Goal: Information Seeking & Learning: Learn about a topic

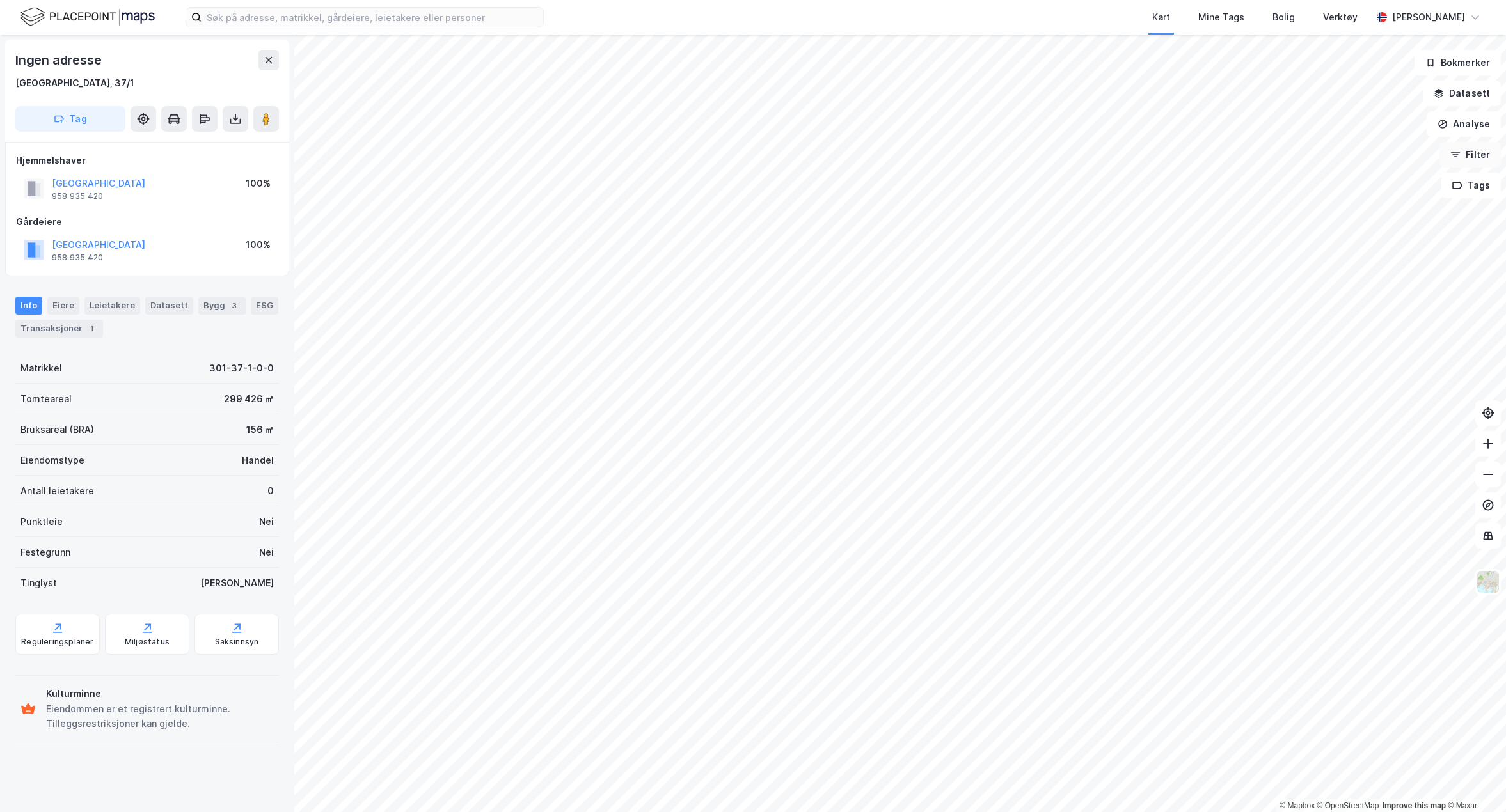
click at [1474, 162] on button "Filter" at bounding box center [1470, 155] width 62 height 26
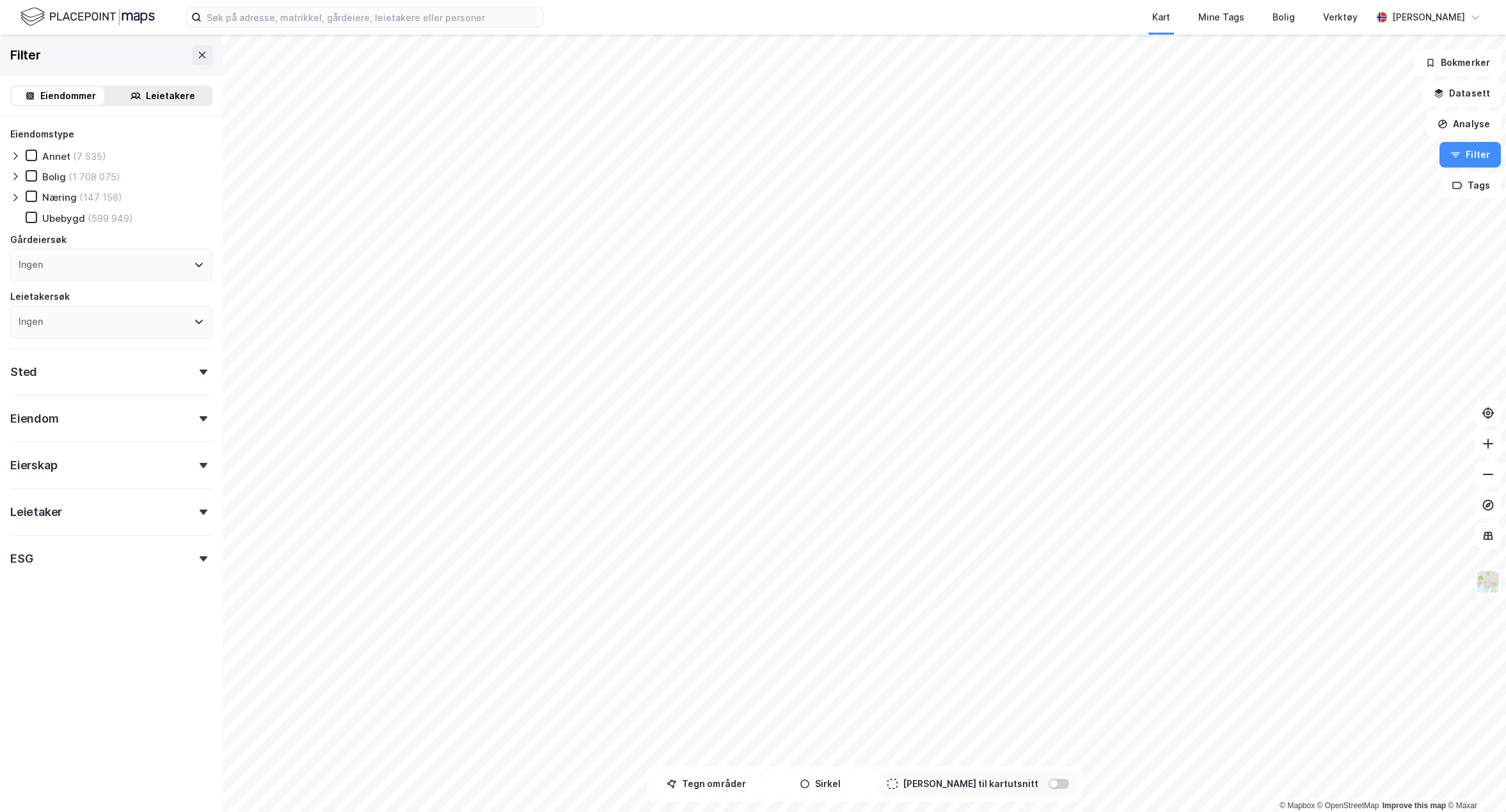
click at [17, 159] on icon at bounding box center [14, 155] width 10 height 10
click at [17, 160] on icon at bounding box center [14, 155] width 10 height 10
click at [14, 179] on icon at bounding box center [14, 176] width 10 height 10
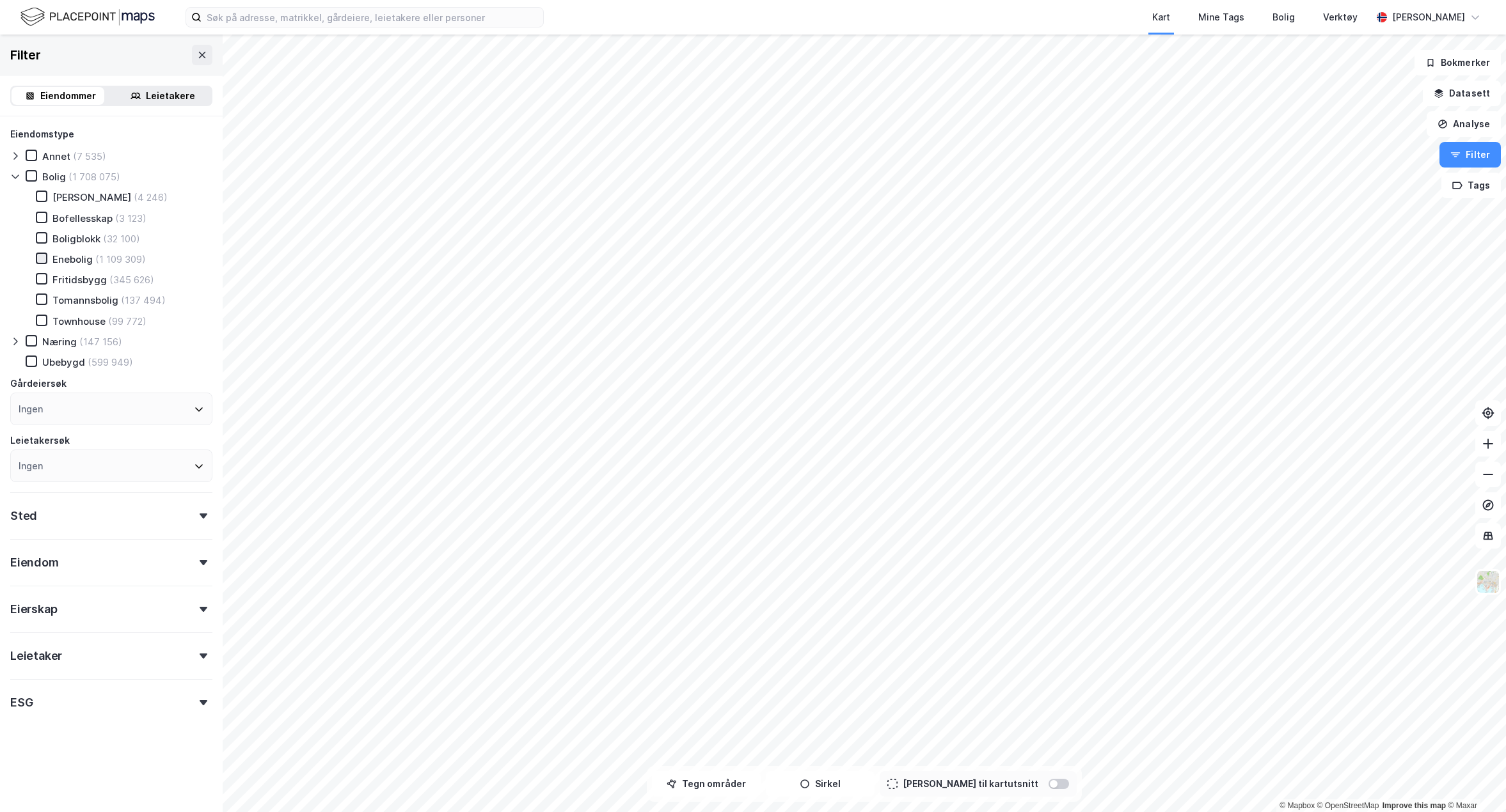
click at [42, 258] on icon at bounding box center [42, 259] width 9 height 9
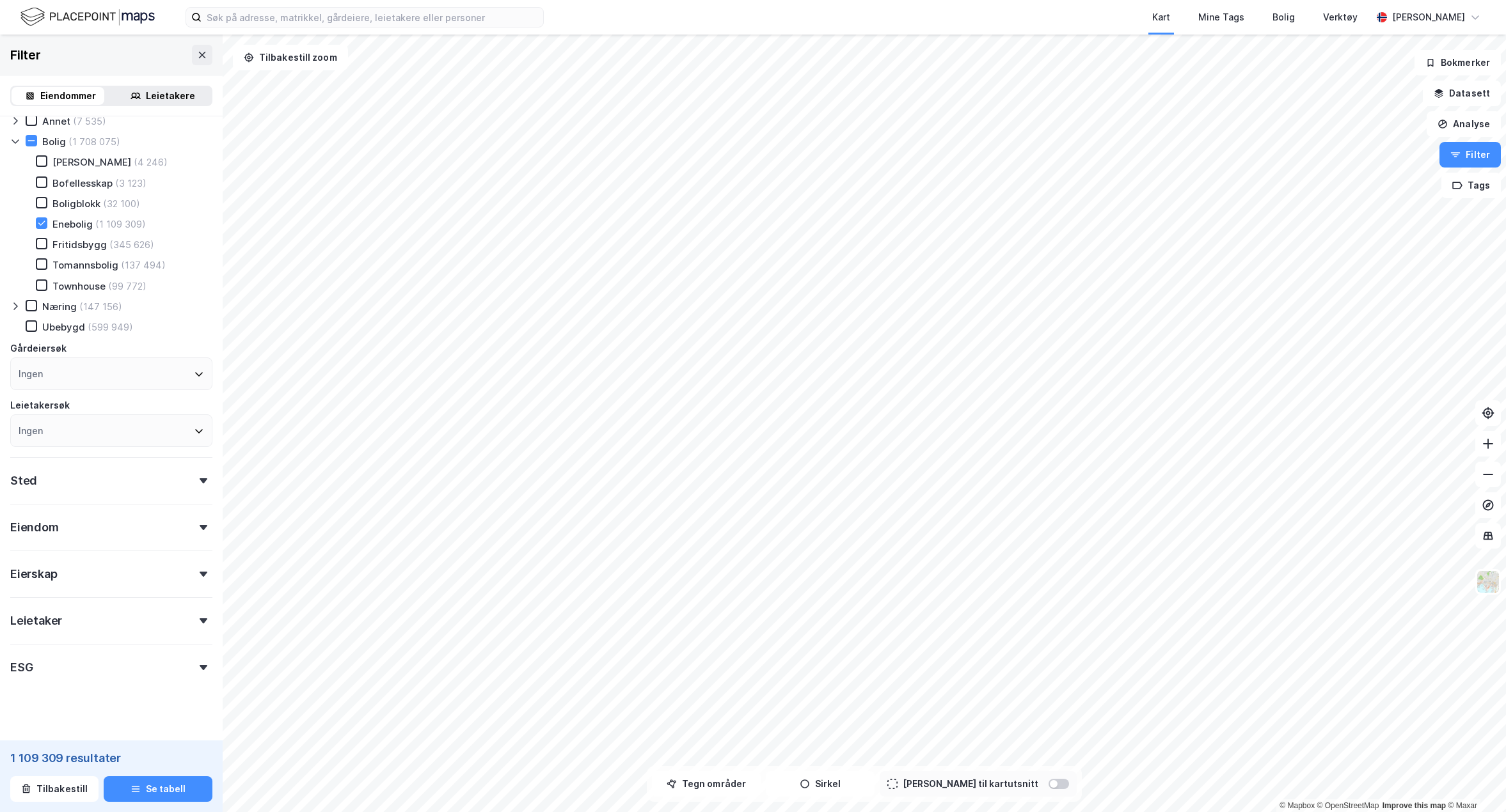
scroll to position [49, 0]
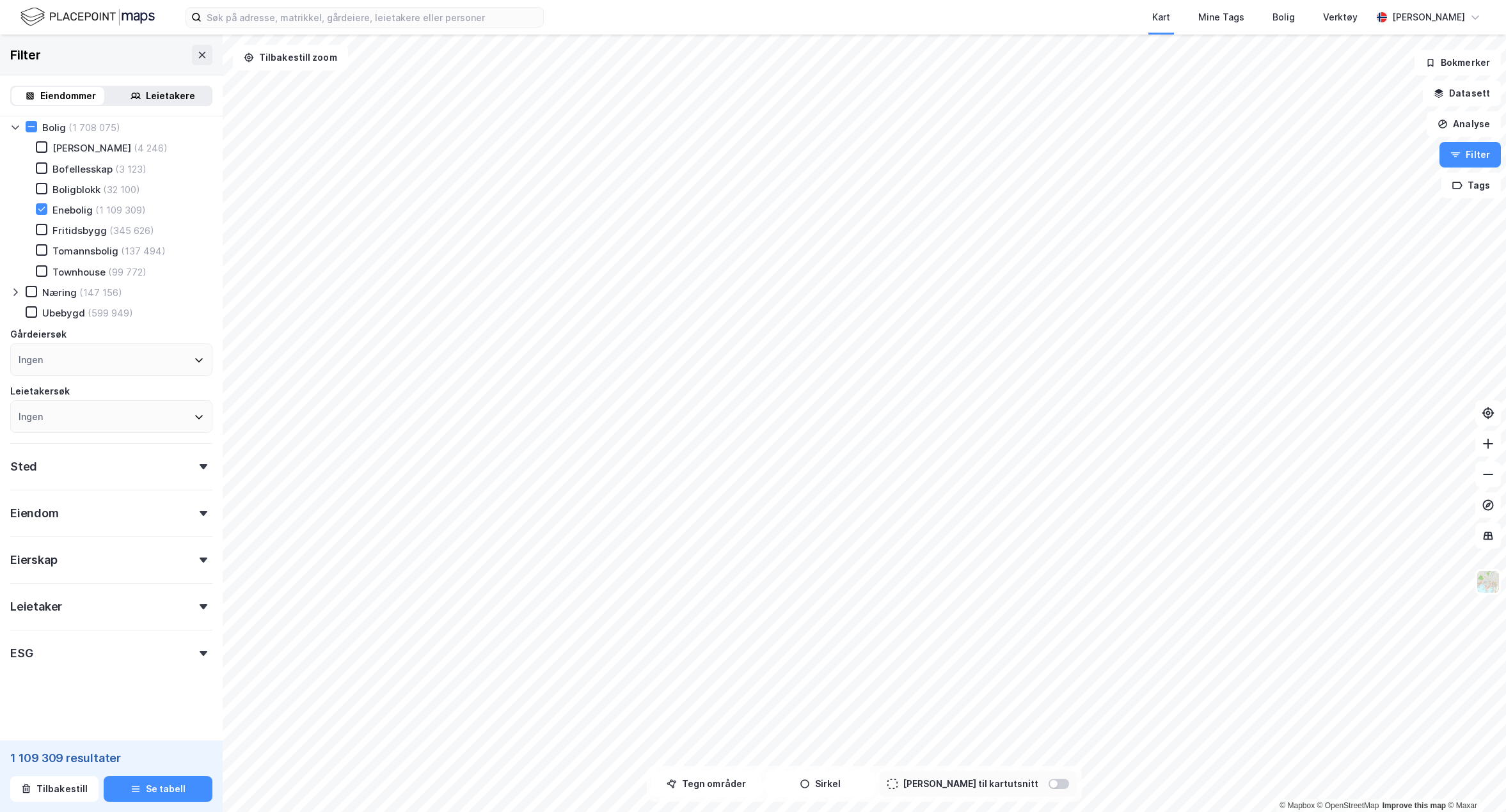
click at [193, 656] on div "ESG" at bounding box center [111, 648] width 203 height 37
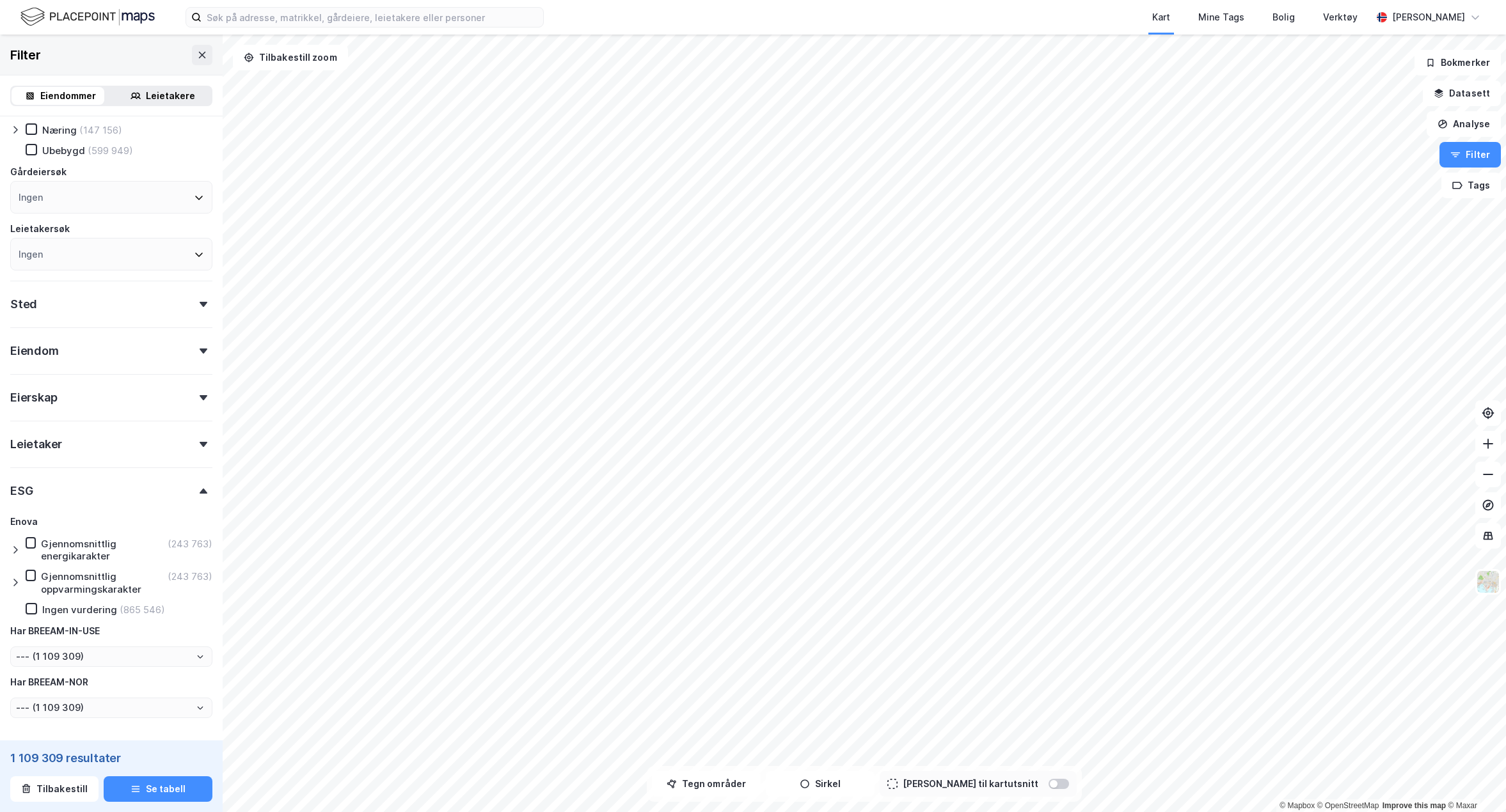
scroll to position [263, 0]
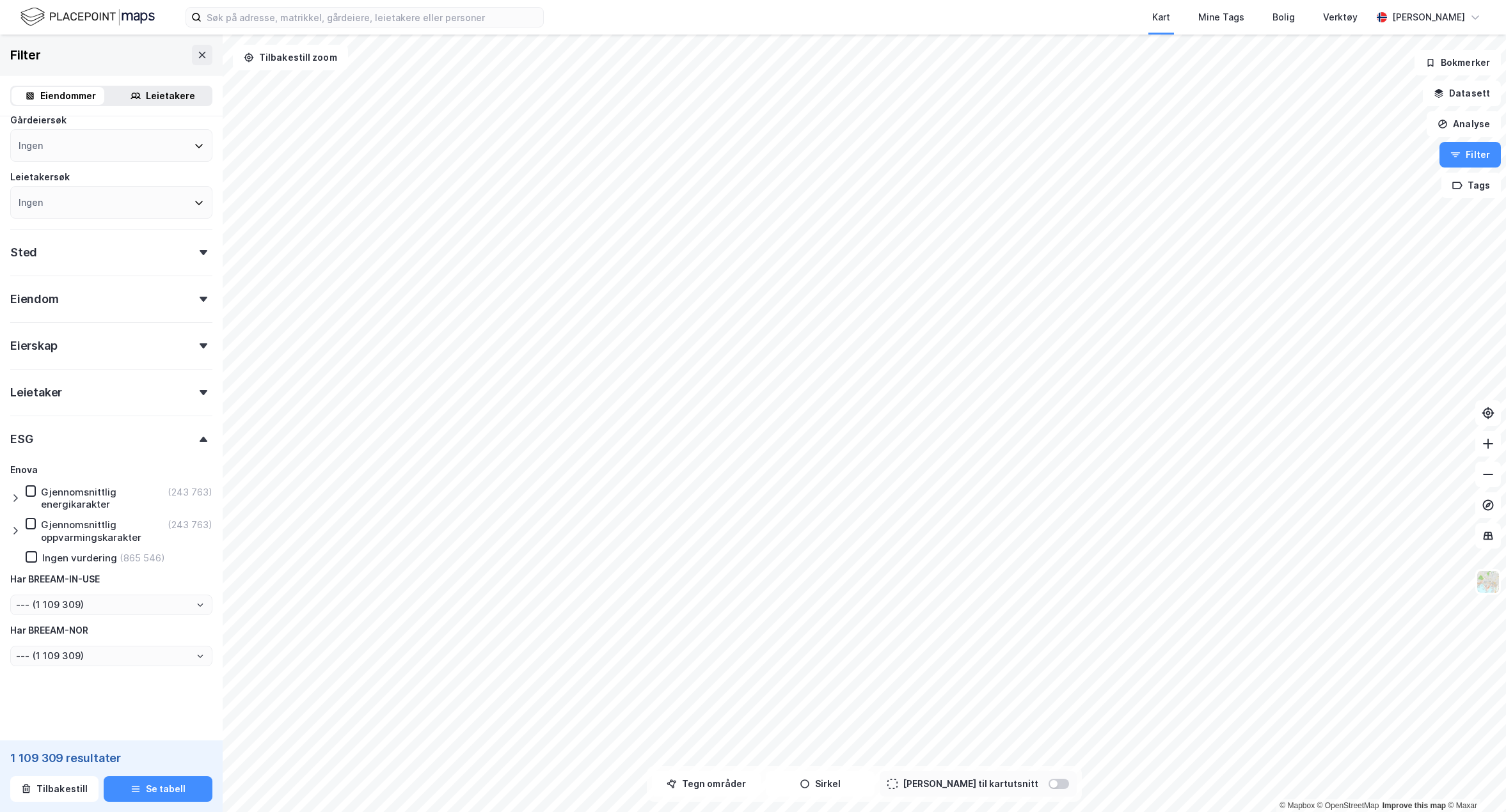
click at [174, 389] on div "Leietaker" at bounding box center [111, 387] width 203 height 37
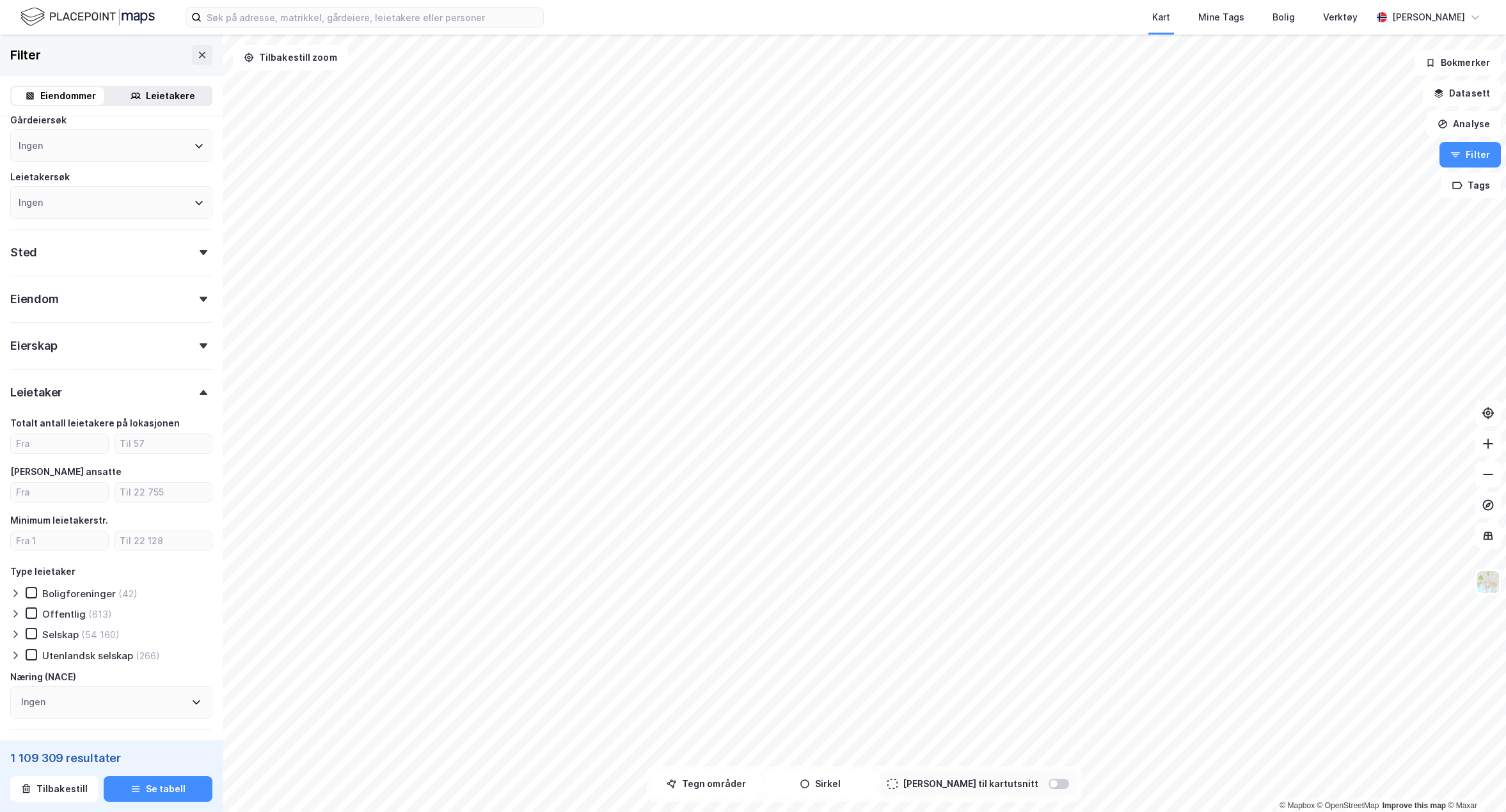
click at [174, 389] on div "Leietaker" at bounding box center [111, 387] width 203 height 37
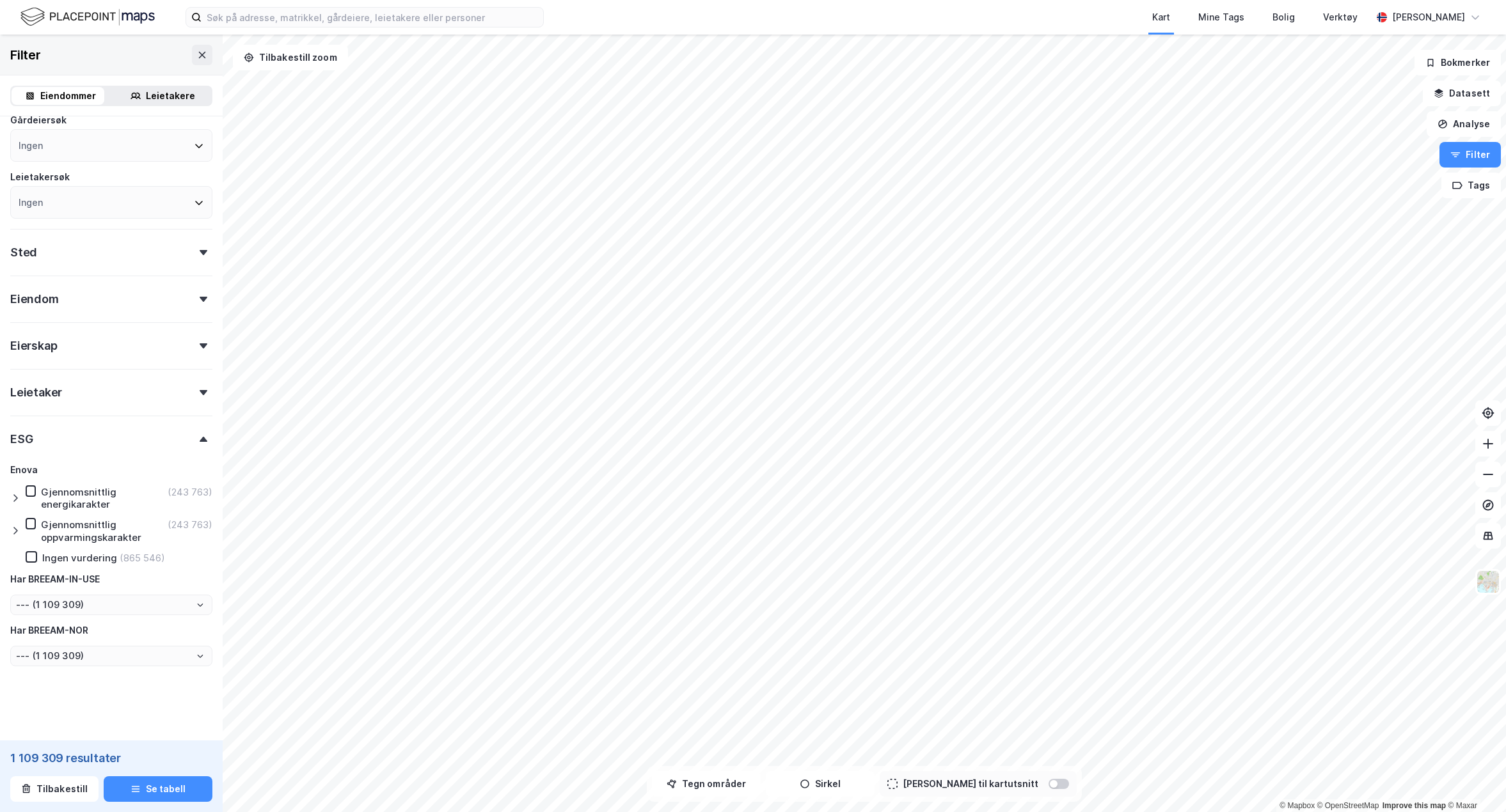
click at [174, 390] on div "Leietaker" at bounding box center [111, 387] width 203 height 37
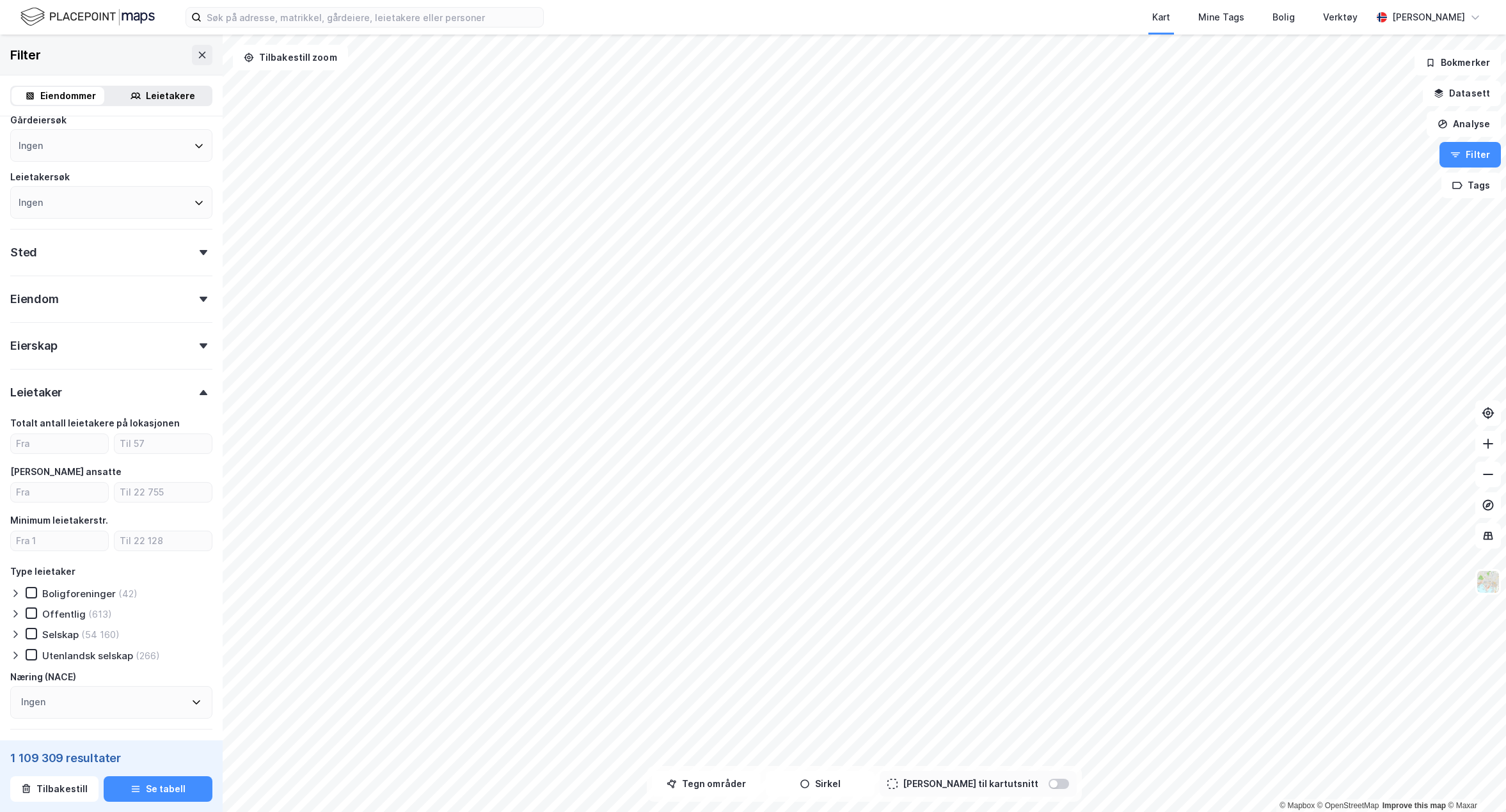
click at [156, 345] on div "Eierskap" at bounding box center [111, 341] width 203 height 37
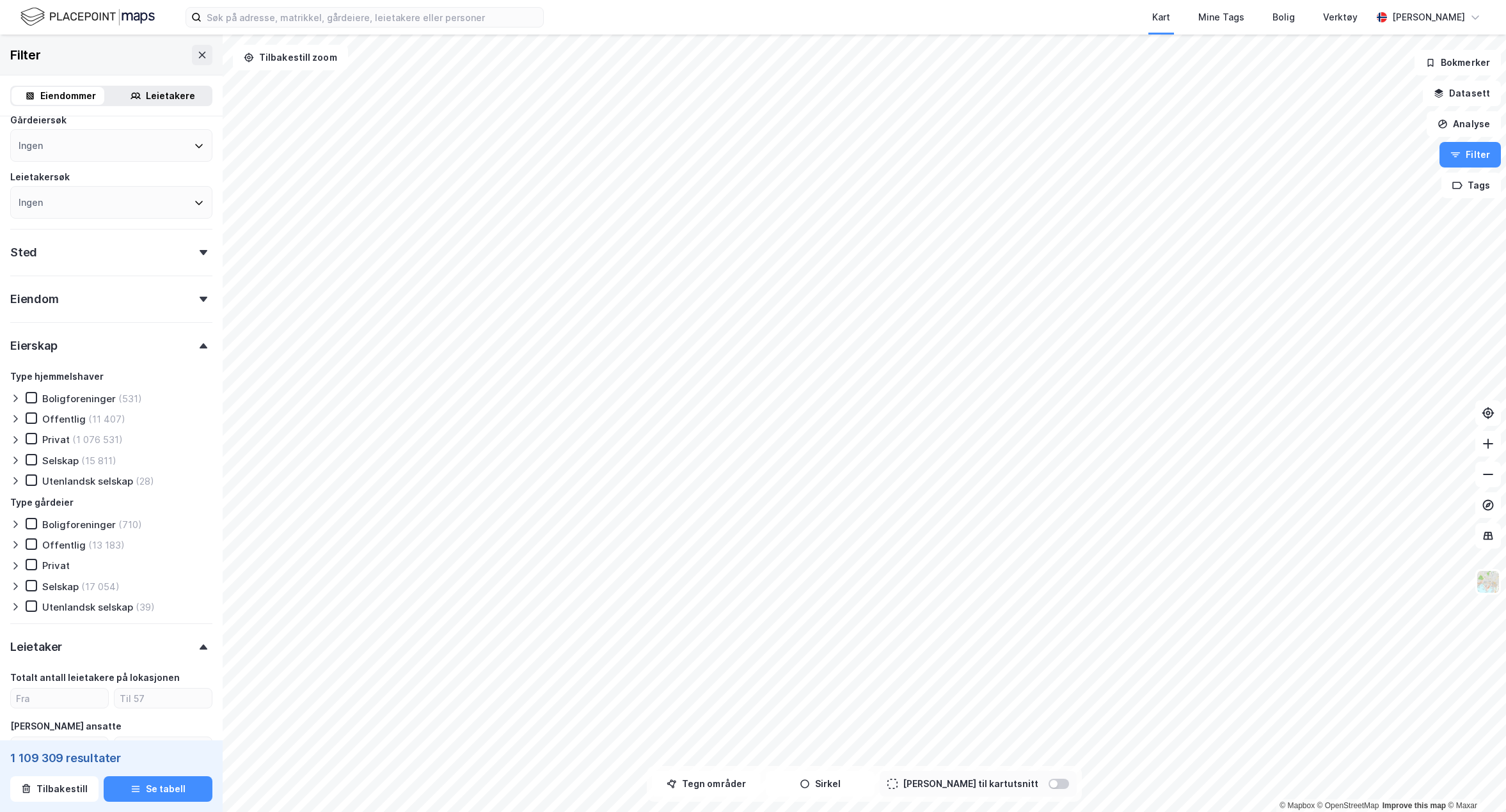
click at [153, 305] on div "Eiendom" at bounding box center [111, 294] width 203 height 37
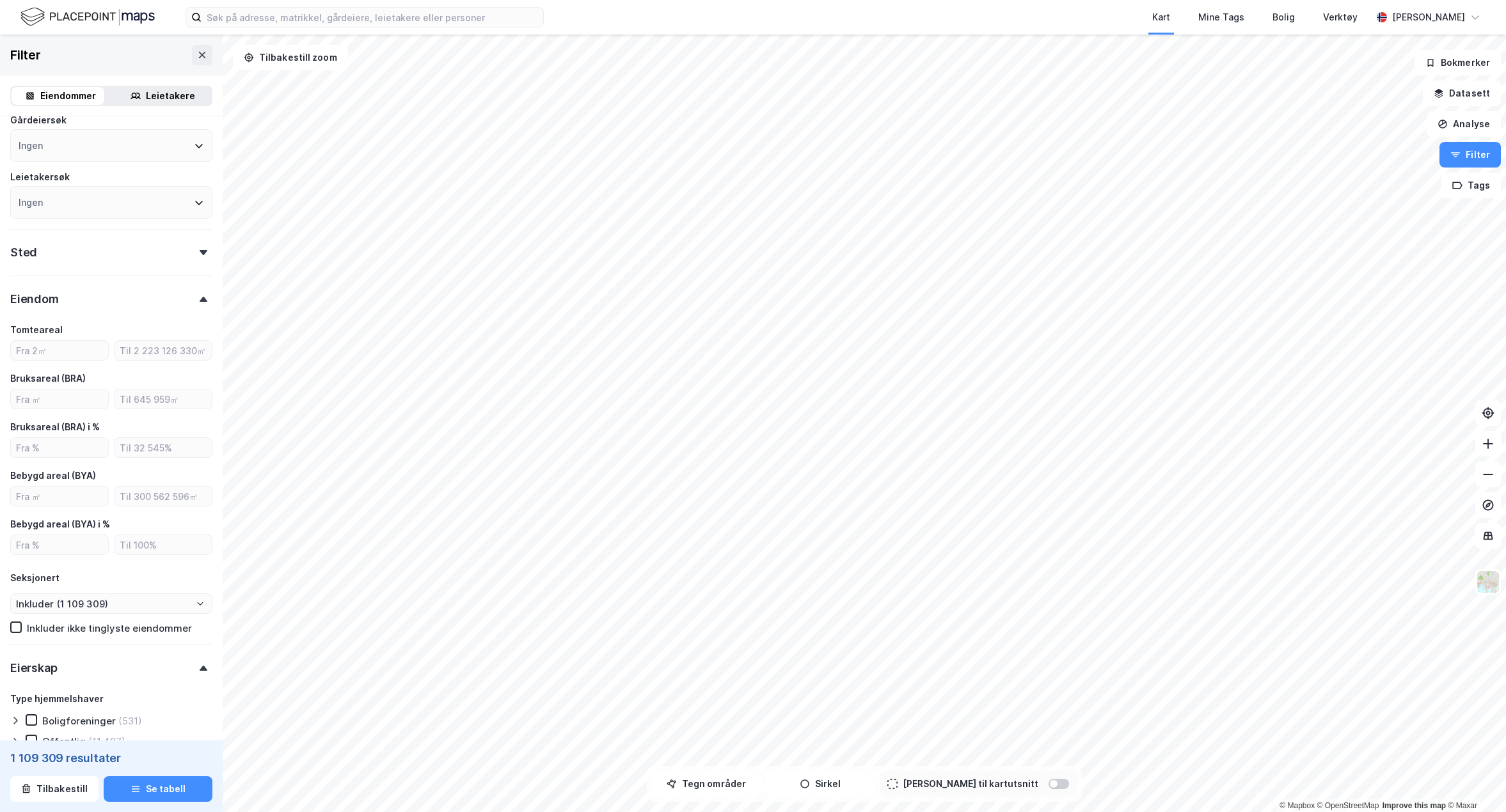
click at [147, 250] on div "Sted" at bounding box center [111, 247] width 203 height 37
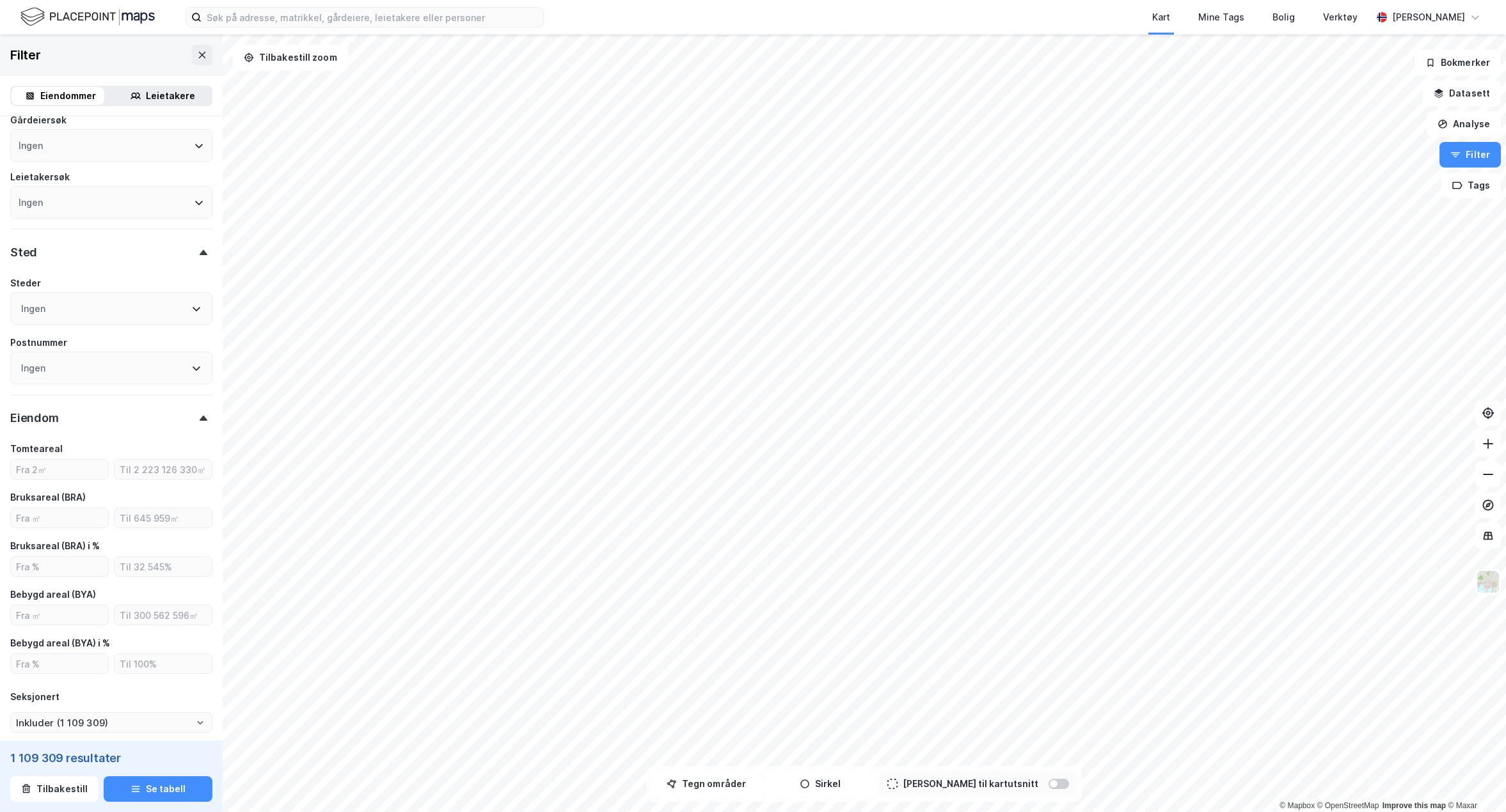
click at [146, 251] on div "Sted" at bounding box center [111, 247] width 203 height 37
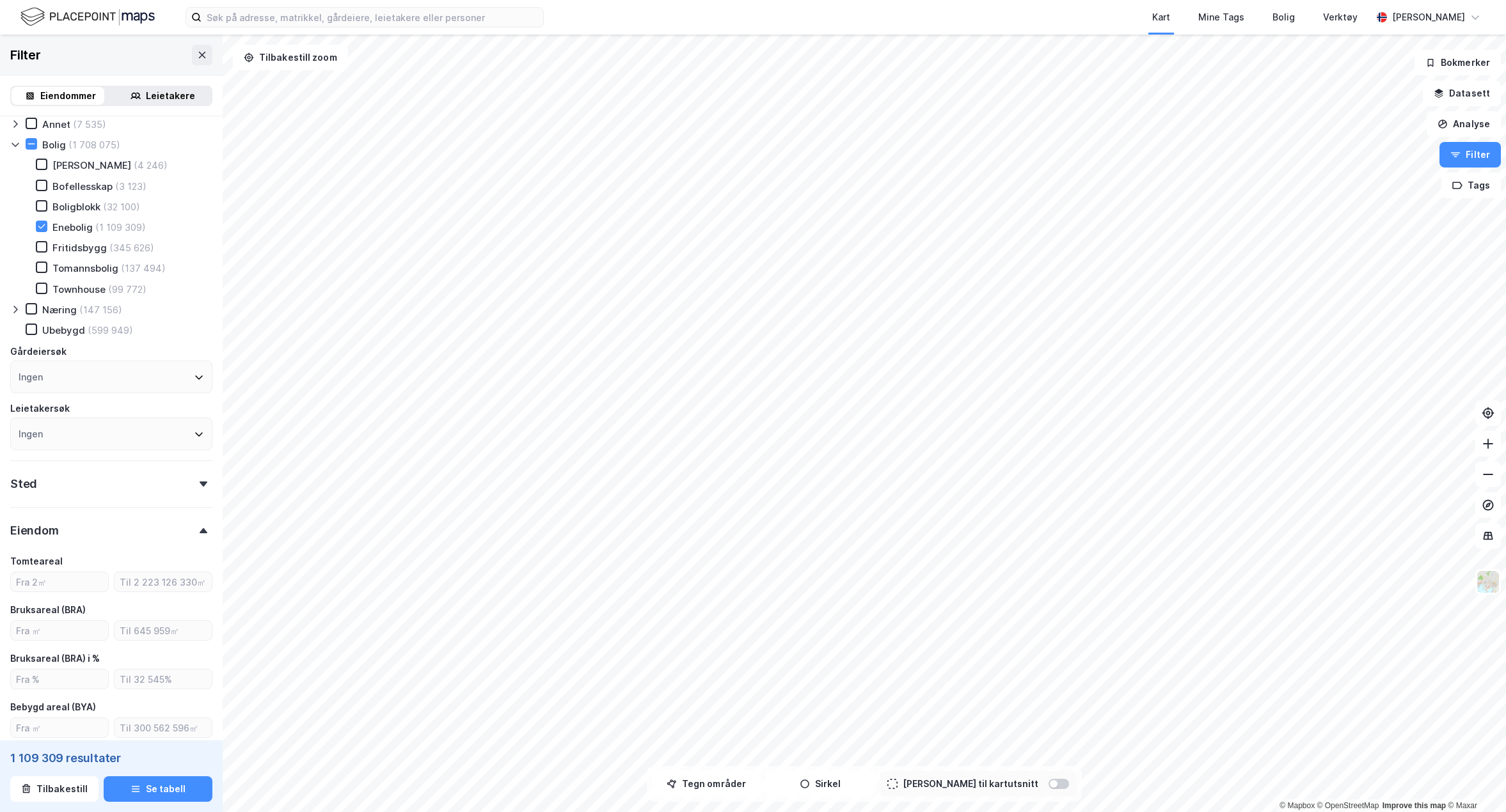
scroll to position [0, 0]
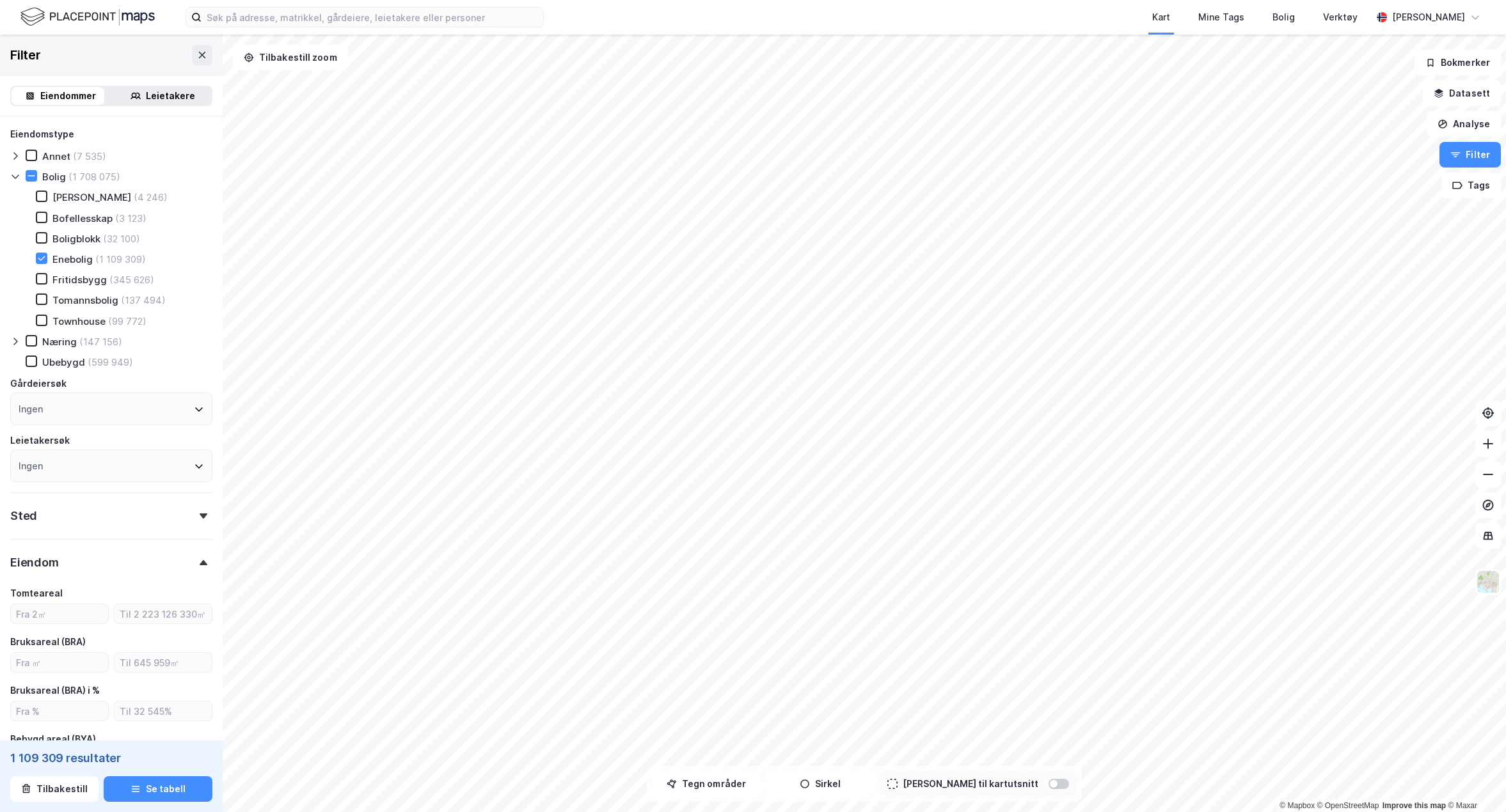
click at [117, 564] on div "Eiendom" at bounding box center [111, 557] width 203 height 37
click at [125, 612] on div "Eierskap" at bounding box center [111, 604] width 203 height 37
click at [126, 655] on div "Leietaker" at bounding box center [111, 651] width 203 height 37
click at [134, 694] on div "ESG" at bounding box center [111, 697] width 203 height 37
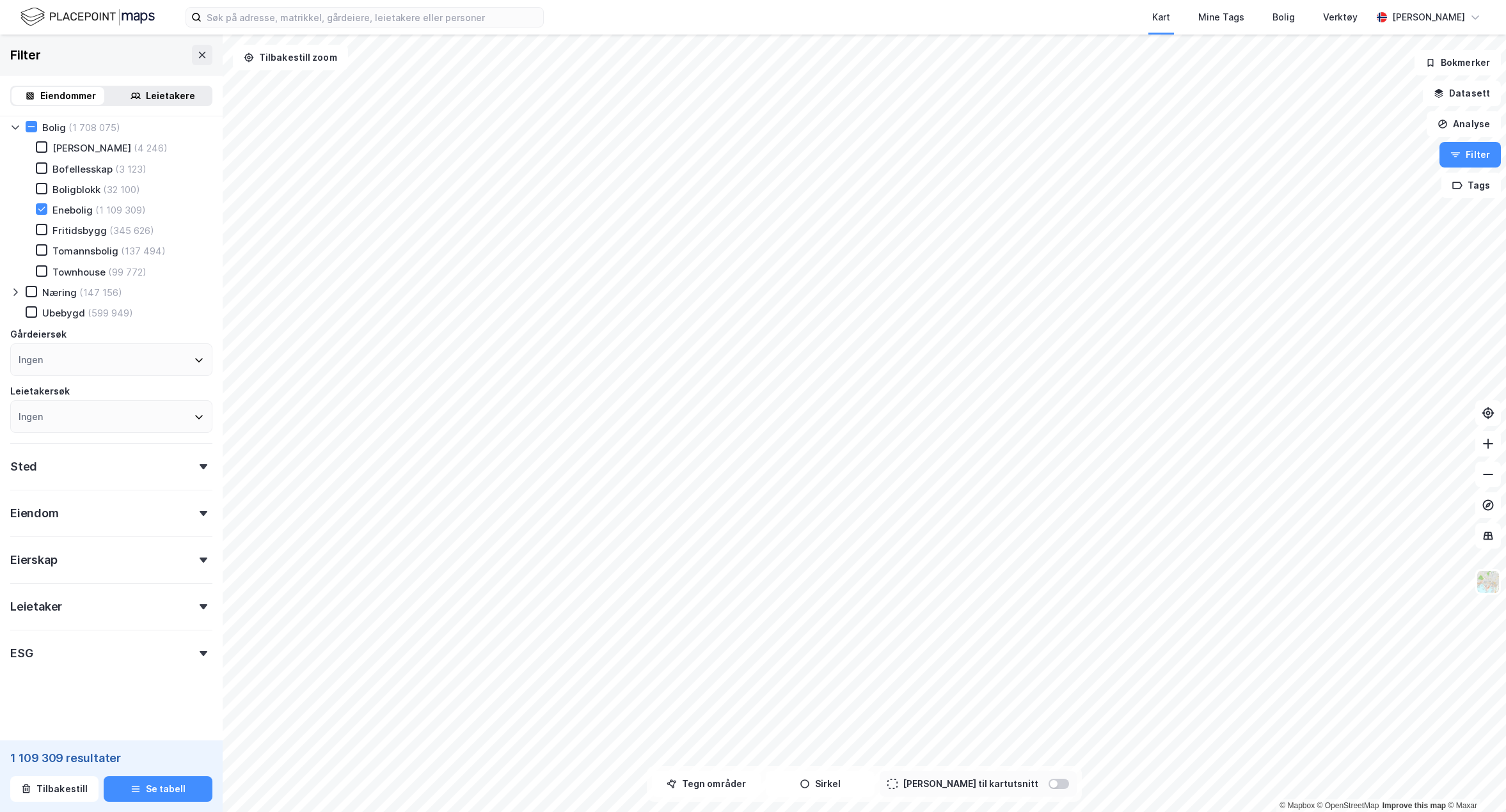
click at [128, 654] on div "ESG" at bounding box center [111, 648] width 203 height 37
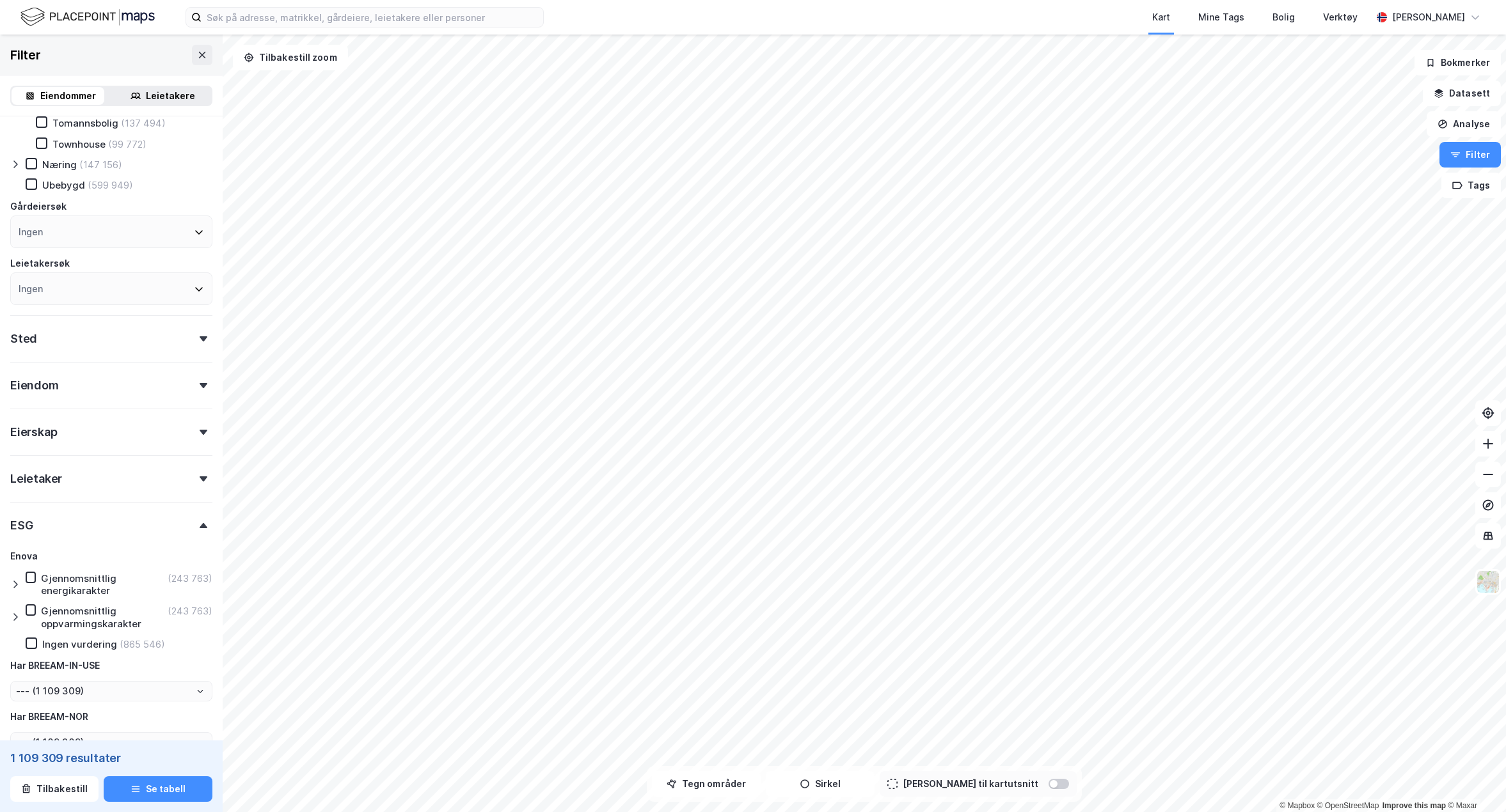
scroll to position [263, 0]
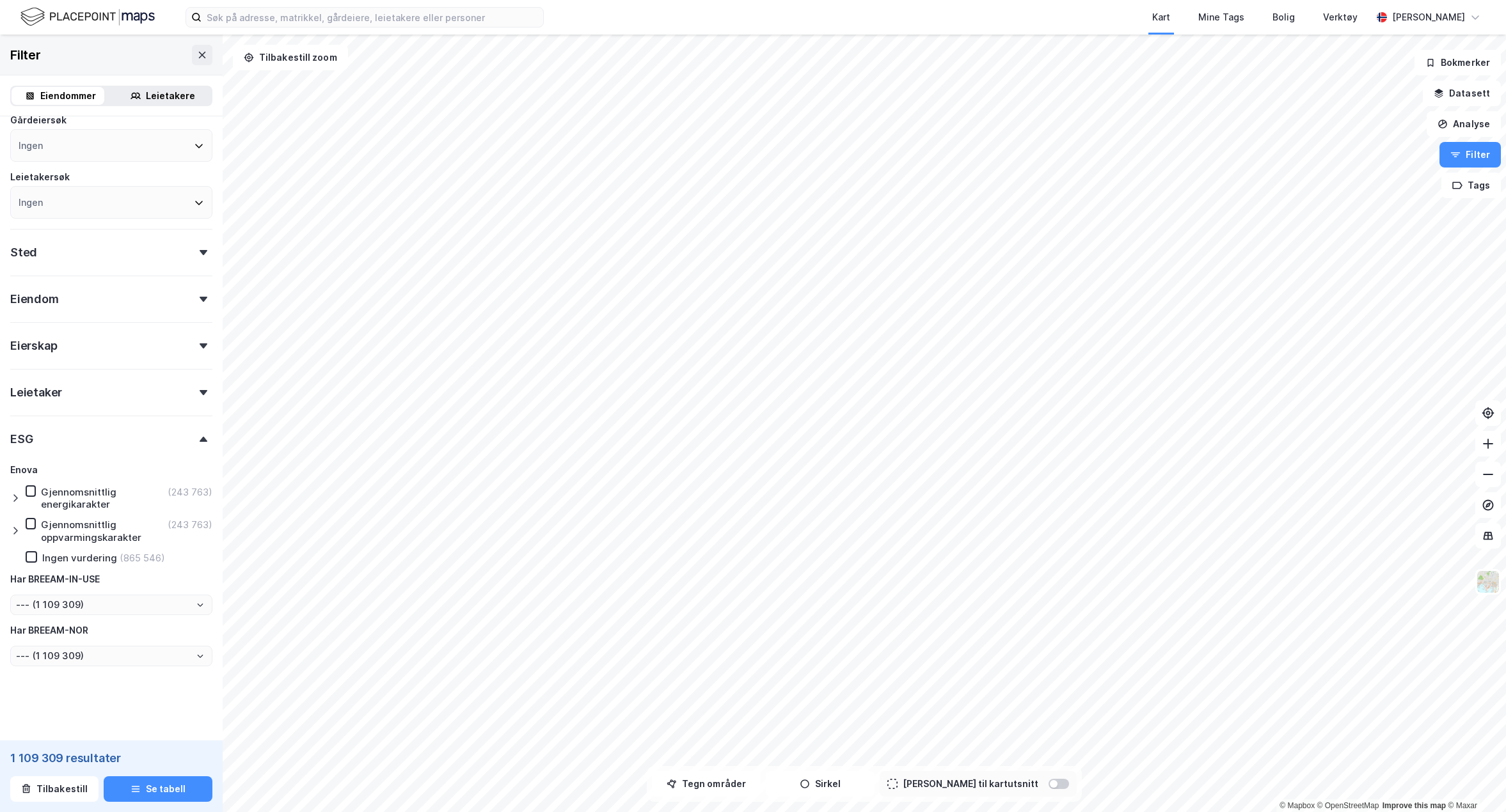
click at [112, 427] on div "ESG" at bounding box center [111, 434] width 203 height 37
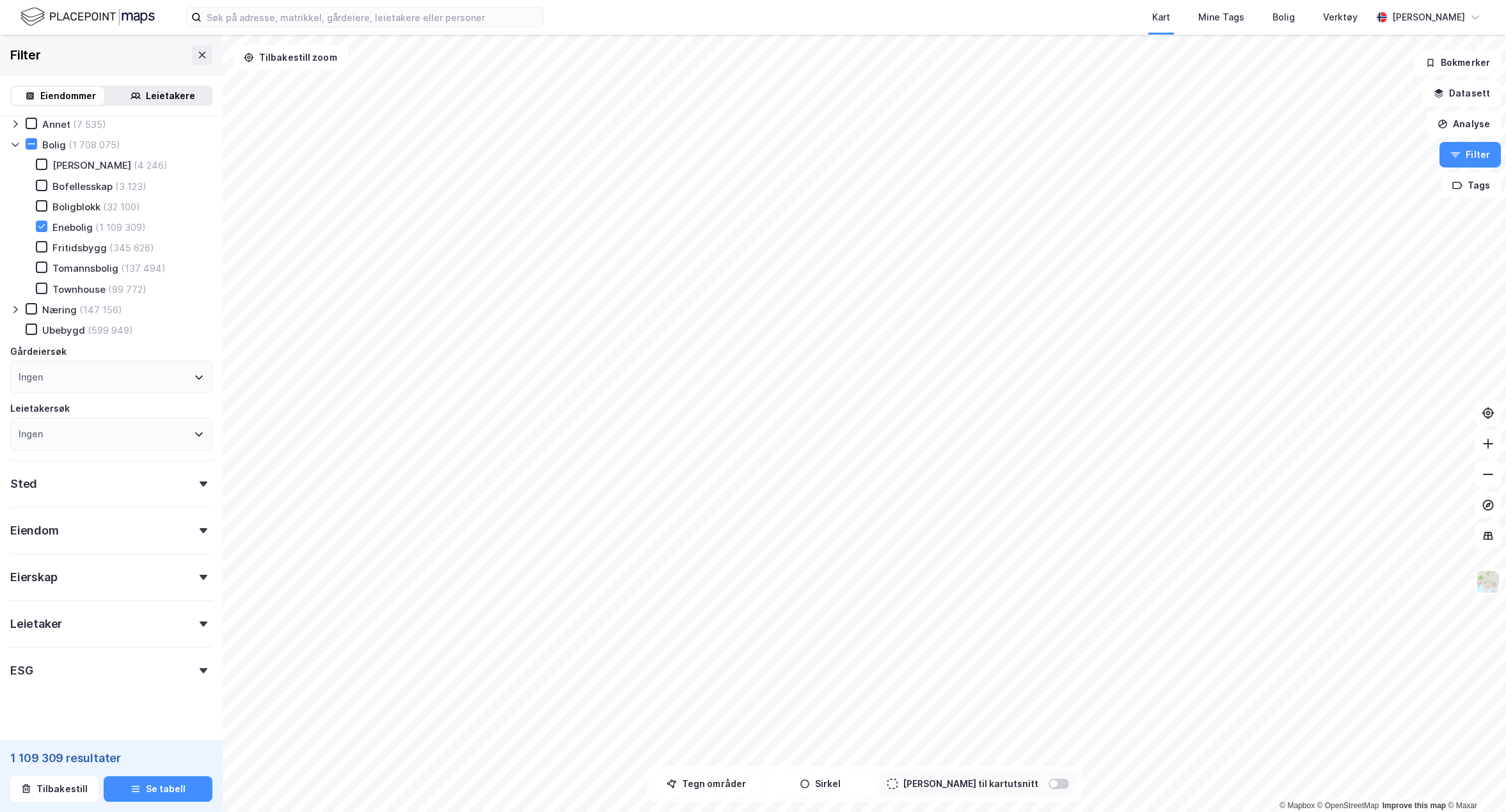
scroll to position [49, 0]
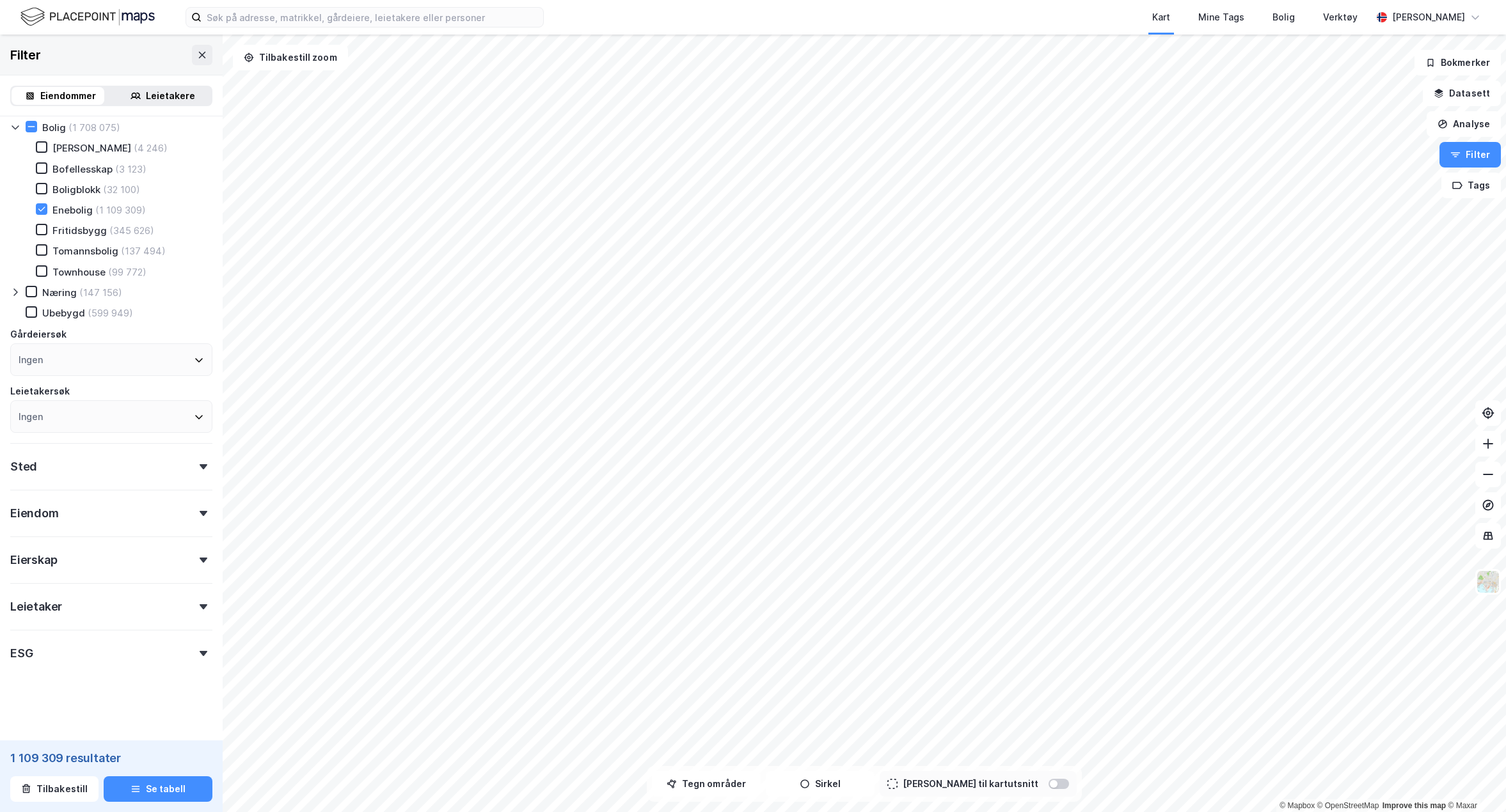
click at [168, 95] on div "Leietakere" at bounding box center [171, 96] width 49 height 15
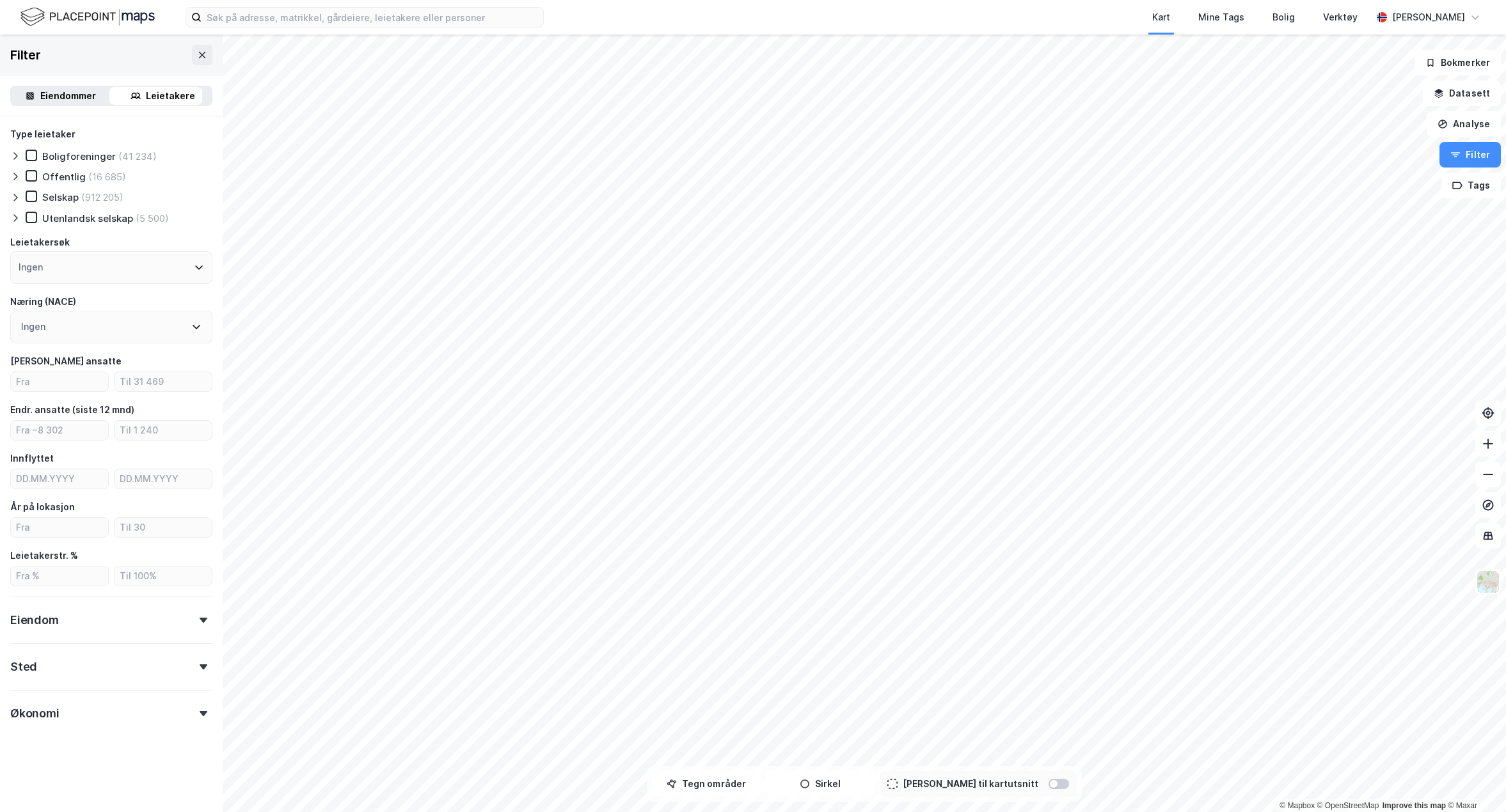
click at [133, 613] on div "Eiendom" at bounding box center [111, 615] width 203 height 37
click at [129, 662] on div "Sted" at bounding box center [111, 661] width 203 height 37
click at [130, 709] on div "Økonomi" at bounding box center [111, 709] width 203 height 37
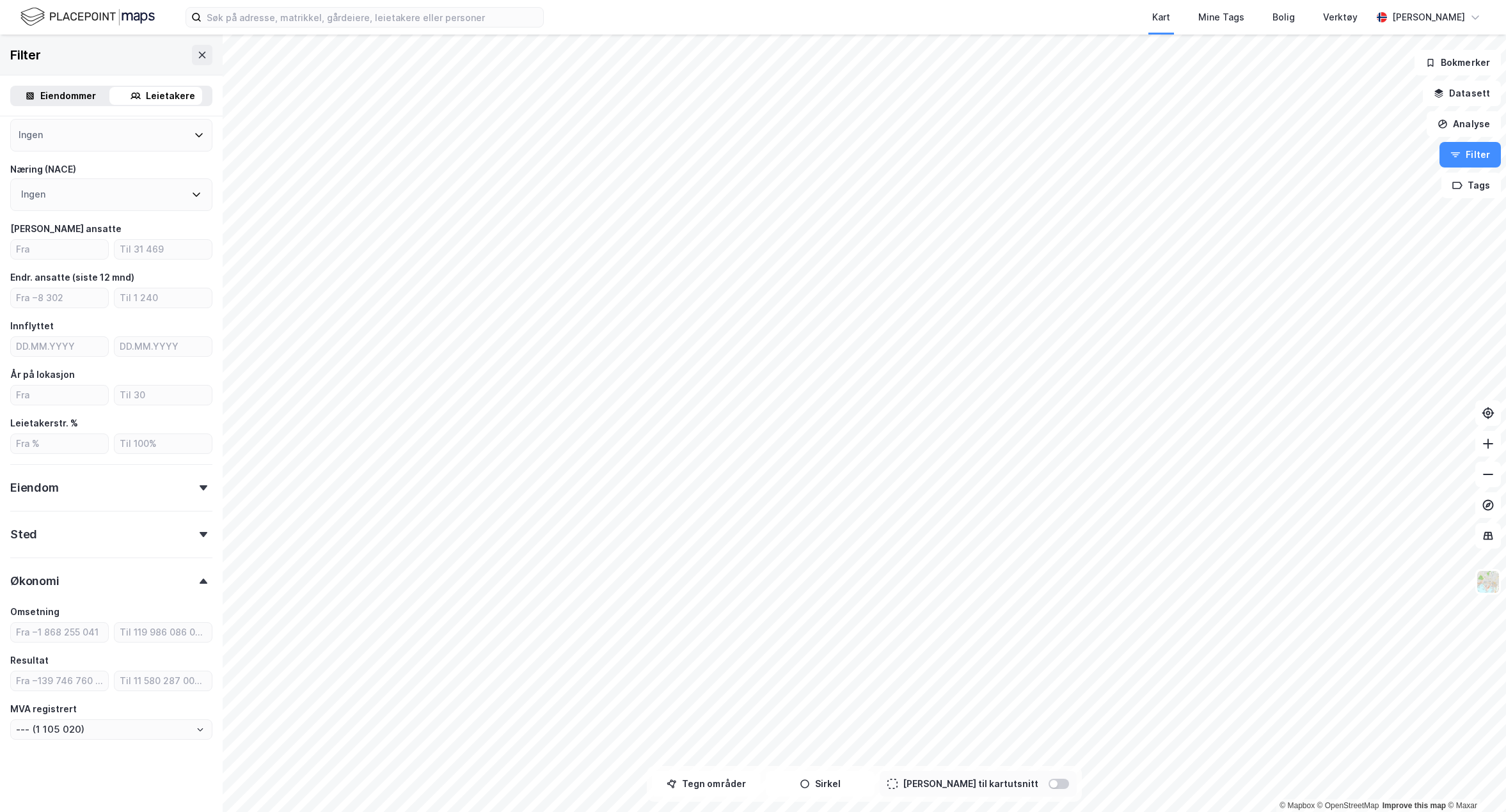
scroll to position [134, 0]
click at [126, 572] on div "Økonomi" at bounding box center [111, 574] width 203 height 37
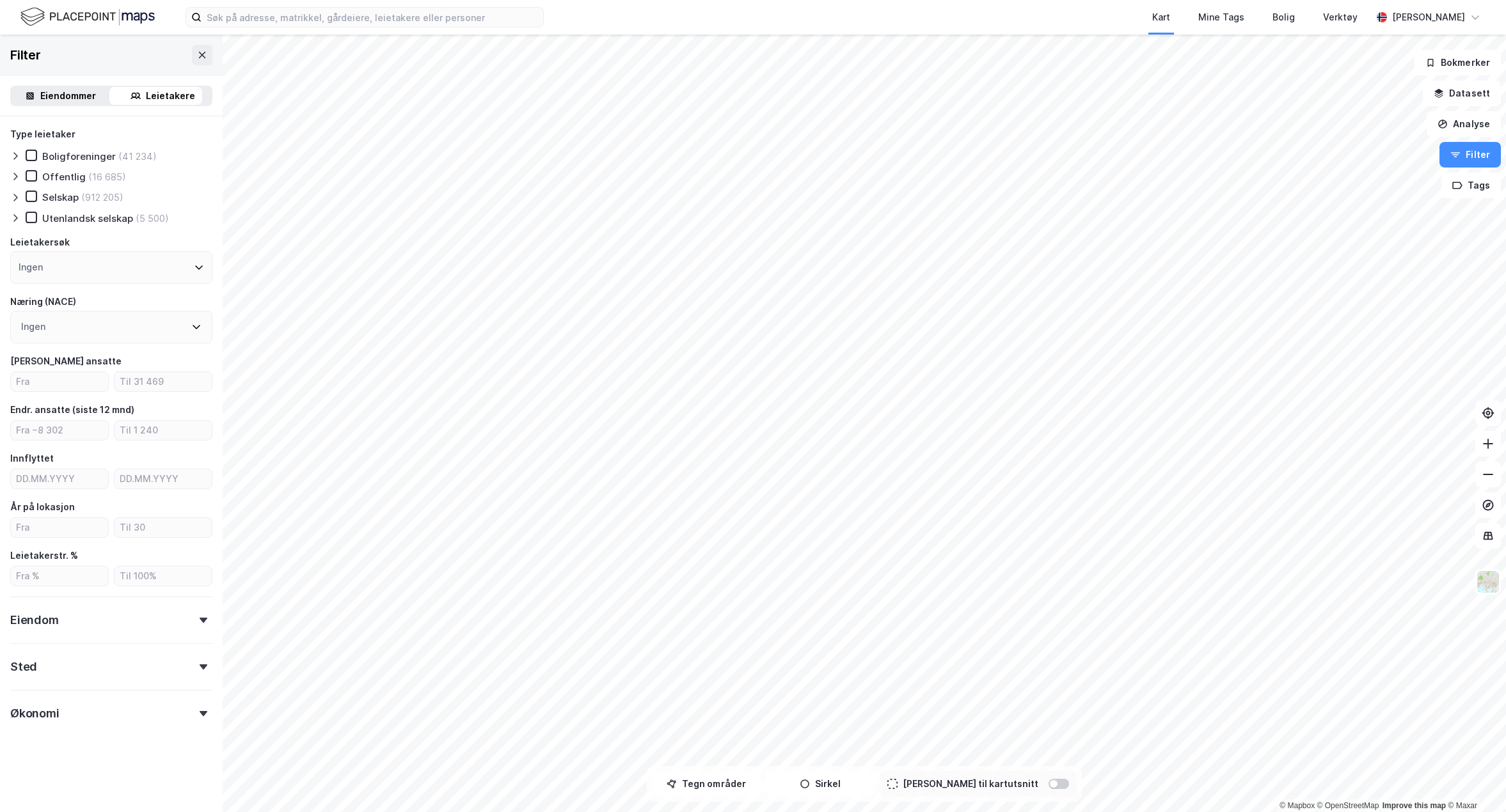
scroll to position [0, 0]
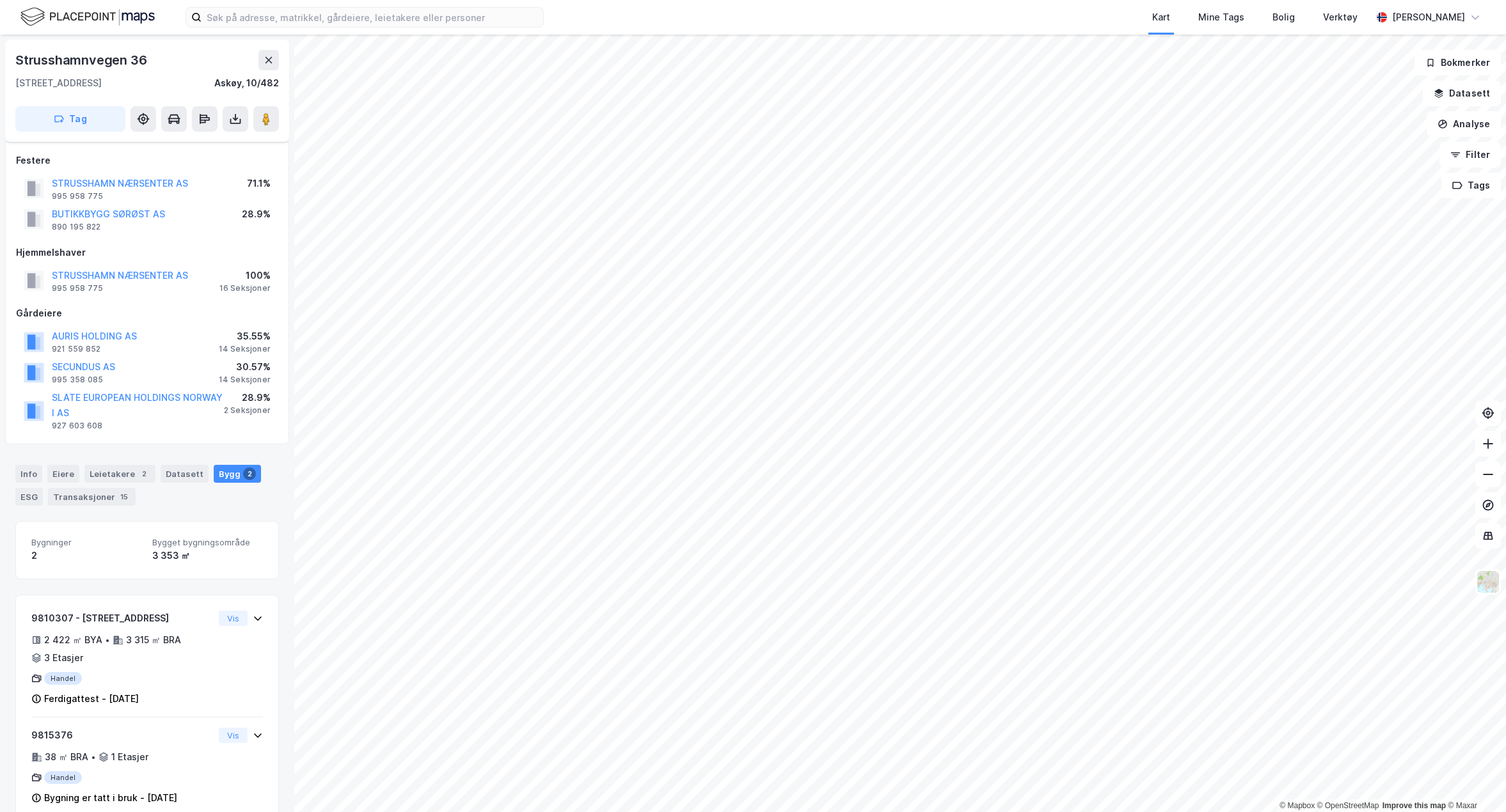
scroll to position [25, 0]
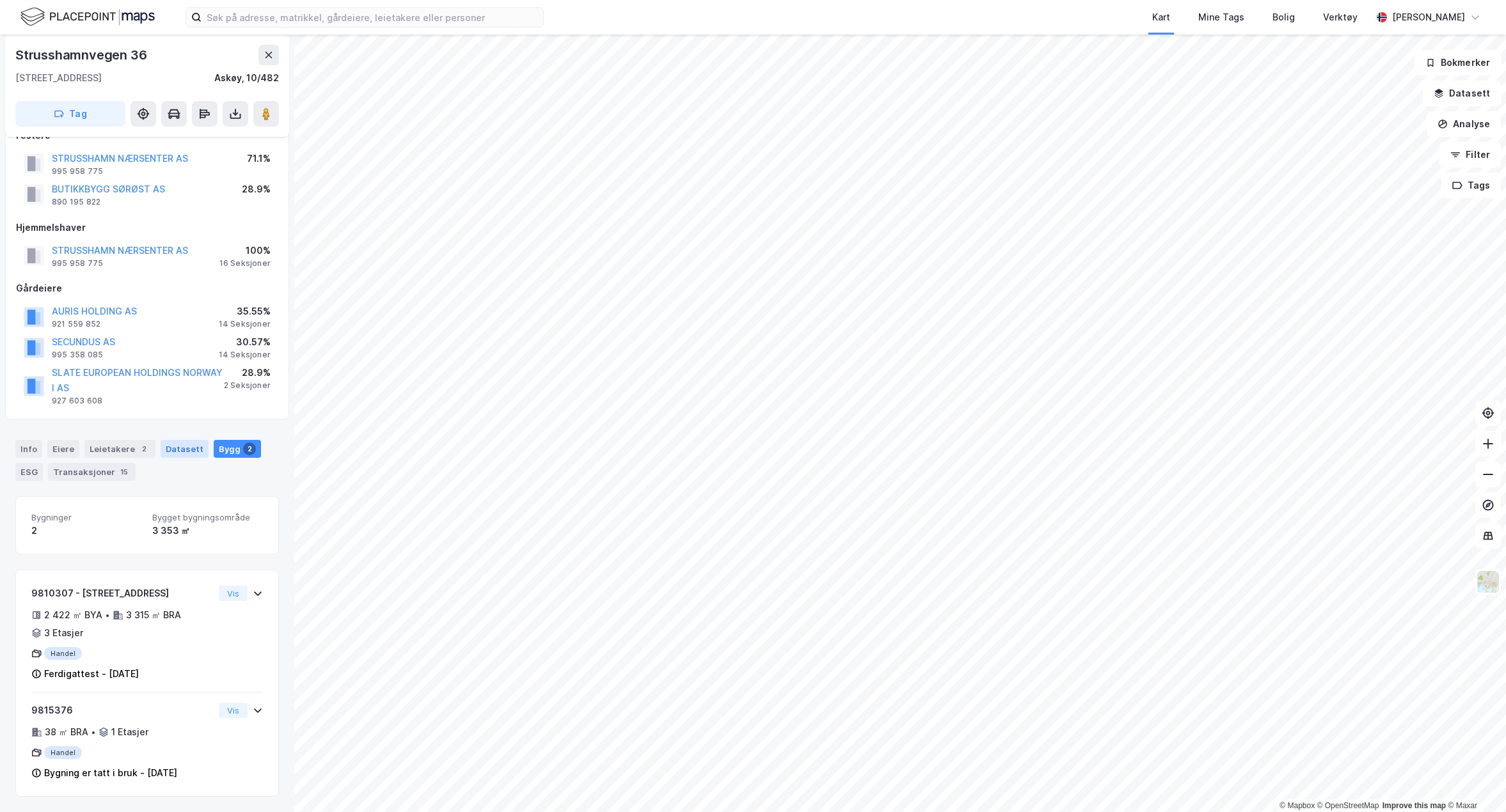
click at [179, 452] on div "Datasett" at bounding box center [184, 449] width 48 height 18
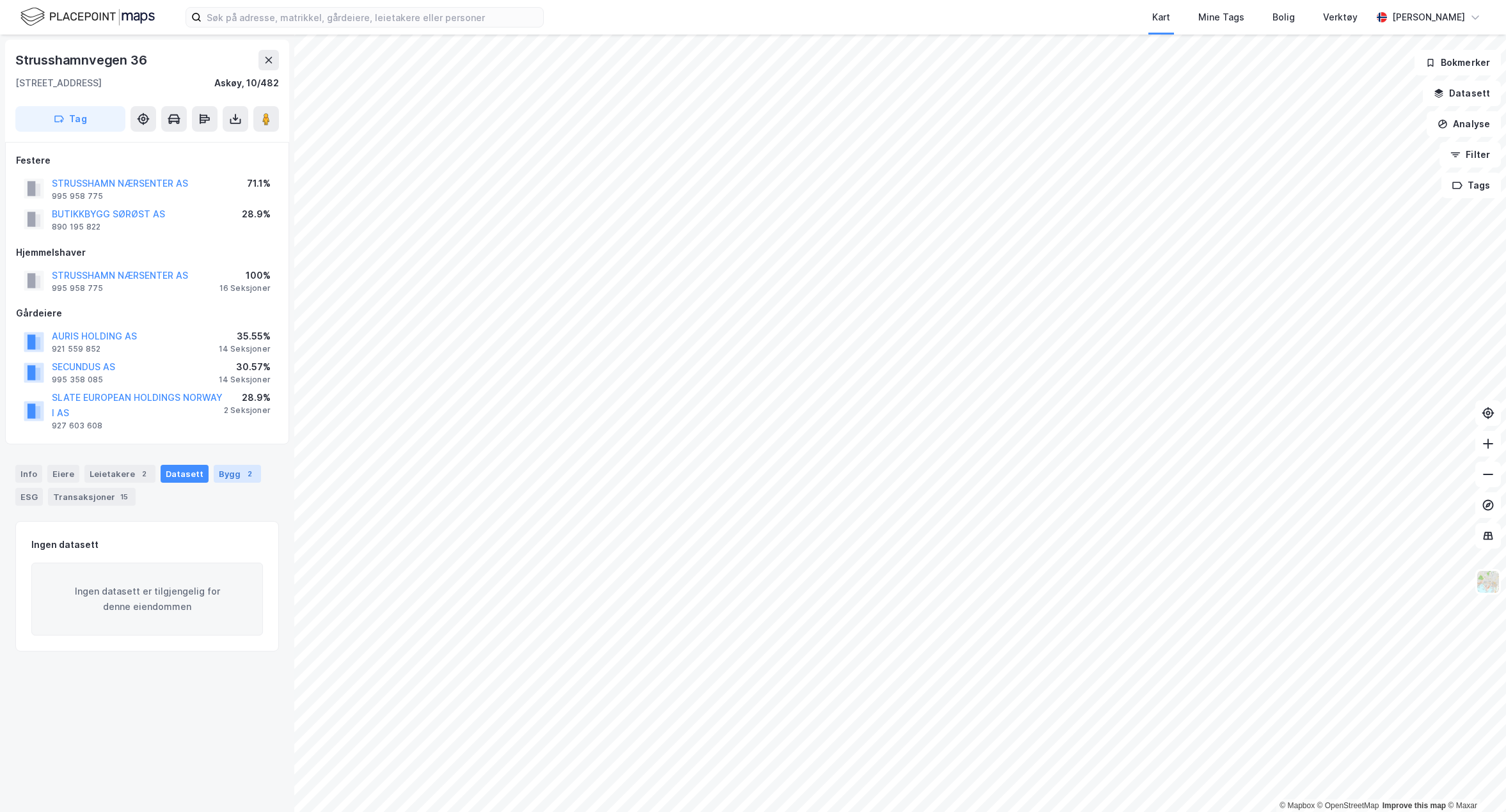
click at [215, 473] on div "Bygg 2" at bounding box center [238, 474] width 47 height 18
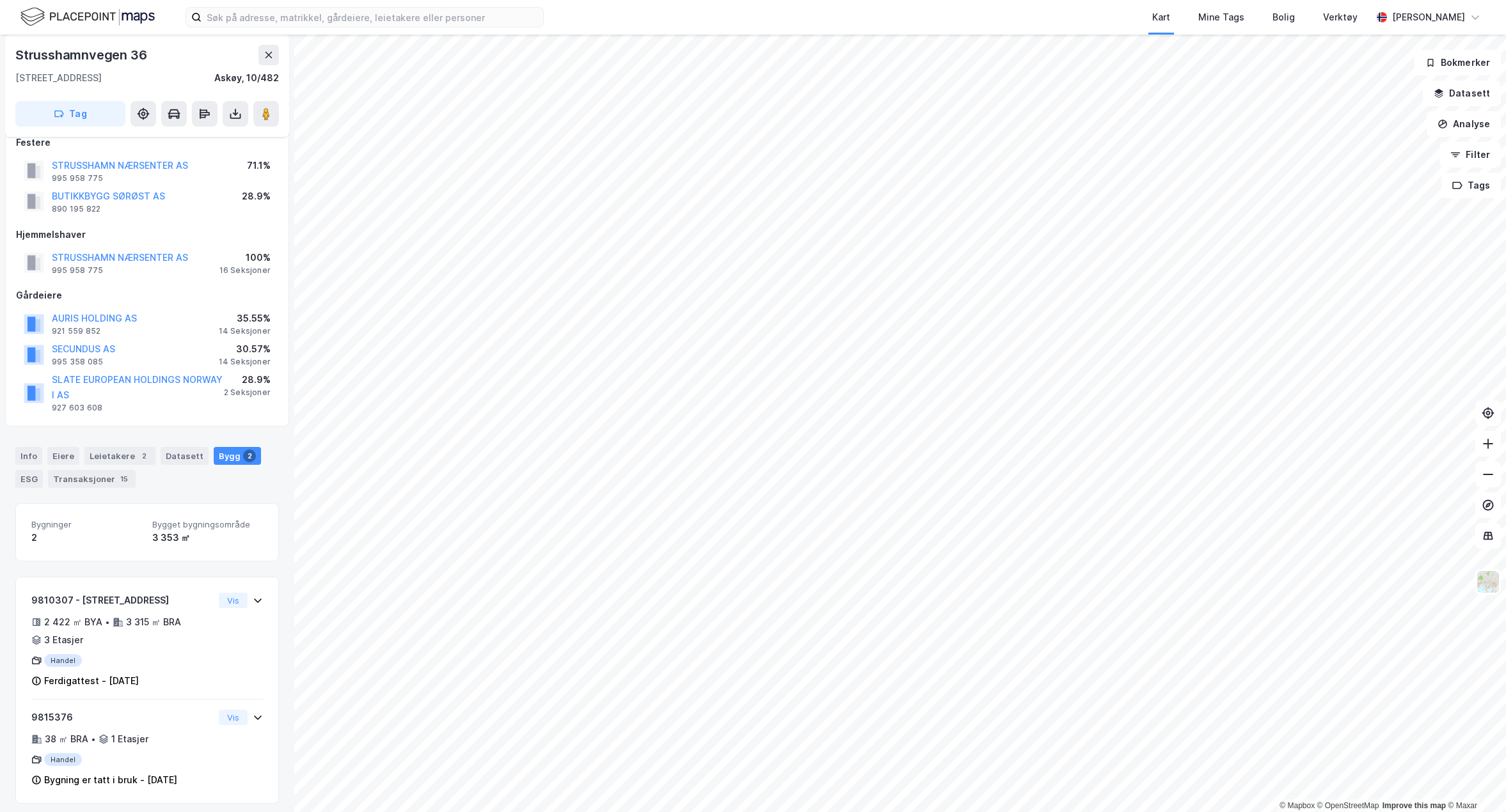
scroll to position [25, 0]
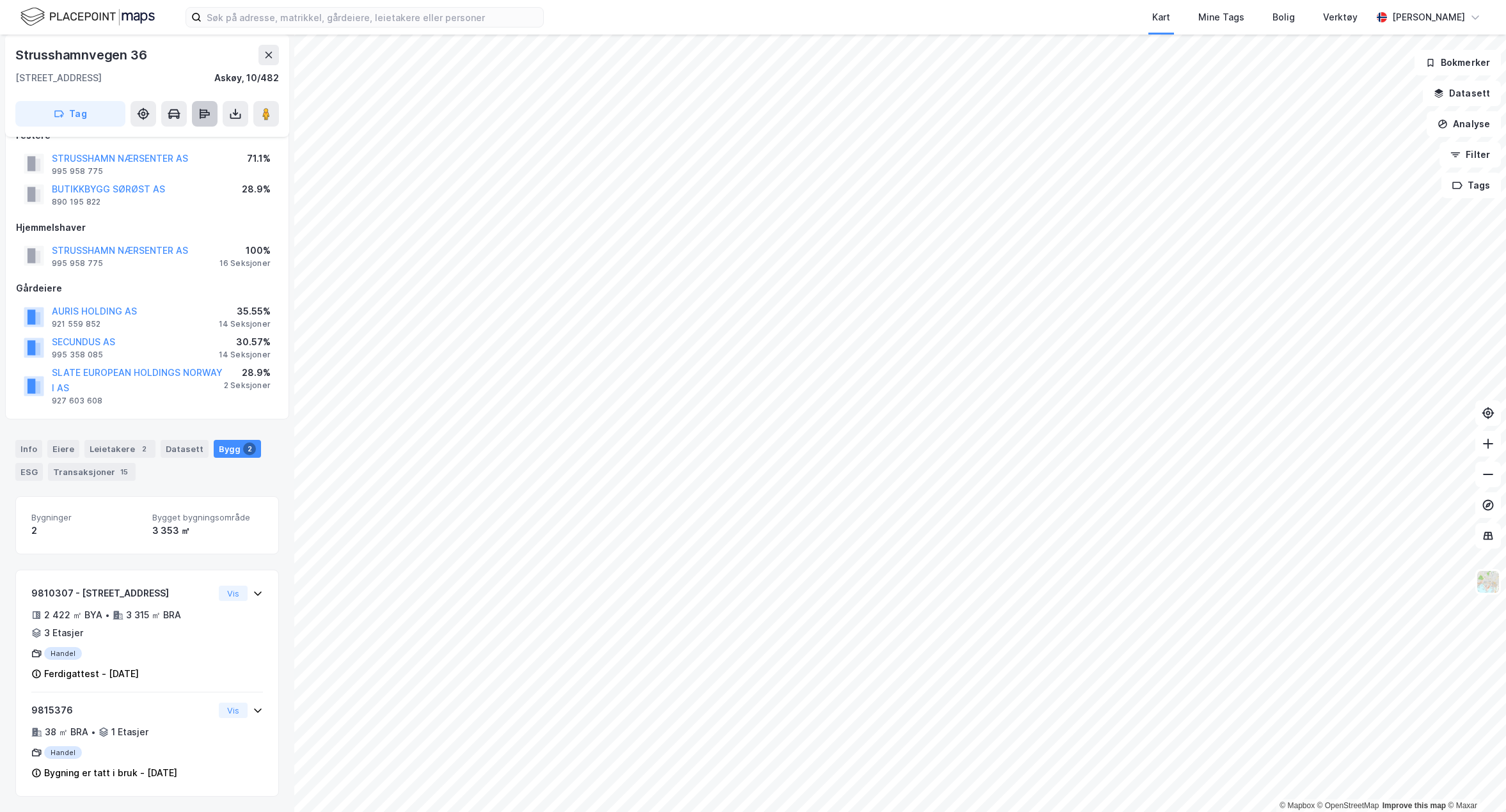
click at [210, 119] on icon at bounding box center [205, 113] width 13 height 13
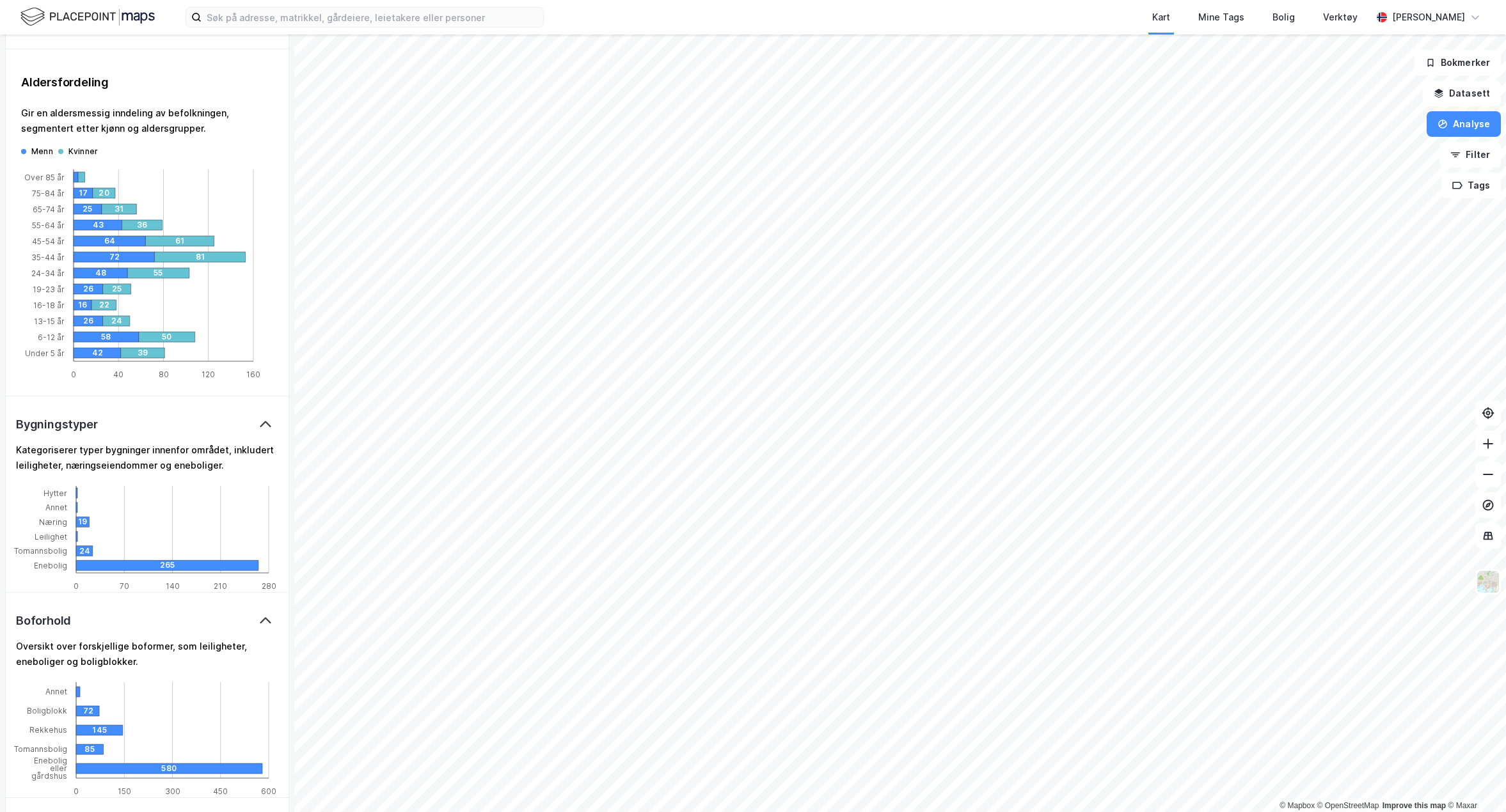
scroll to position [0, 0]
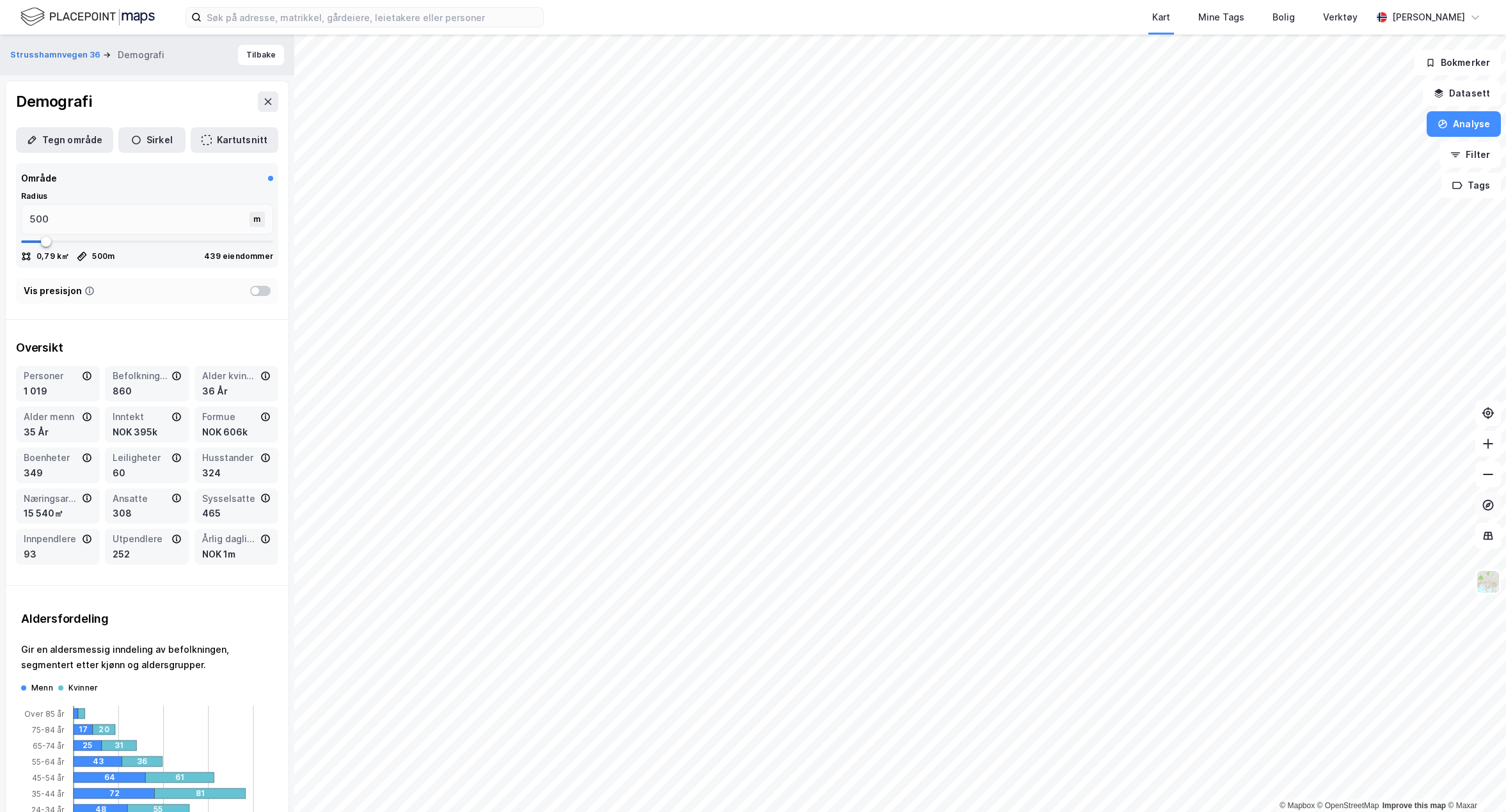
click at [1485, 506] on icon at bounding box center [1488, 505] width 13 height 13
click at [1486, 583] on img at bounding box center [1488, 582] width 24 height 24
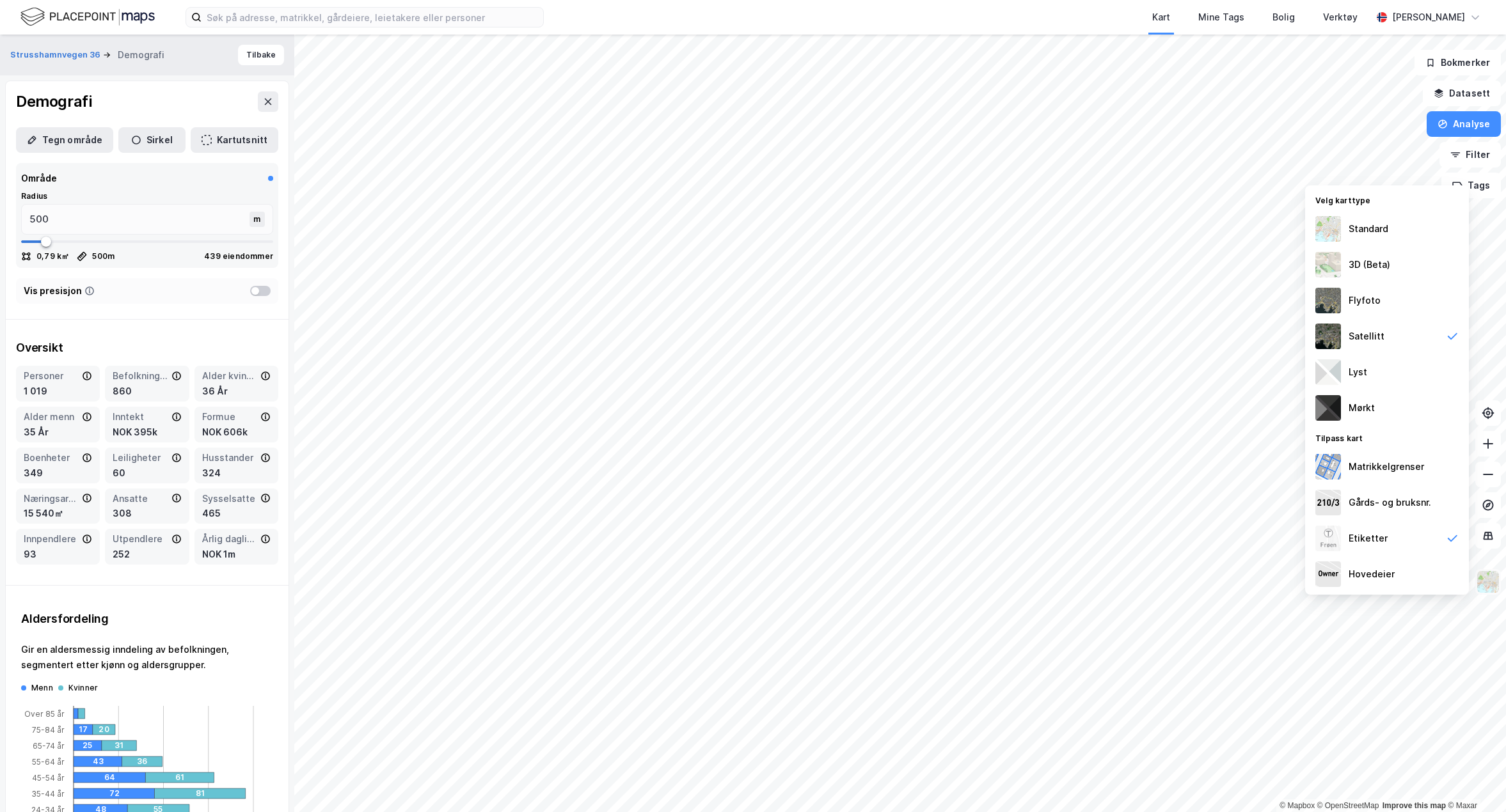
click at [1486, 583] on img at bounding box center [1488, 582] width 24 height 24
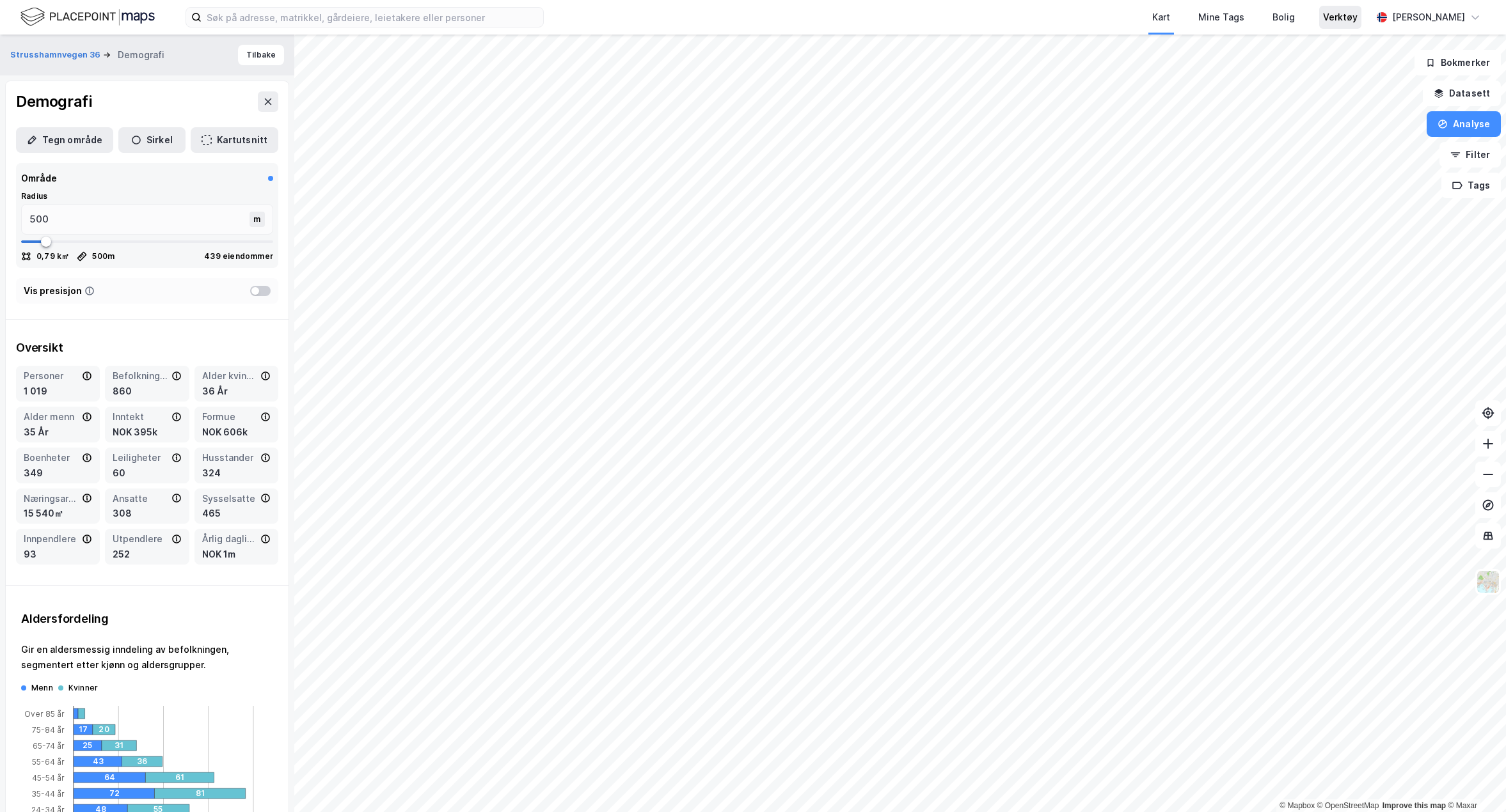
click at [1358, 17] on div "Verktøy" at bounding box center [1340, 18] width 34 height 15
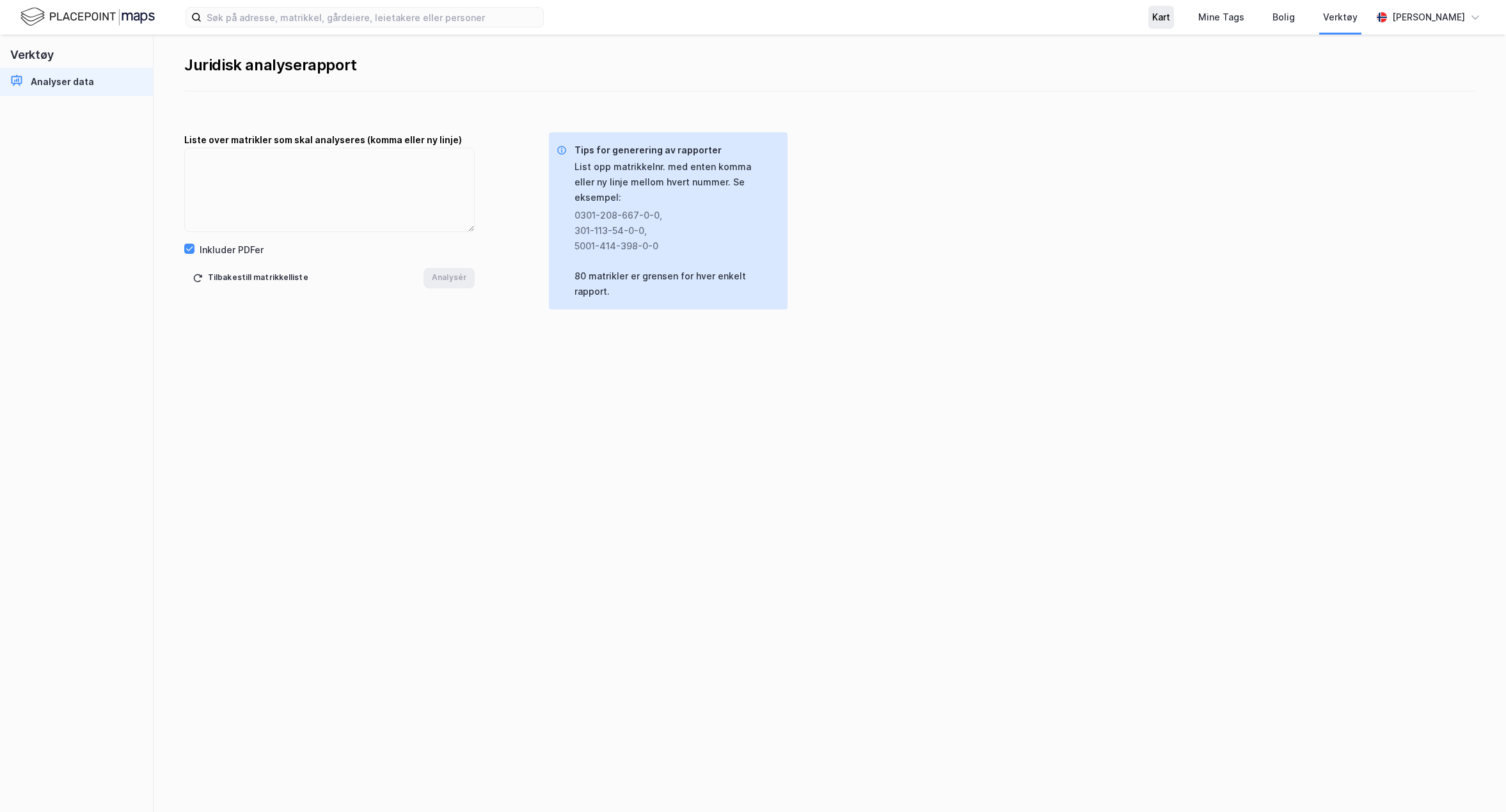
click at [1170, 18] on div "Kart" at bounding box center [1162, 18] width 18 height 15
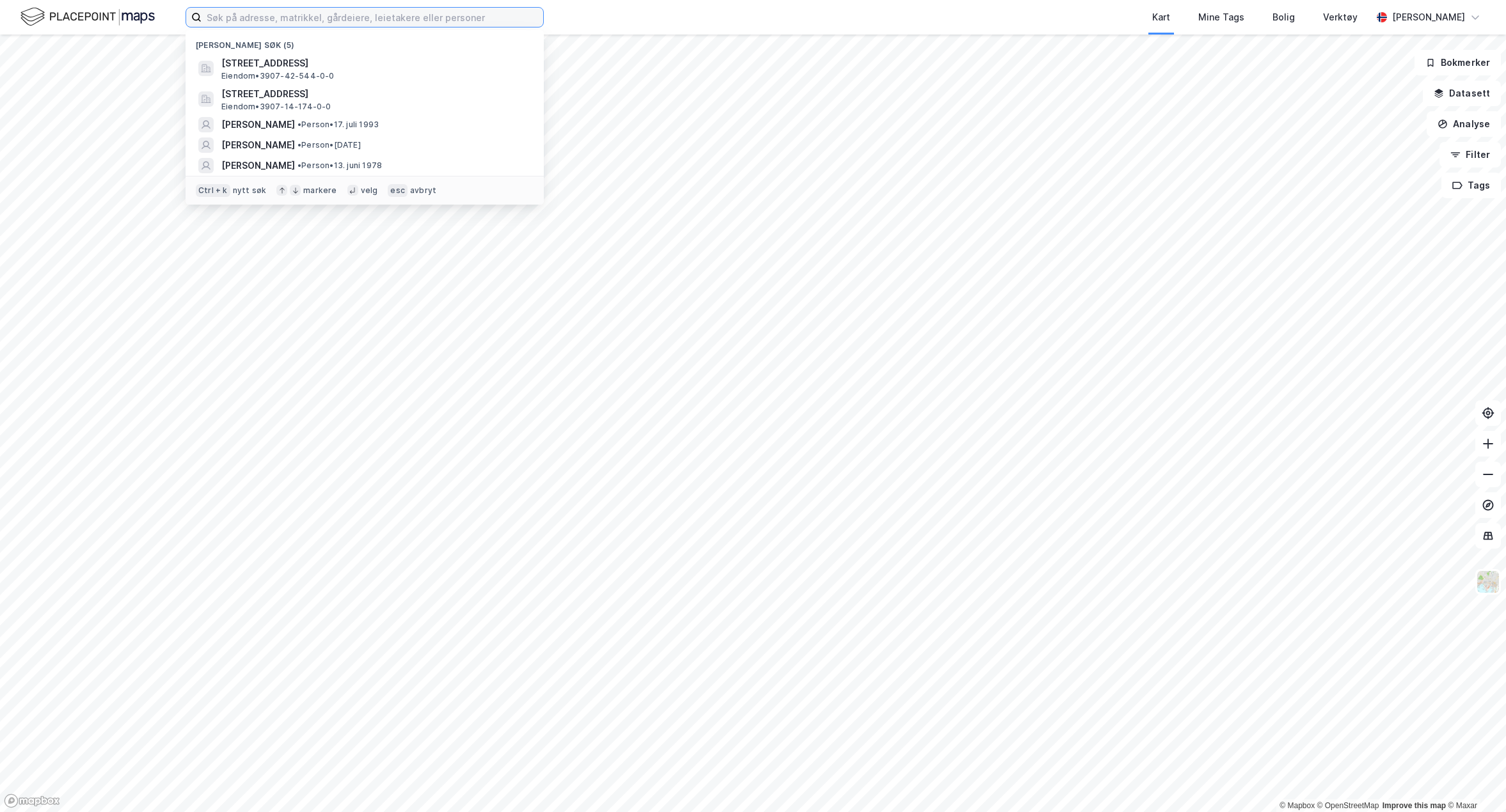
click at [274, 22] on input at bounding box center [372, 17] width 342 height 19
click at [274, 97] on span "Jarleveien 47B, 3221, SANDEFJORD, SANDEFJORD" at bounding box center [375, 94] width 307 height 15
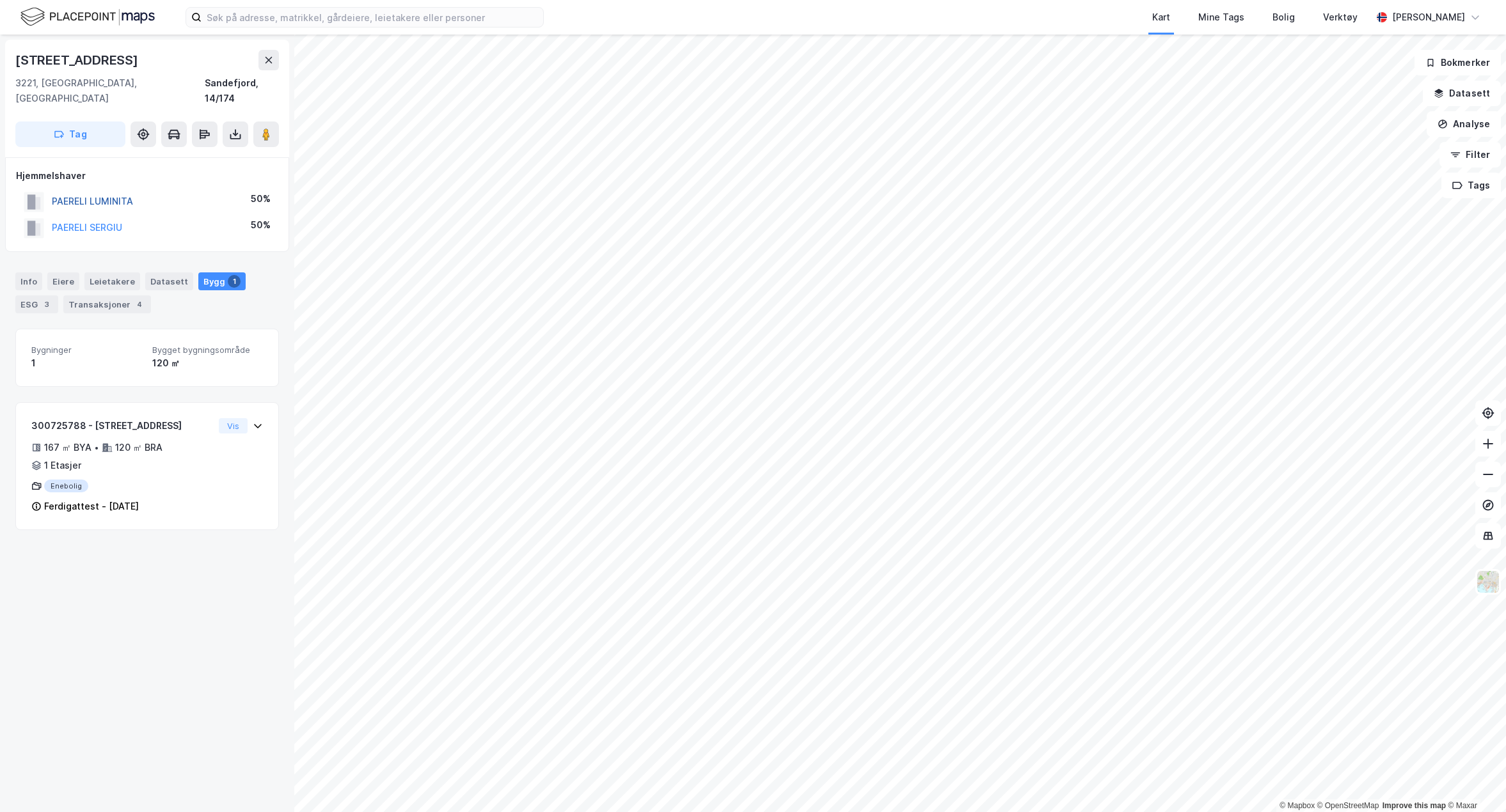
click at [0, 0] on button "PAERELI LUMINITA" at bounding box center [0, 0] width 0 height 0
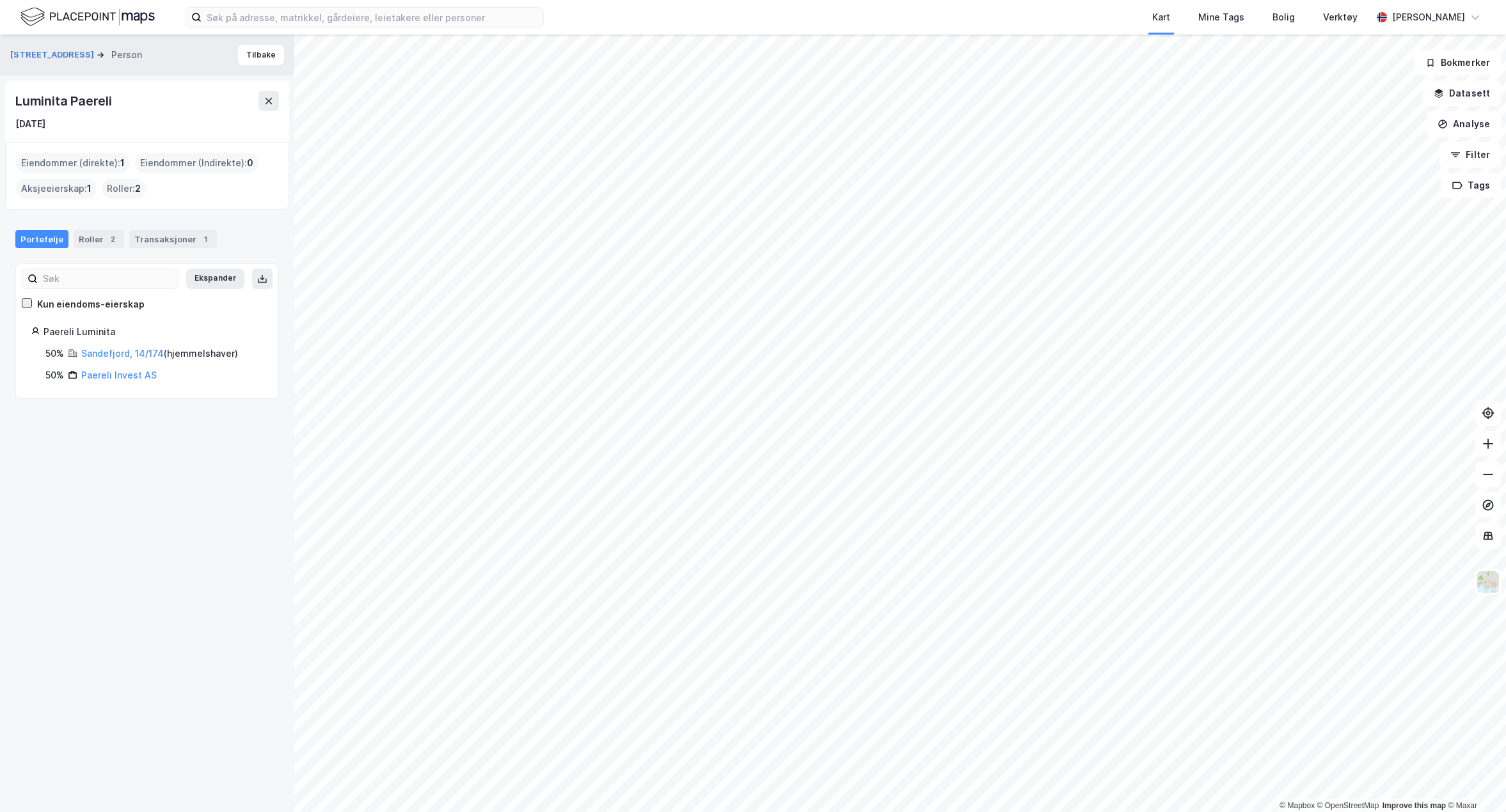
click at [24, 301] on icon at bounding box center [27, 303] width 9 height 9
click at [106, 375] on link "Paereli Invest AS" at bounding box center [119, 375] width 75 height 11
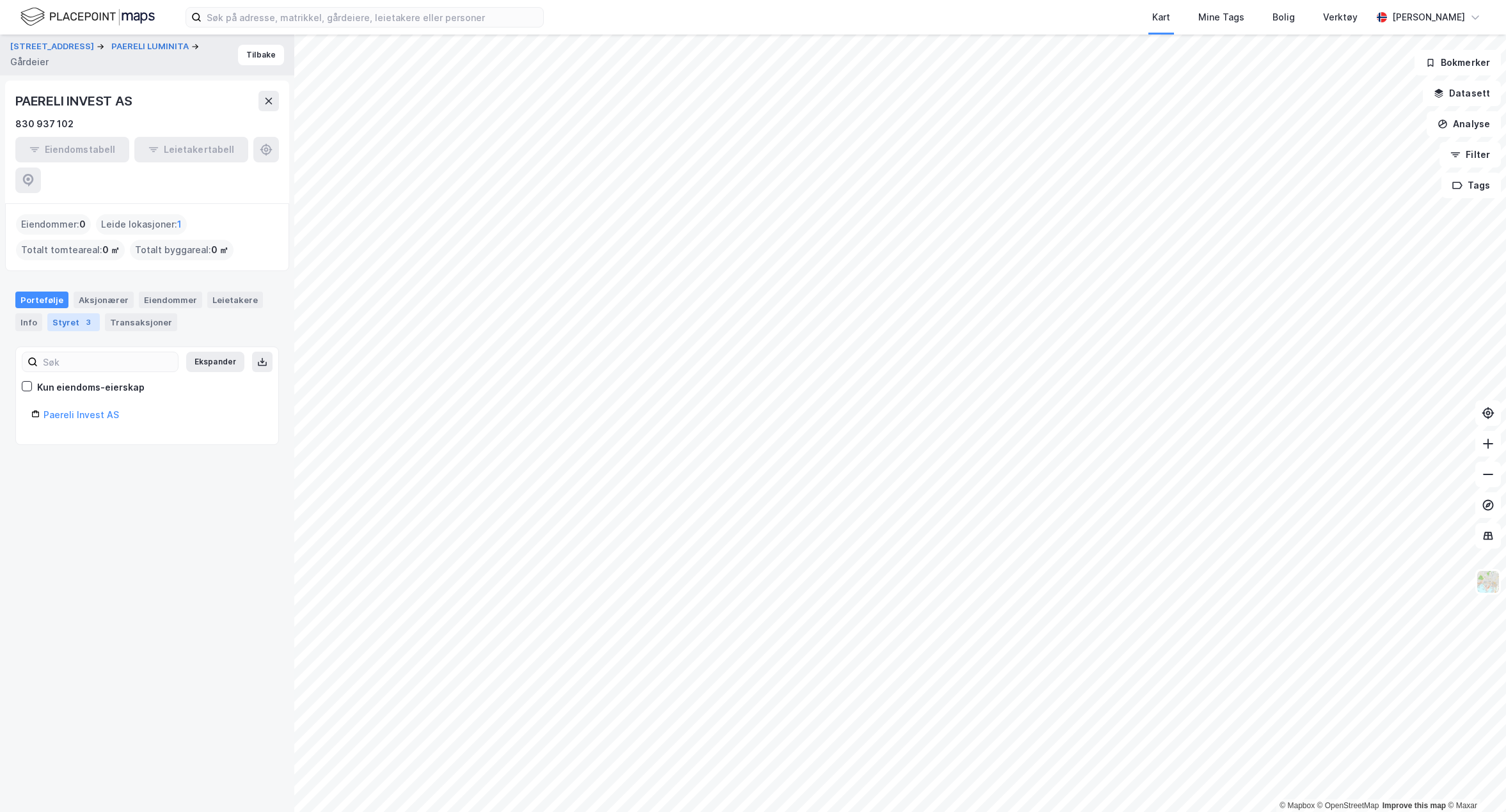
click at [50, 314] on div "Styret 3" at bounding box center [73, 323] width 53 height 18
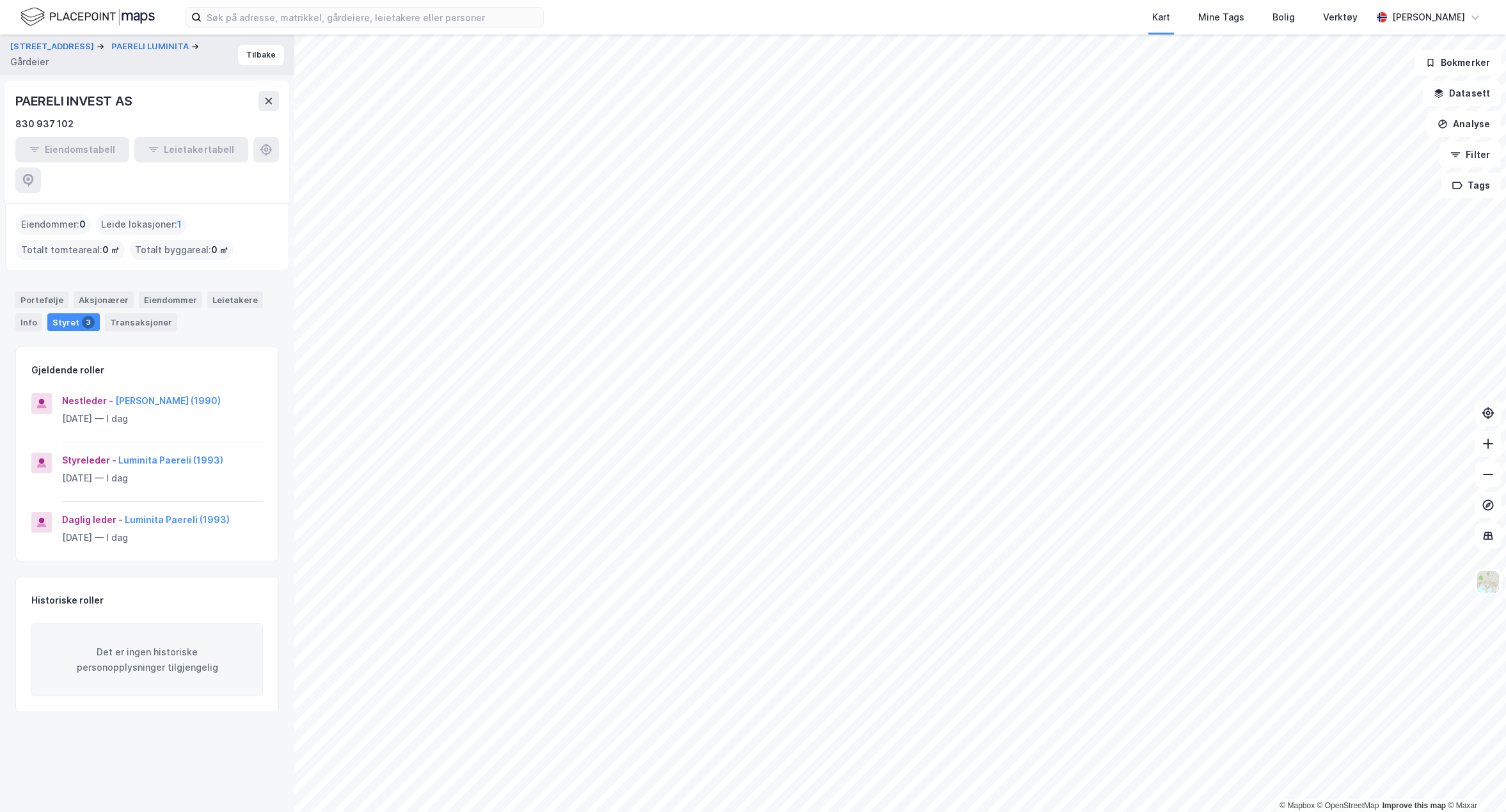
click at [134, 215] on div "Leide lokasjoner : 1" at bounding box center [141, 224] width 91 height 21
click at [239, 291] on div "Leietakere" at bounding box center [235, 300] width 56 height 17
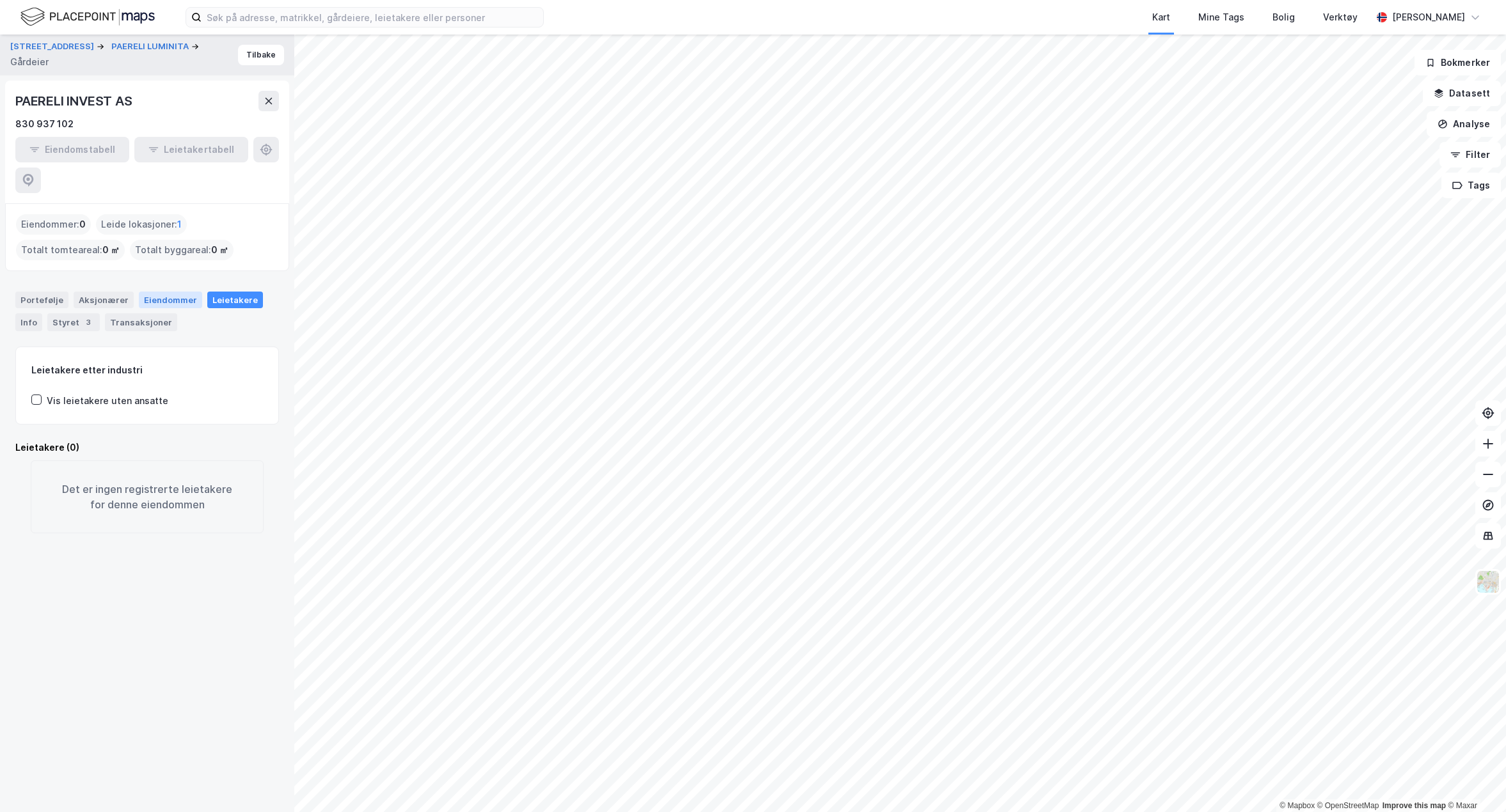
click at [174, 291] on div "Eiendommer" at bounding box center [170, 300] width 63 height 17
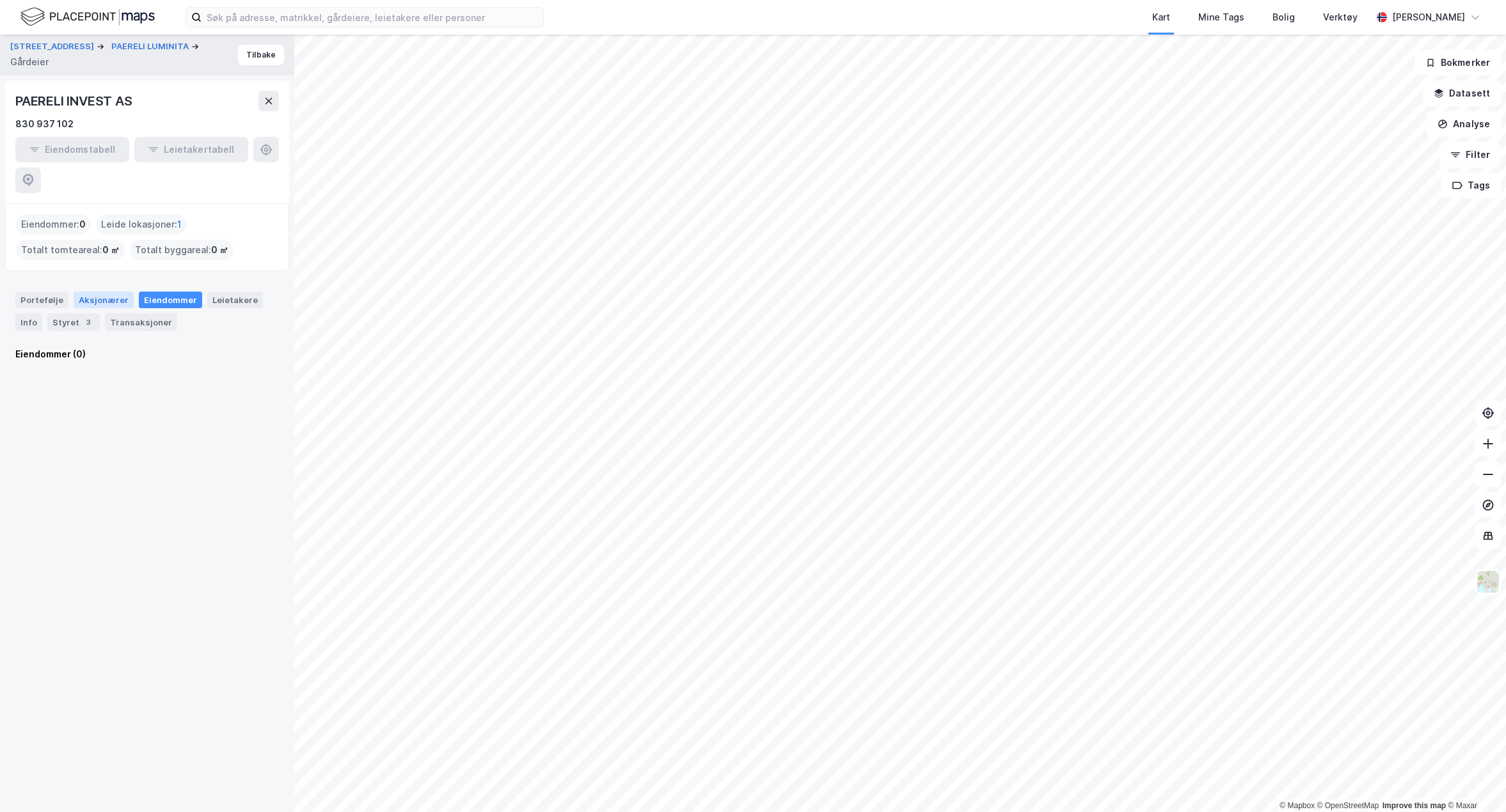
click at [98, 291] on div "Aksjonærer" at bounding box center [104, 300] width 60 height 17
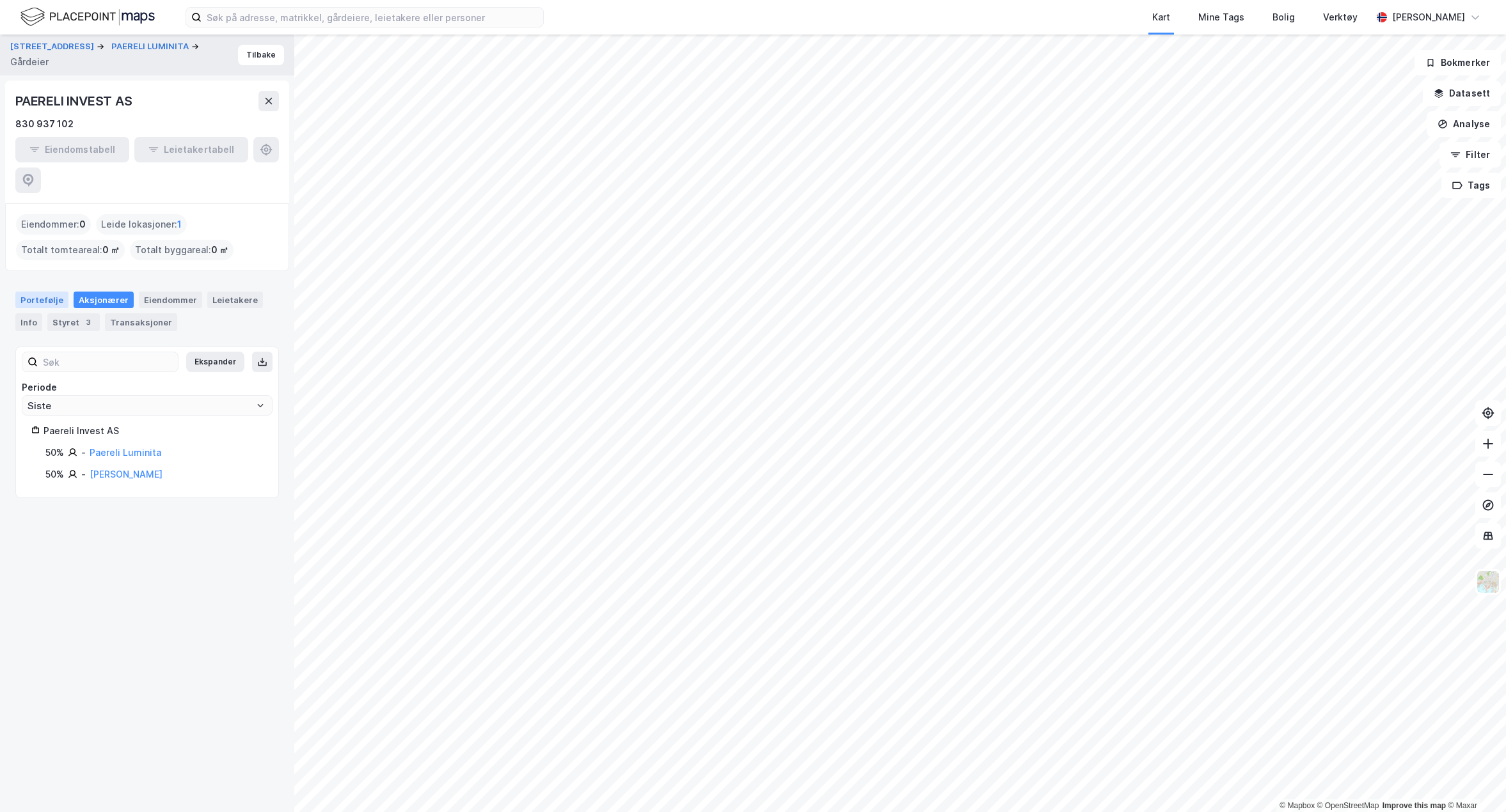
click at [43, 291] on div "Portefølje" at bounding box center [42, 300] width 53 height 17
click at [34, 314] on div "Info" at bounding box center [28, 323] width 27 height 18
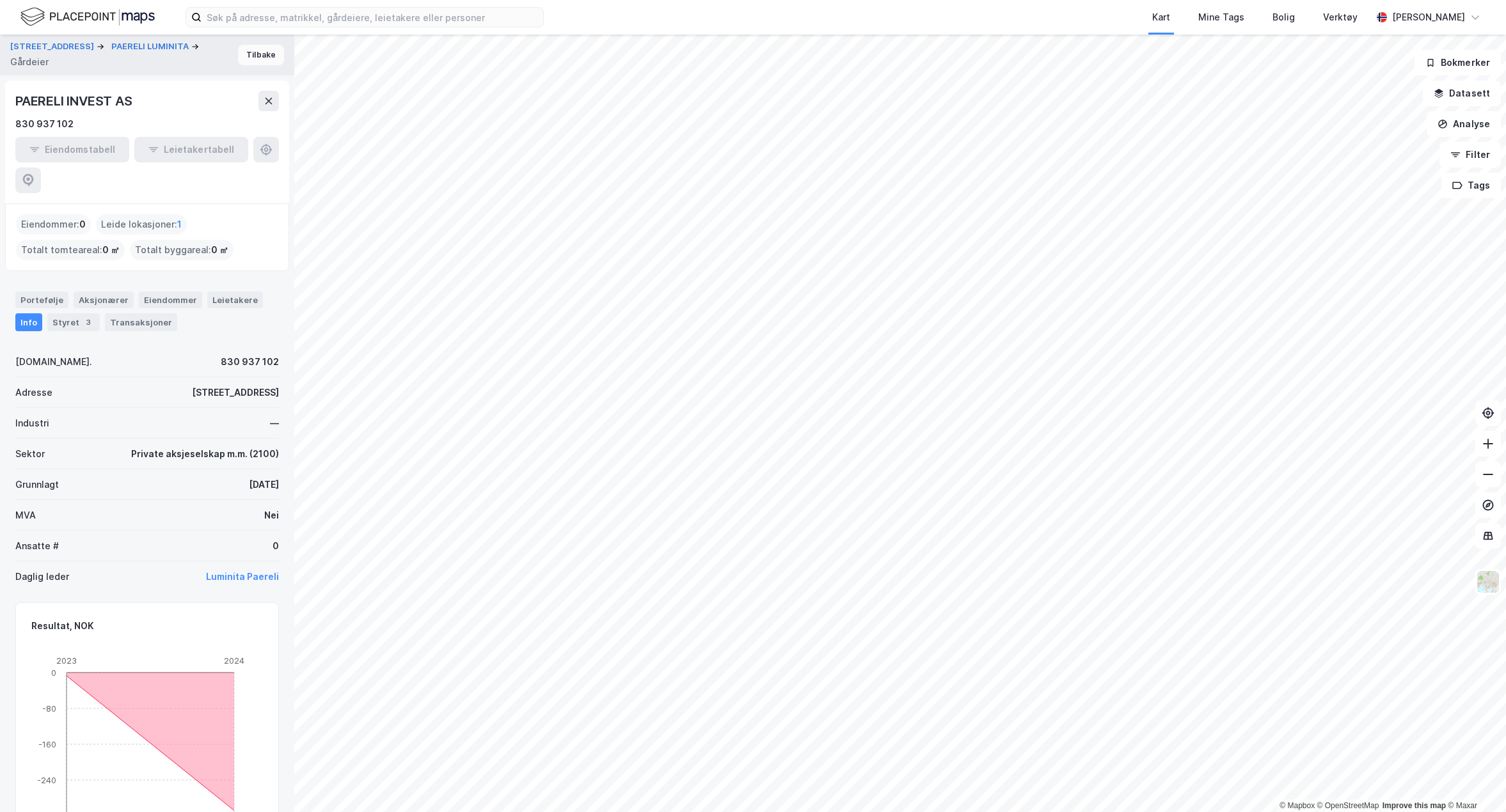
click at [247, 53] on button "Tilbake" at bounding box center [261, 55] width 46 height 21
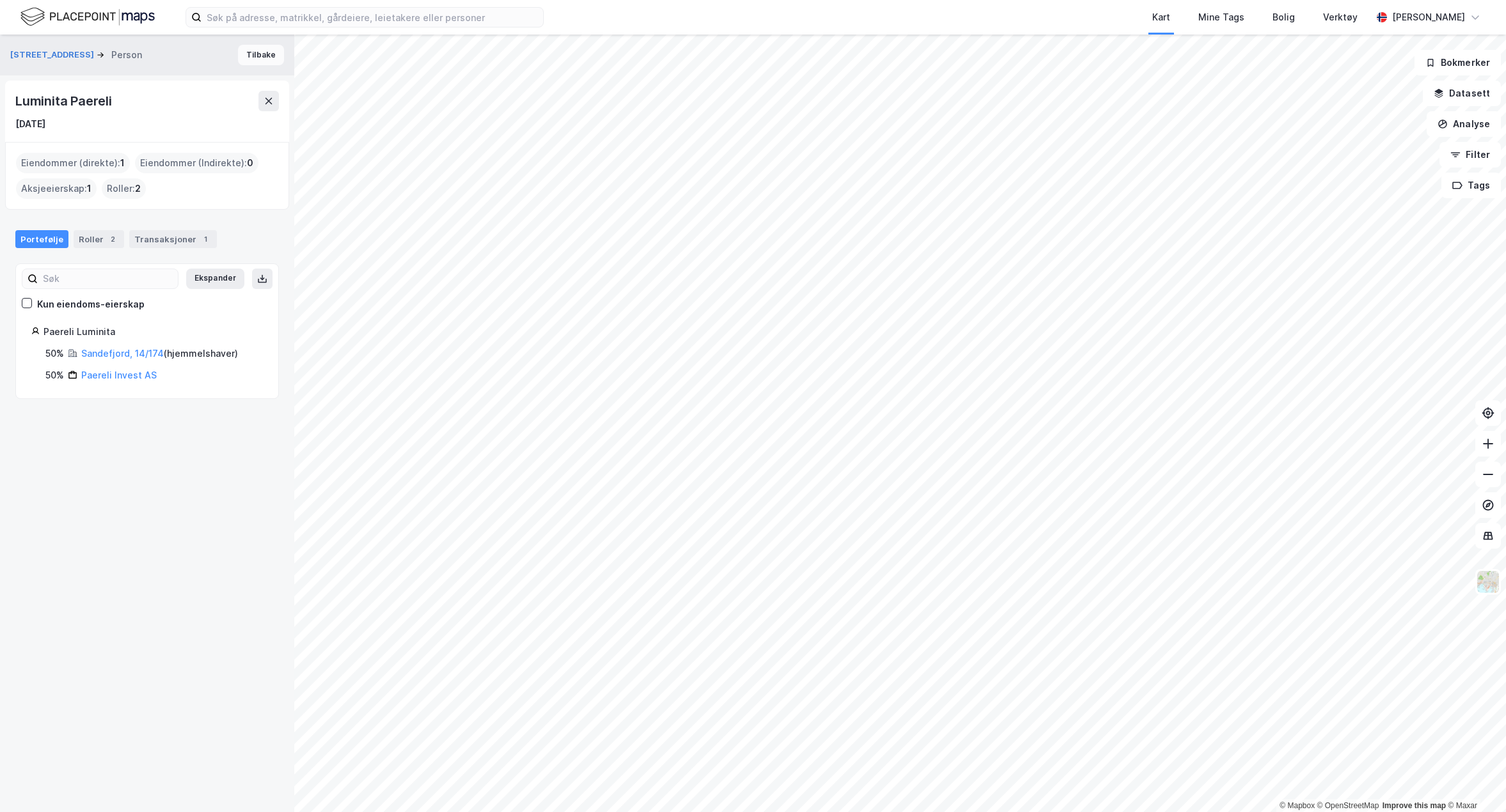
click at [248, 59] on button "Tilbake" at bounding box center [261, 55] width 46 height 21
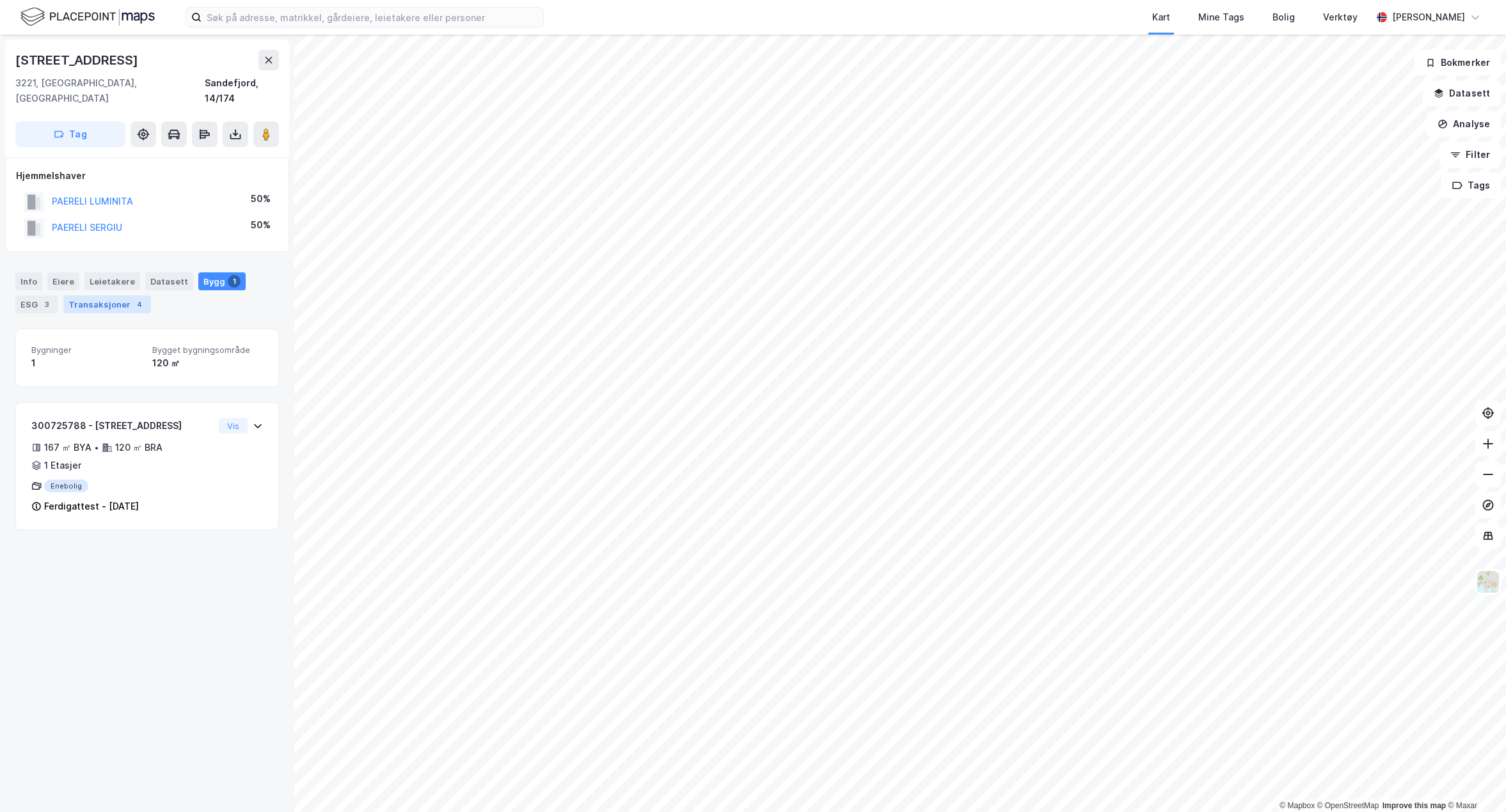
click at [98, 295] on div "Transaksjoner 4" at bounding box center [107, 304] width 88 height 18
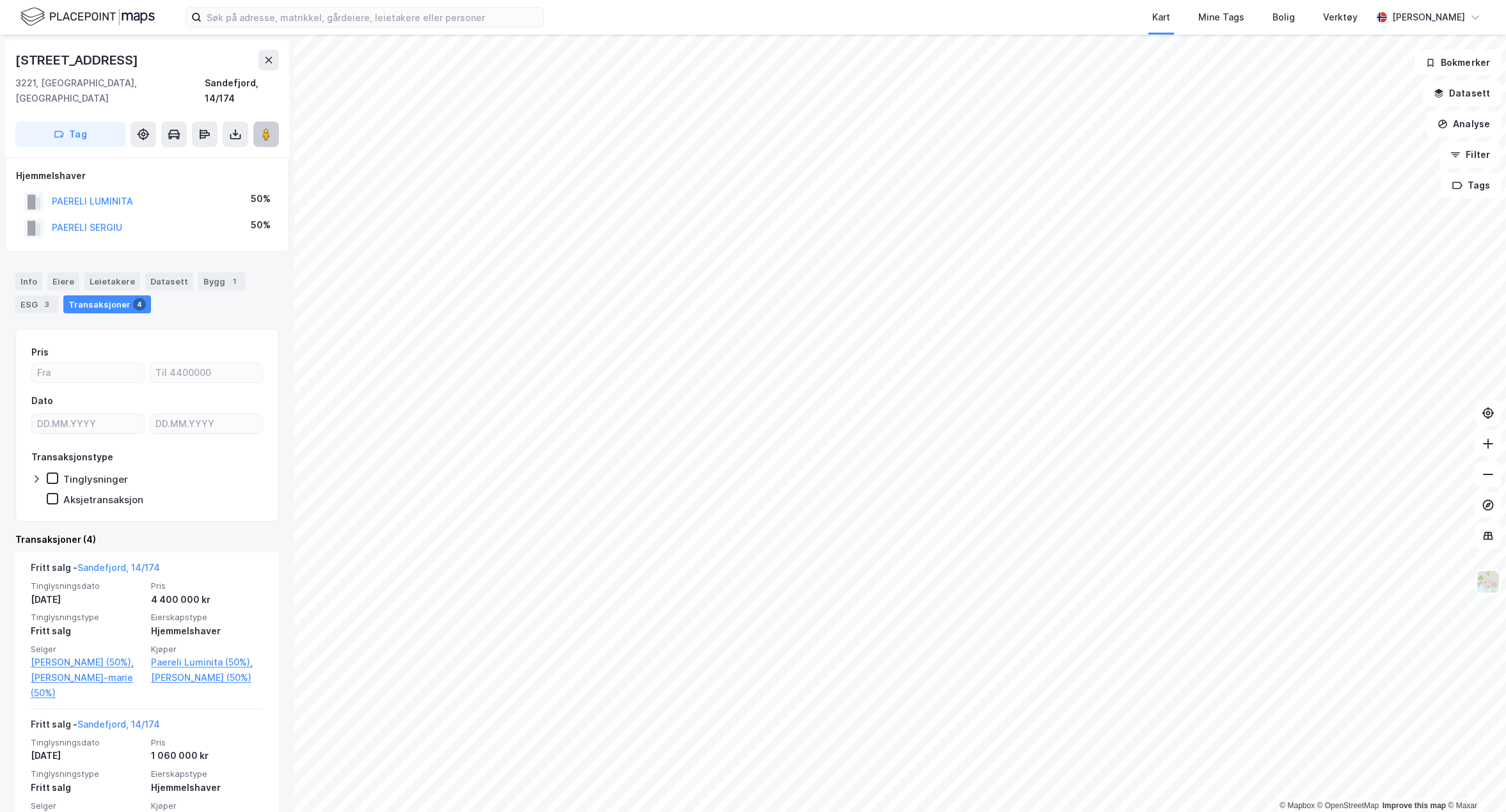
click at [275, 122] on button at bounding box center [266, 135] width 26 height 26
click at [464, 22] on input at bounding box center [372, 17] width 342 height 19
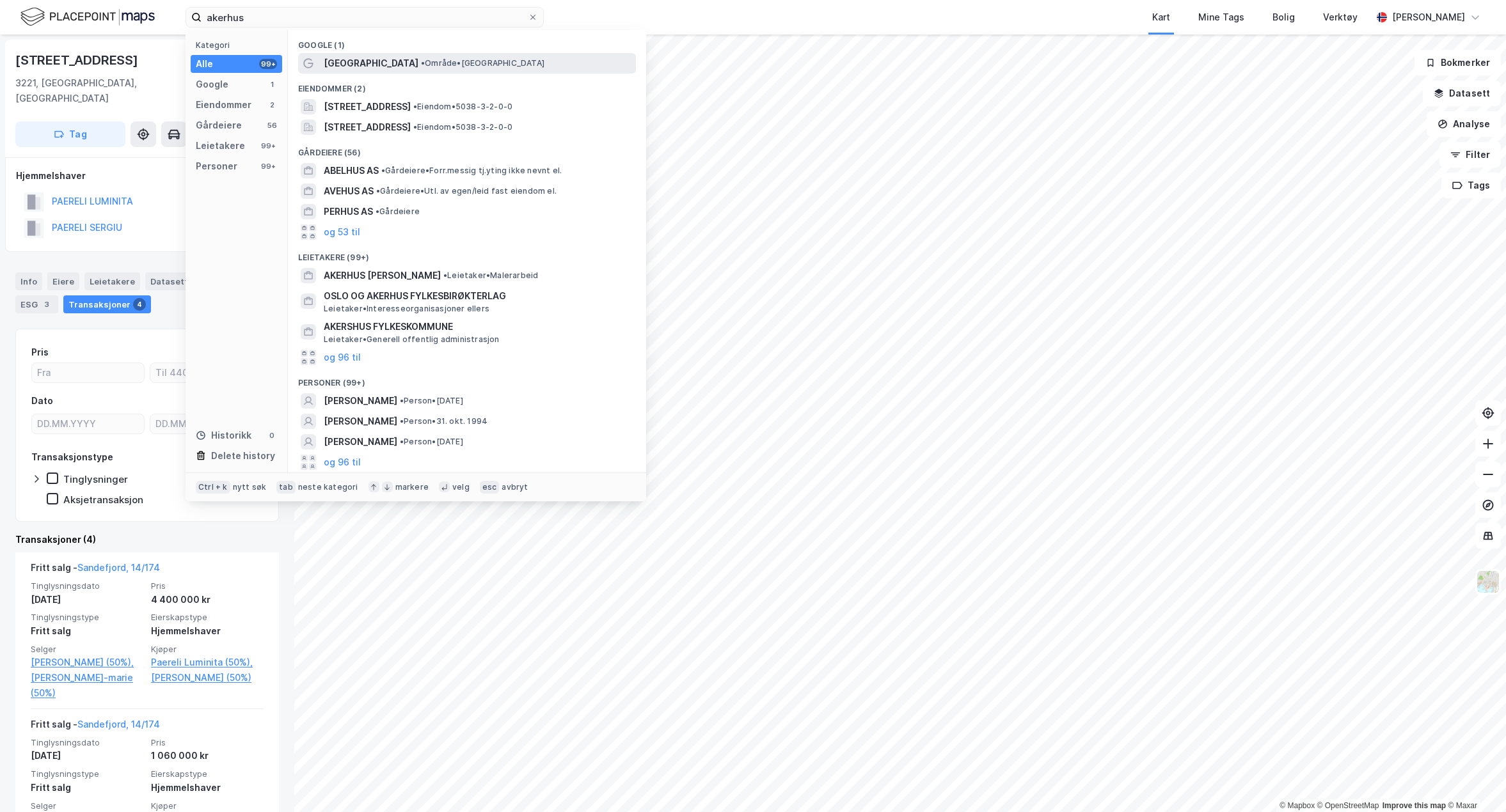
click at [347, 60] on span "Akershus" at bounding box center [371, 63] width 94 height 15
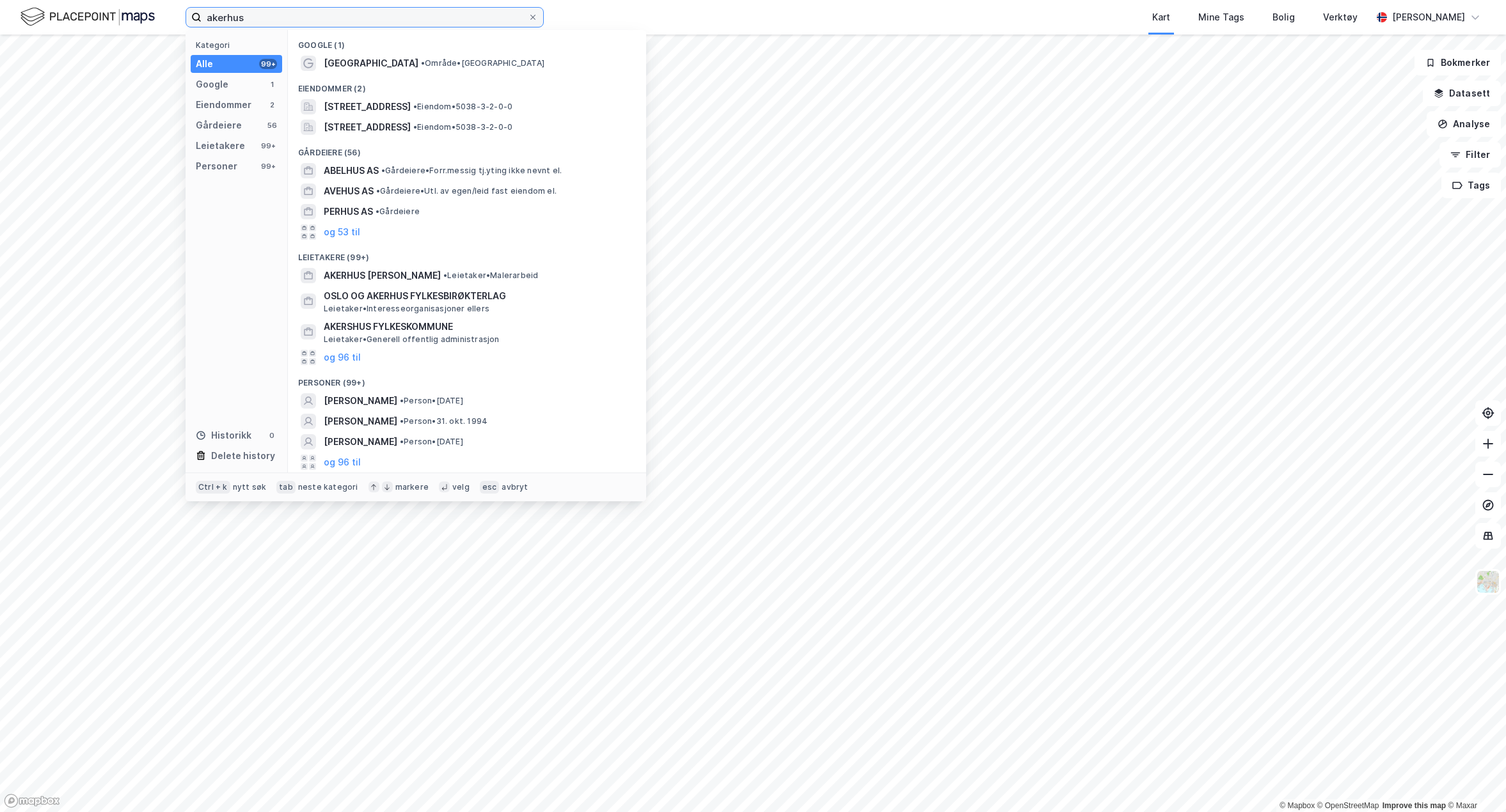
click at [306, 19] on input "akerhus" at bounding box center [365, 17] width 327 height 19
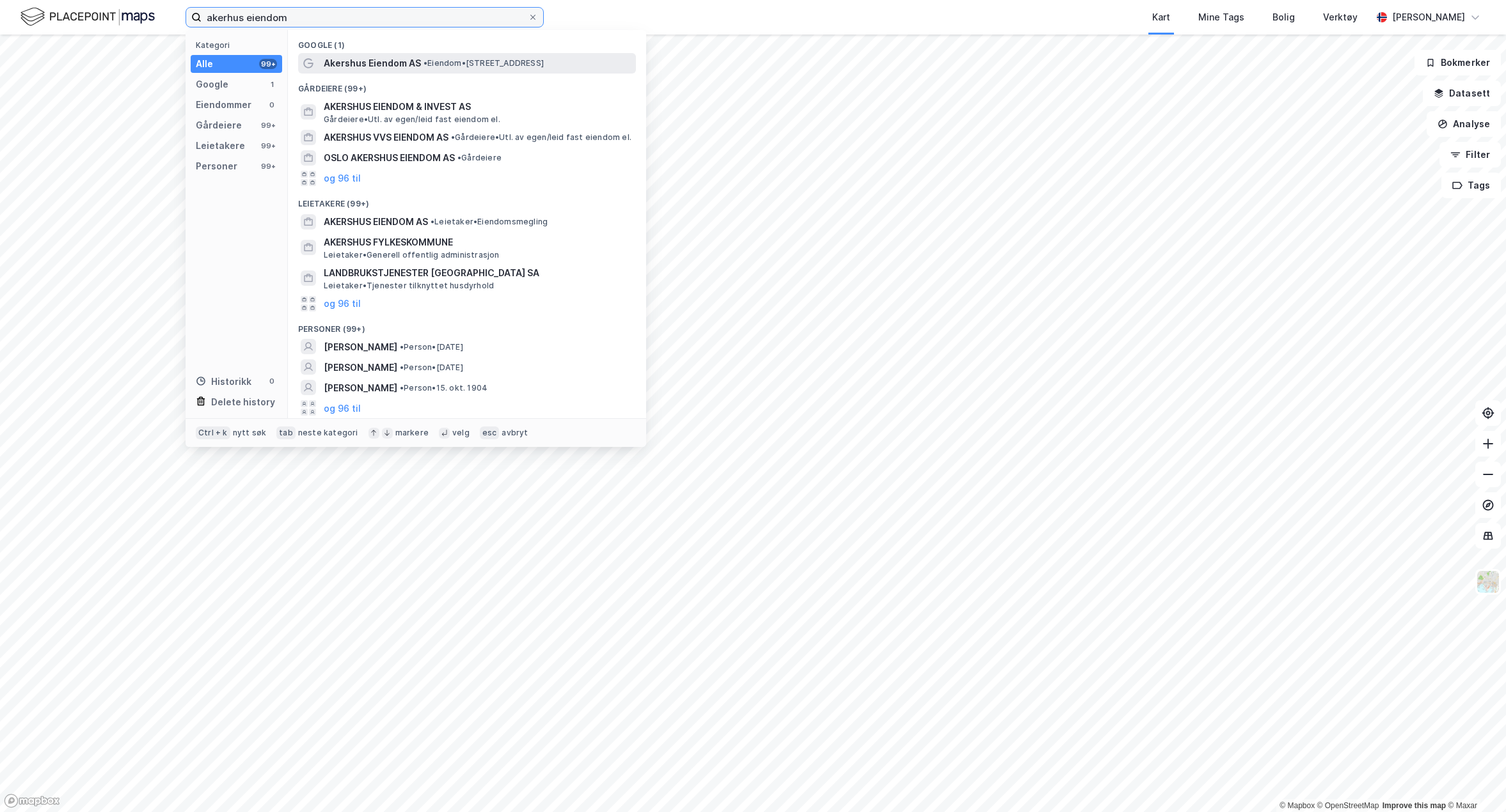
type input "akerhus eiendom"
click at [338, 62] on span "Akershus Eiendom AS" at bounding box center [372, 63] width 97 height 15
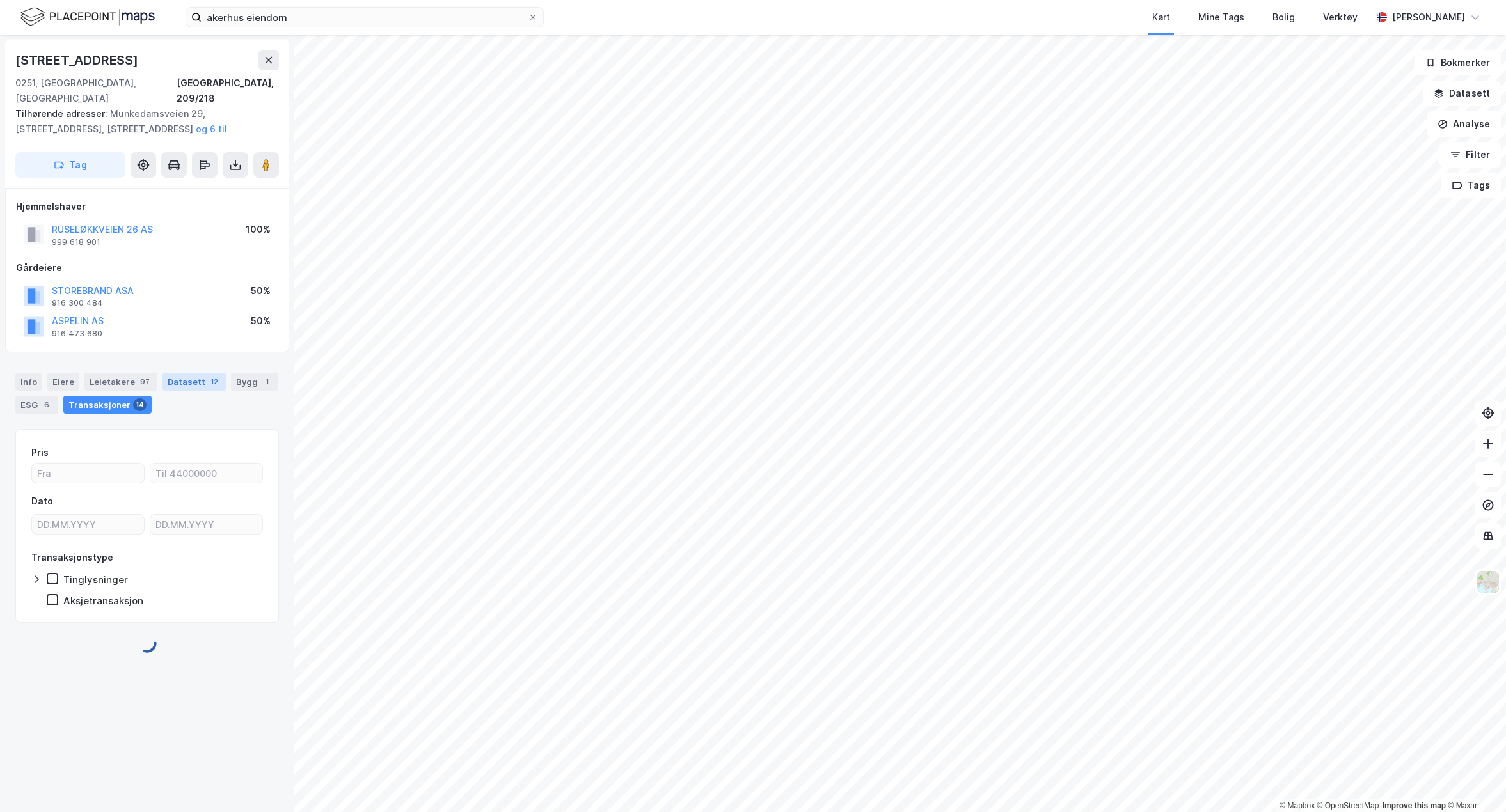
click at [191, 373] on div "Datasett 12" at bounding box center [193, 382] width 63 height 18
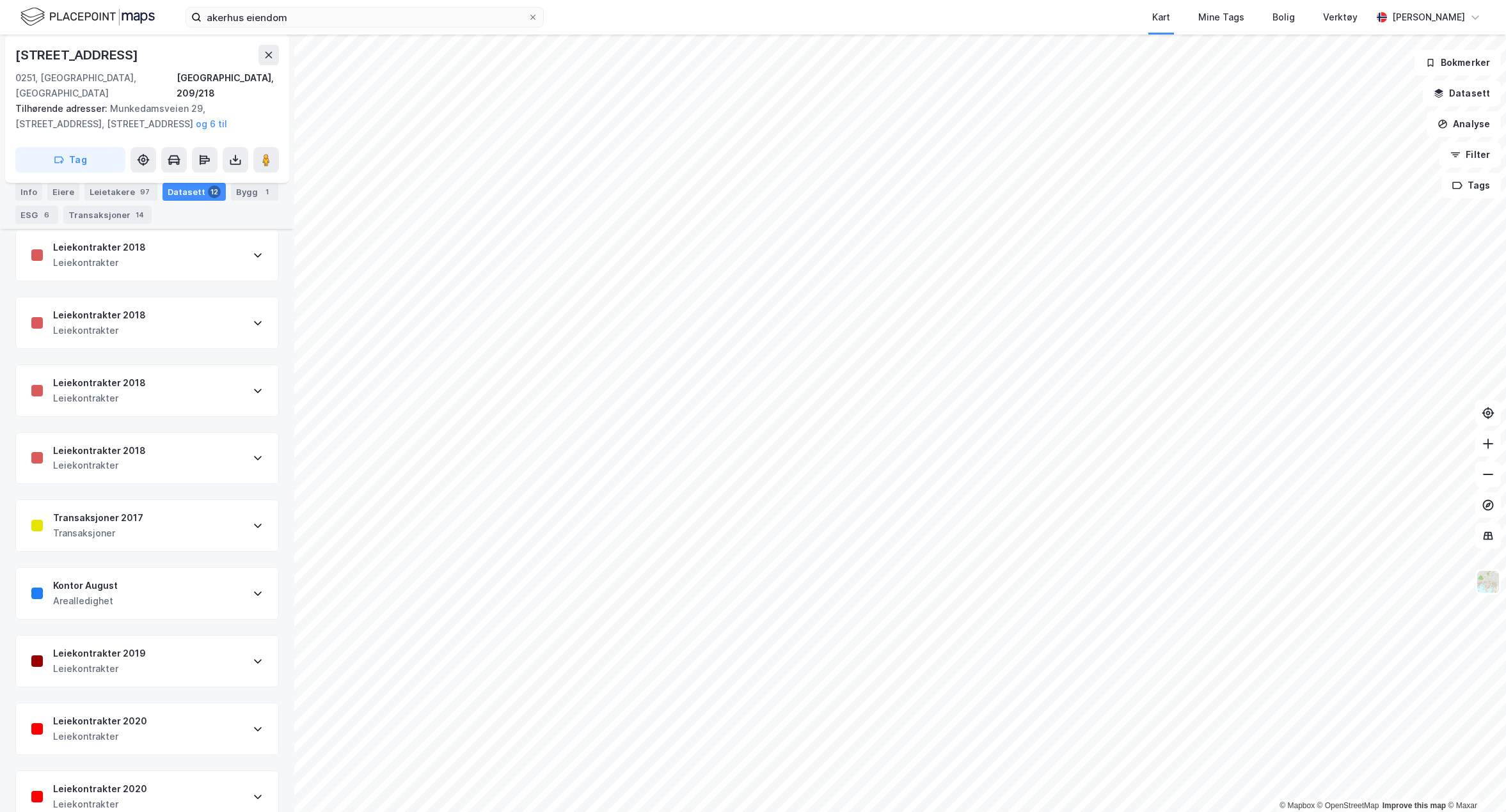
scroll to position [415, 0]
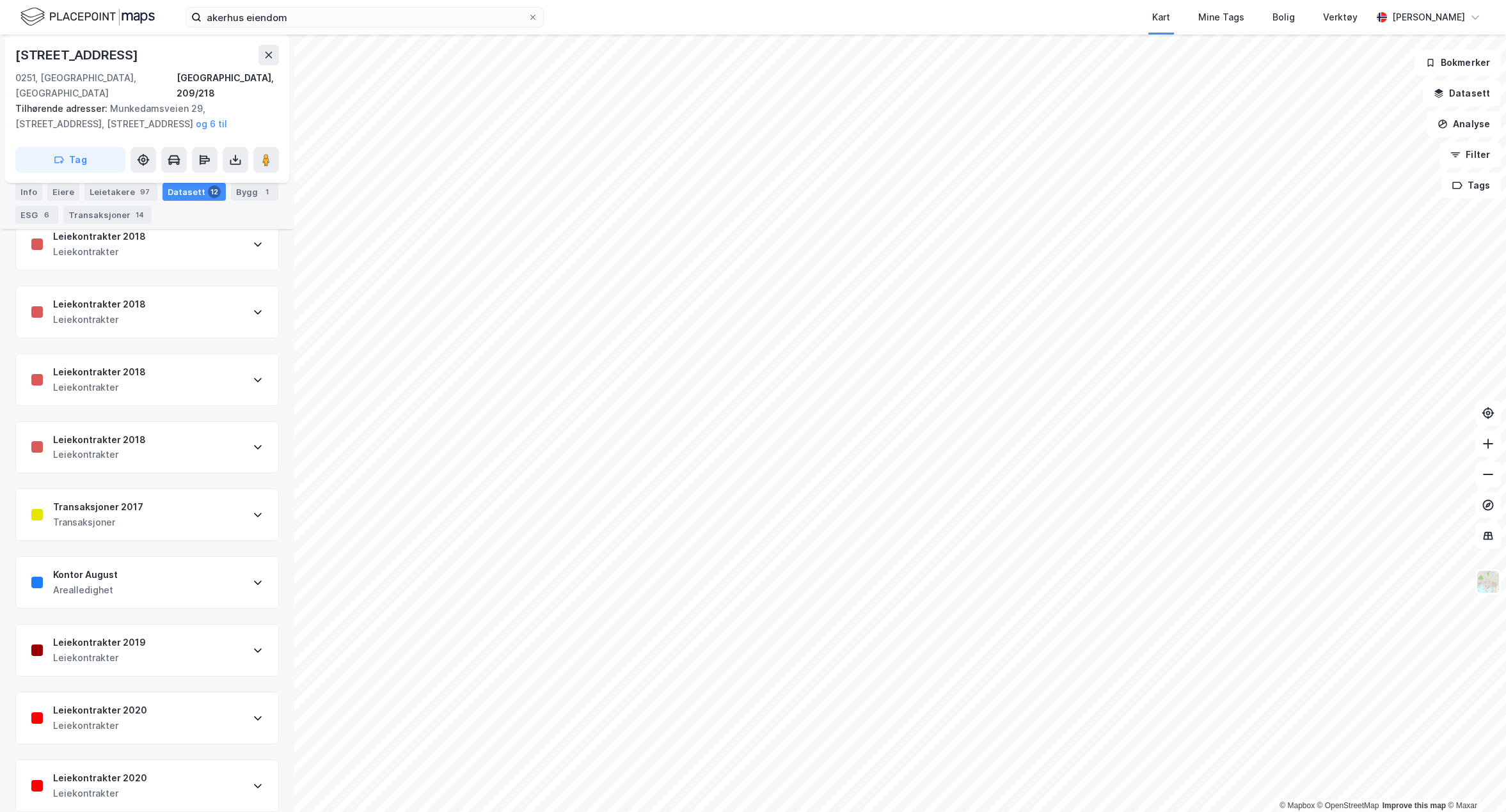
click at [243, 559] on div "Kontor August Arealledighet" at bounding box center [147, 582] width 263 height 51
click at [253, 579] on icon at bounding box center [257, 584] width 10 height 10
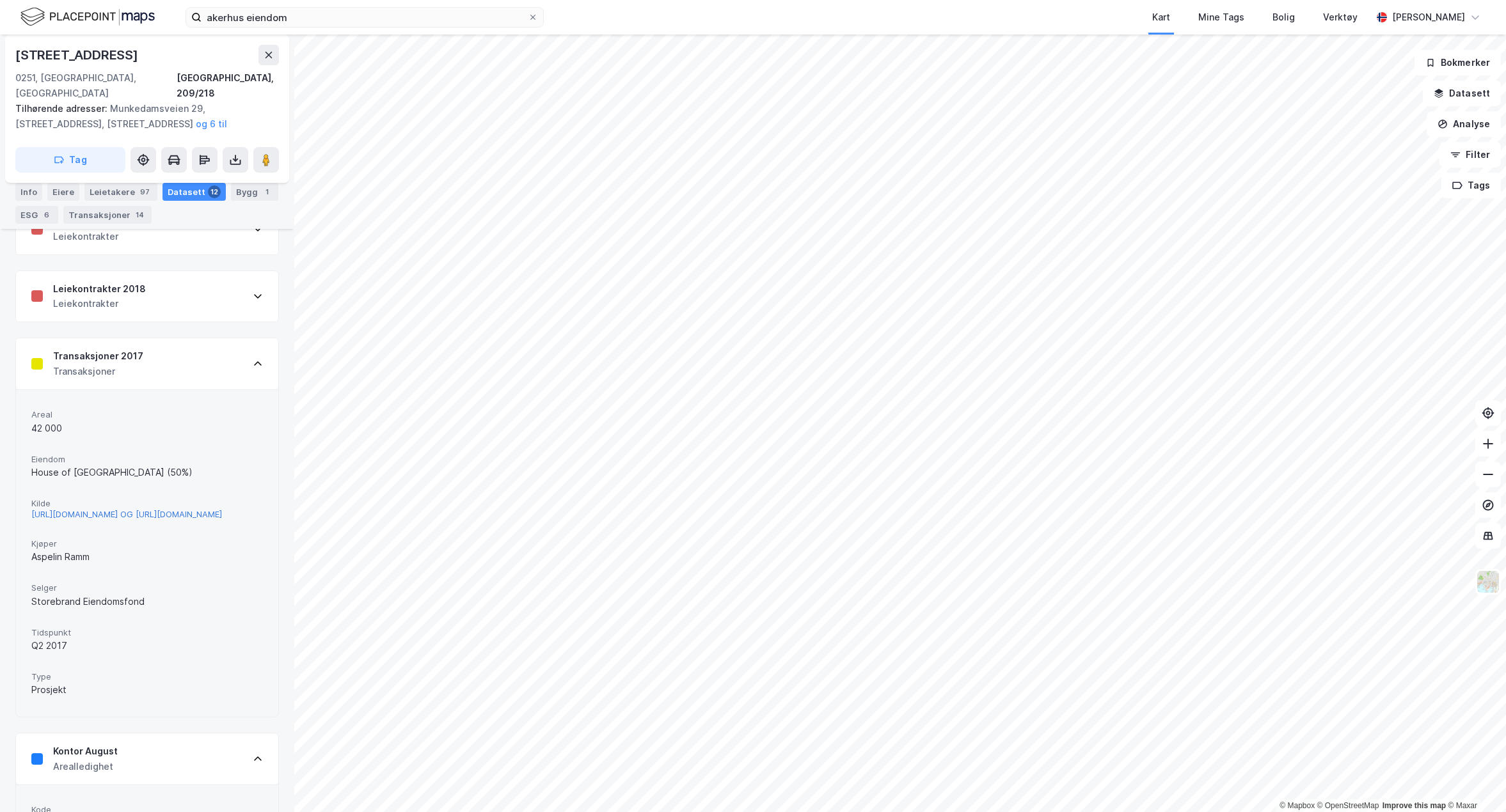
scroll to position [600, 0]
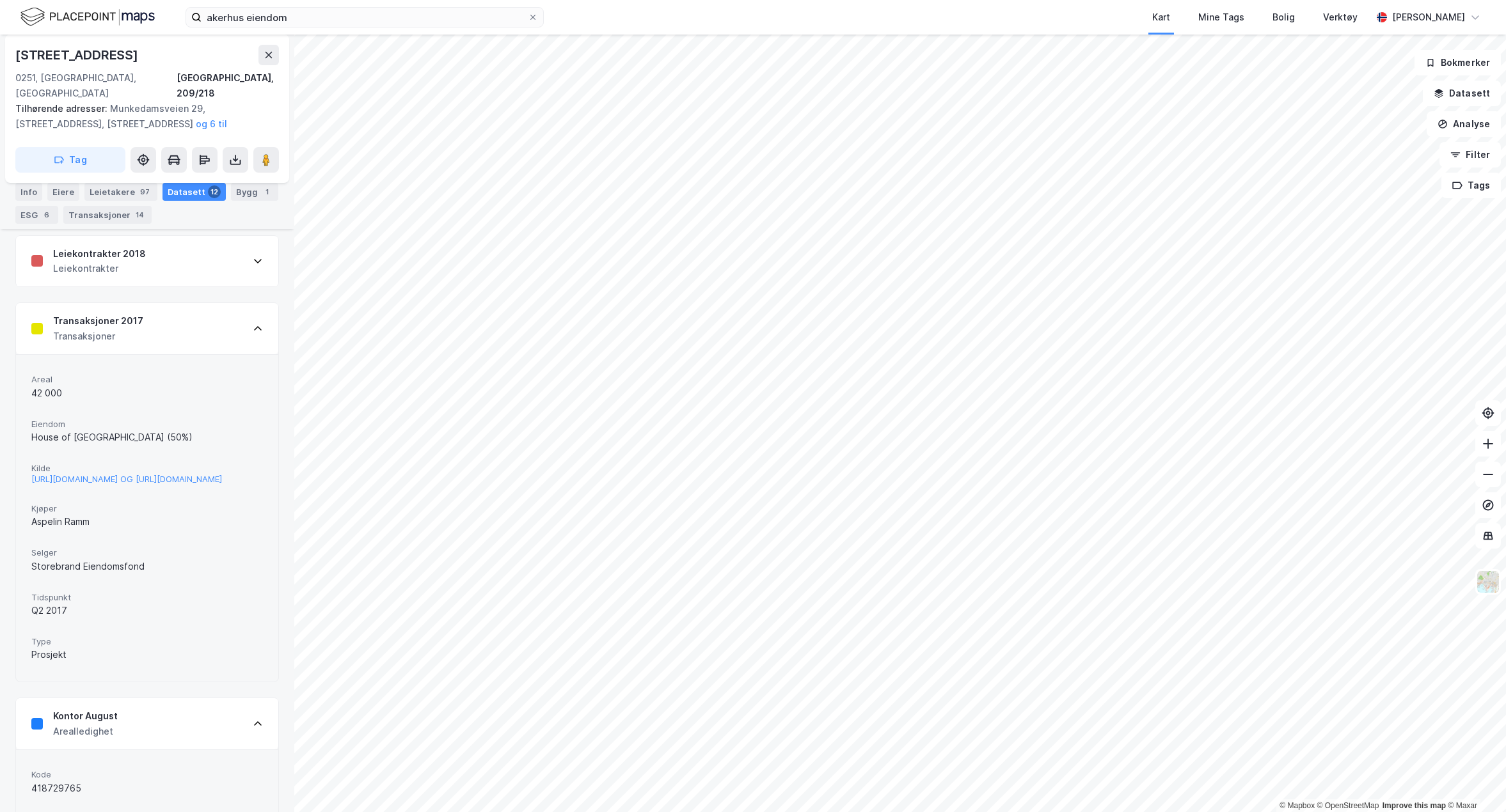
drag, startPoint x: 148, startPoint y: 473, endPoint x: 105, endPoint y: 543, distance: 82.2
click at [105, 514] on span "Kjøper" at bounding box center [147, 508] width 231 height 11
click at [91, 485] on div "http://www.estatenyheter.no/2017/11/08/innspurtmodus-i-transaksjonsmarkedet/?mc…" at bounding box center [126, 479] width 190 height 11
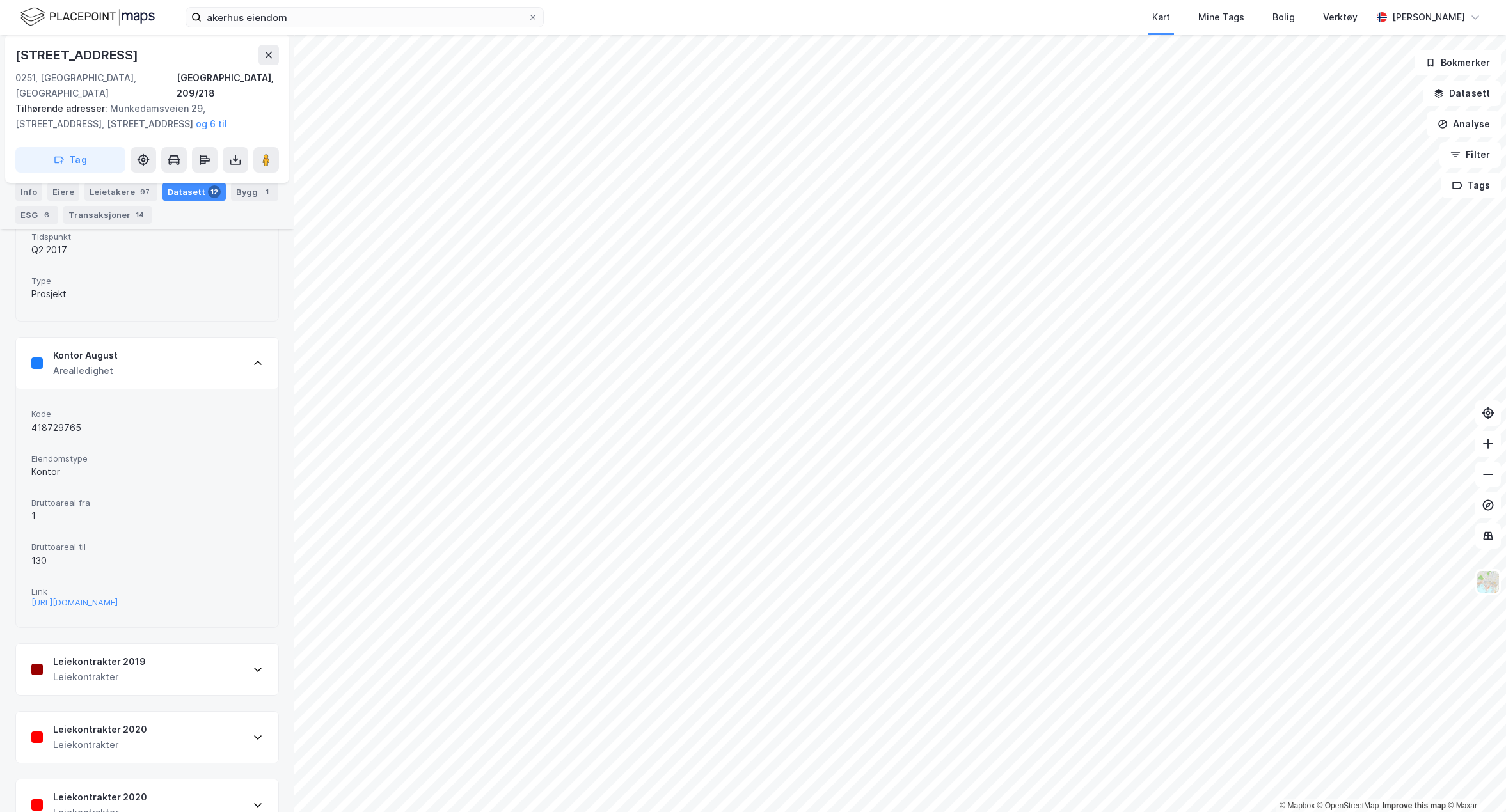
scroll to position [984, 0]
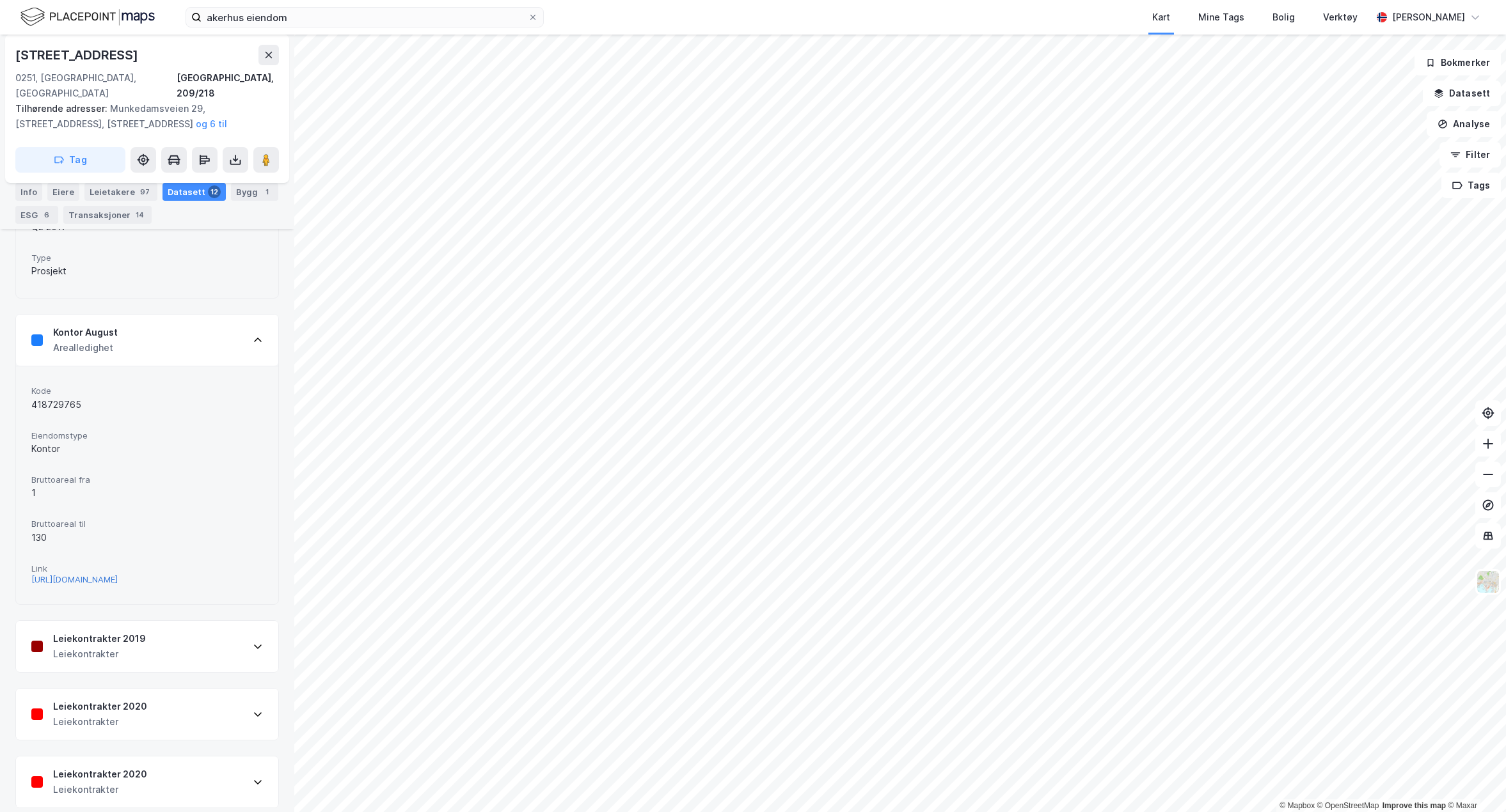
click at [118, 585] on div "https://www.finn.no/realestate/businessrent/ad.html?finnkode=418729765&fks=4187…" at bounding box center [74, 580] width 86 height 11
click at [253, 345] on icon at bounding box center [257, 339] width 10 height 10
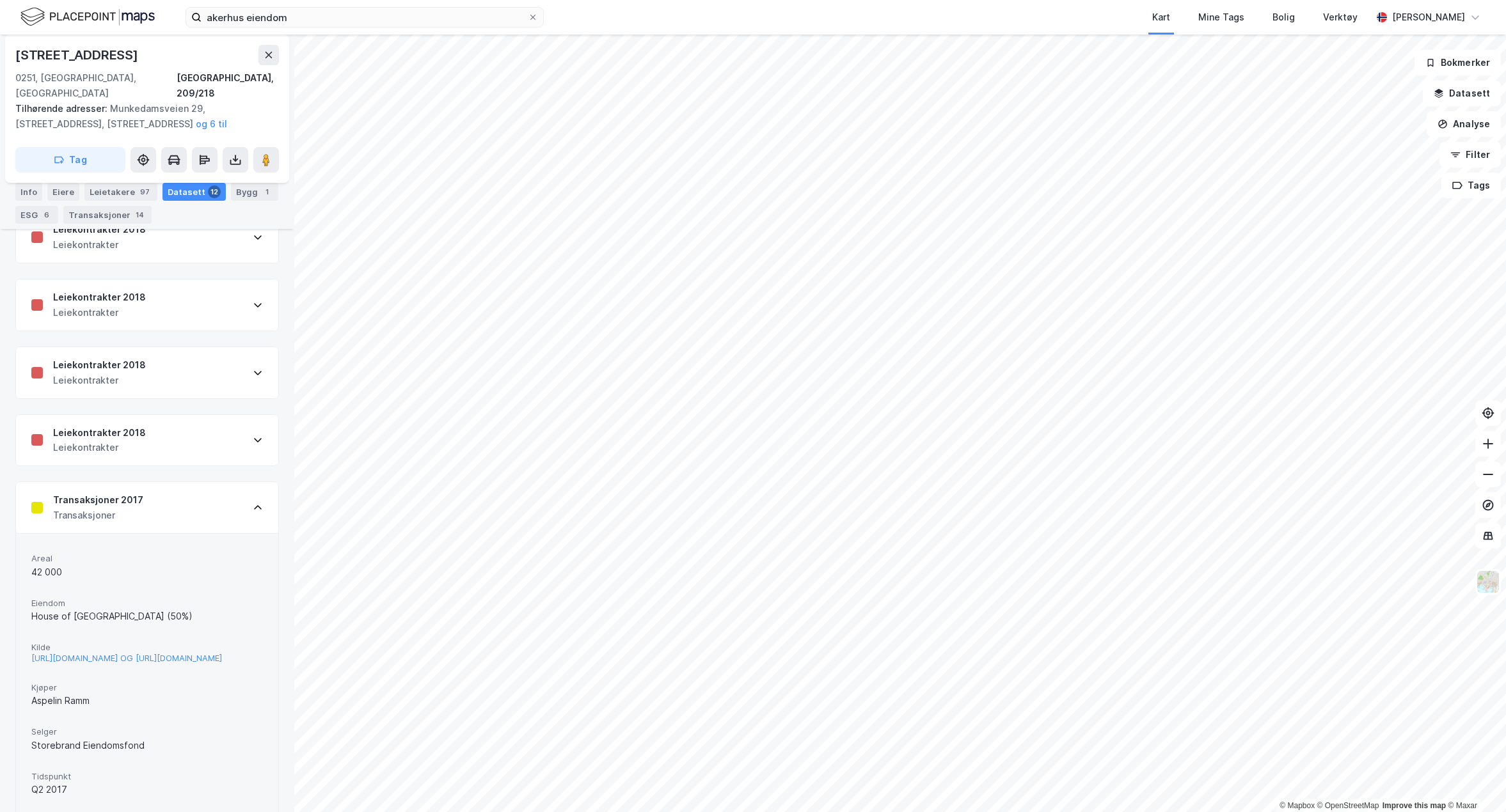
scroll to position [403, 0]
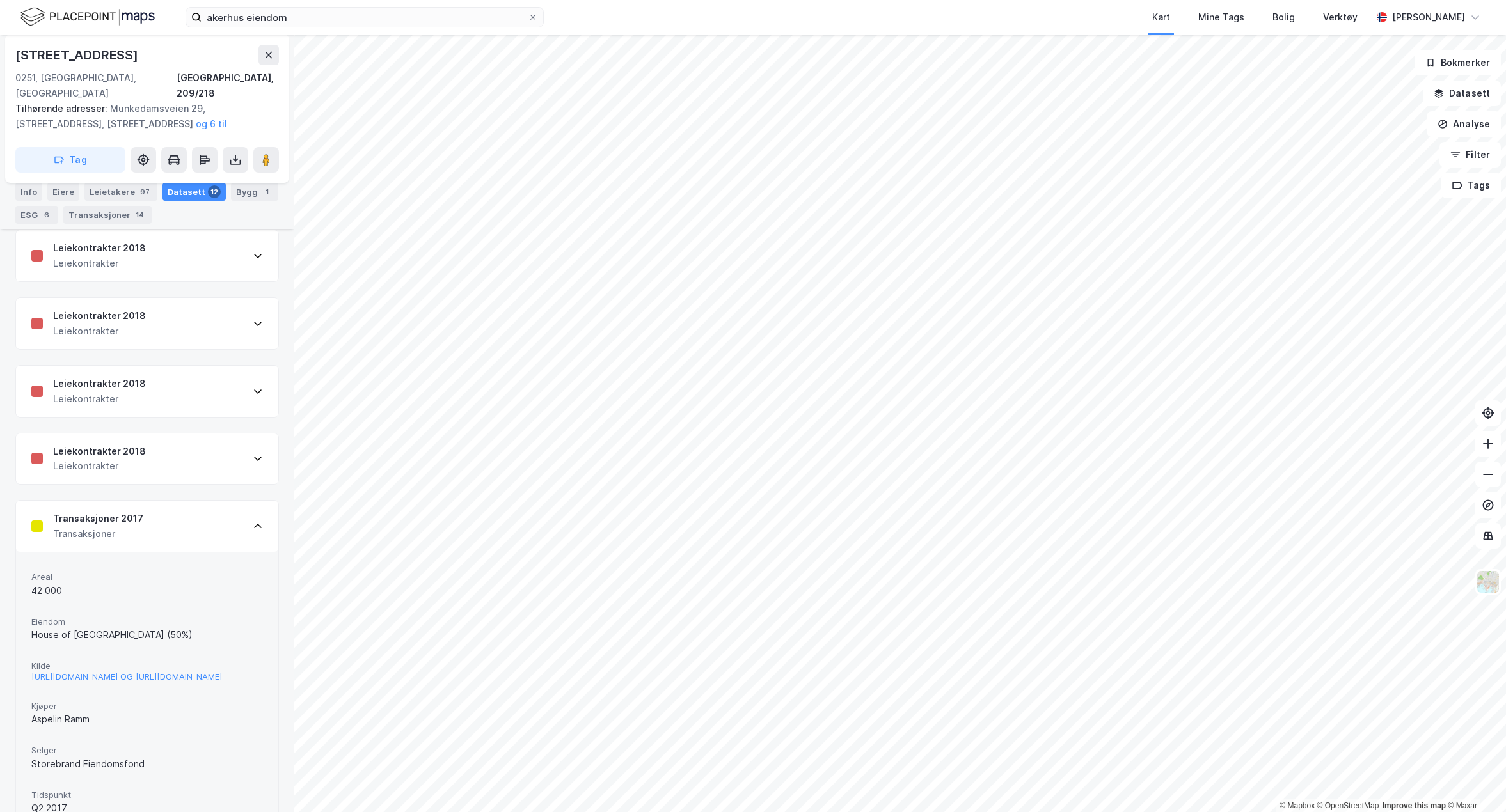
click at [219, 438] on div "Leiekontrakter 2018 Leiekontrakter" at bounding box center [147, 459] width 263 height 51
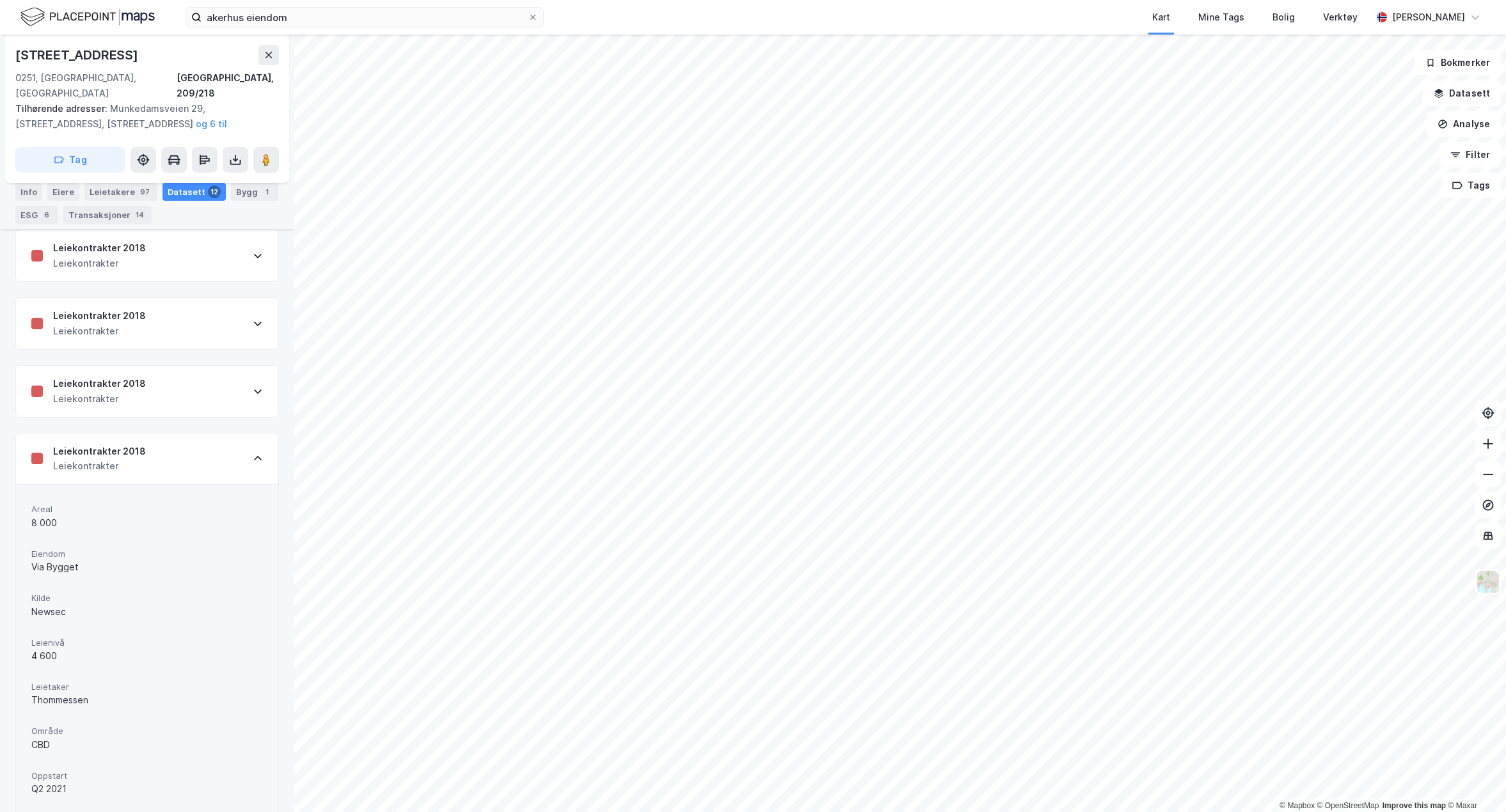
click at [219, 439] on div "Leiekontrakter 2018 Leiekontrakter" at bounding box center [147, 459] width 263 height 51
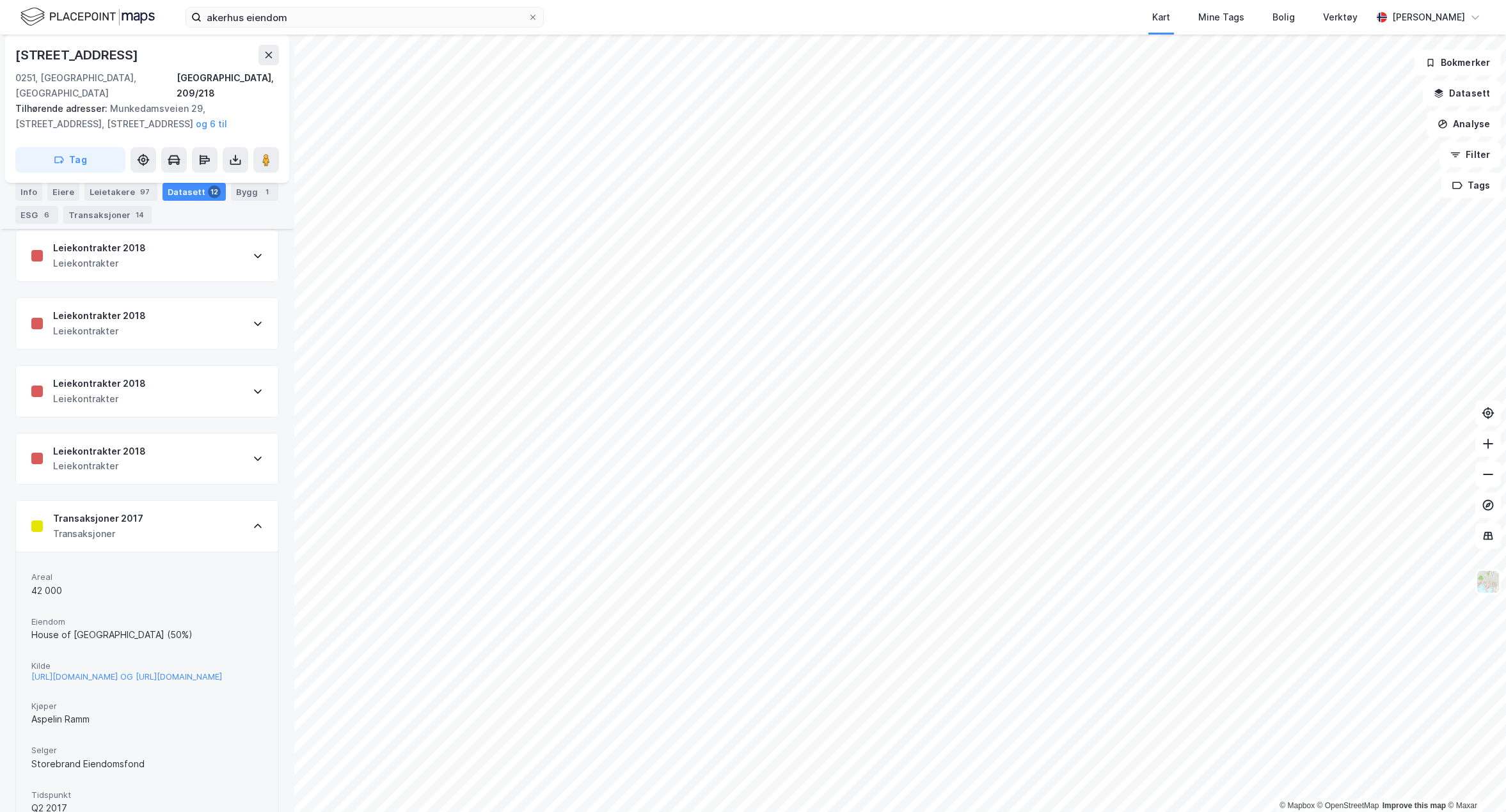
click at [225, 516] on div "Transaksjoner 2017 Transaksjoner" at bounding box center [147, 526] width 263 height 51
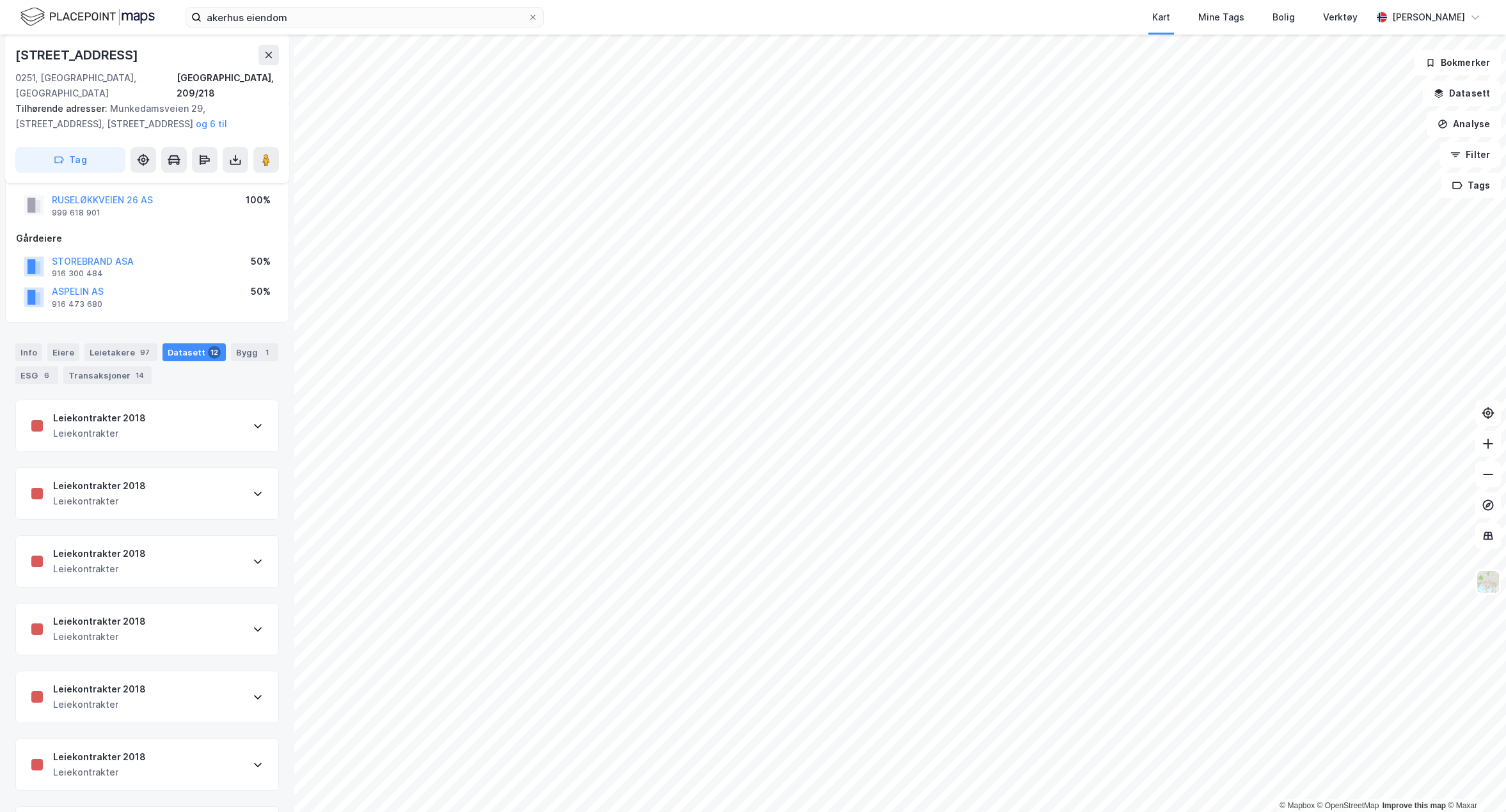
scroll to position [0, 0]
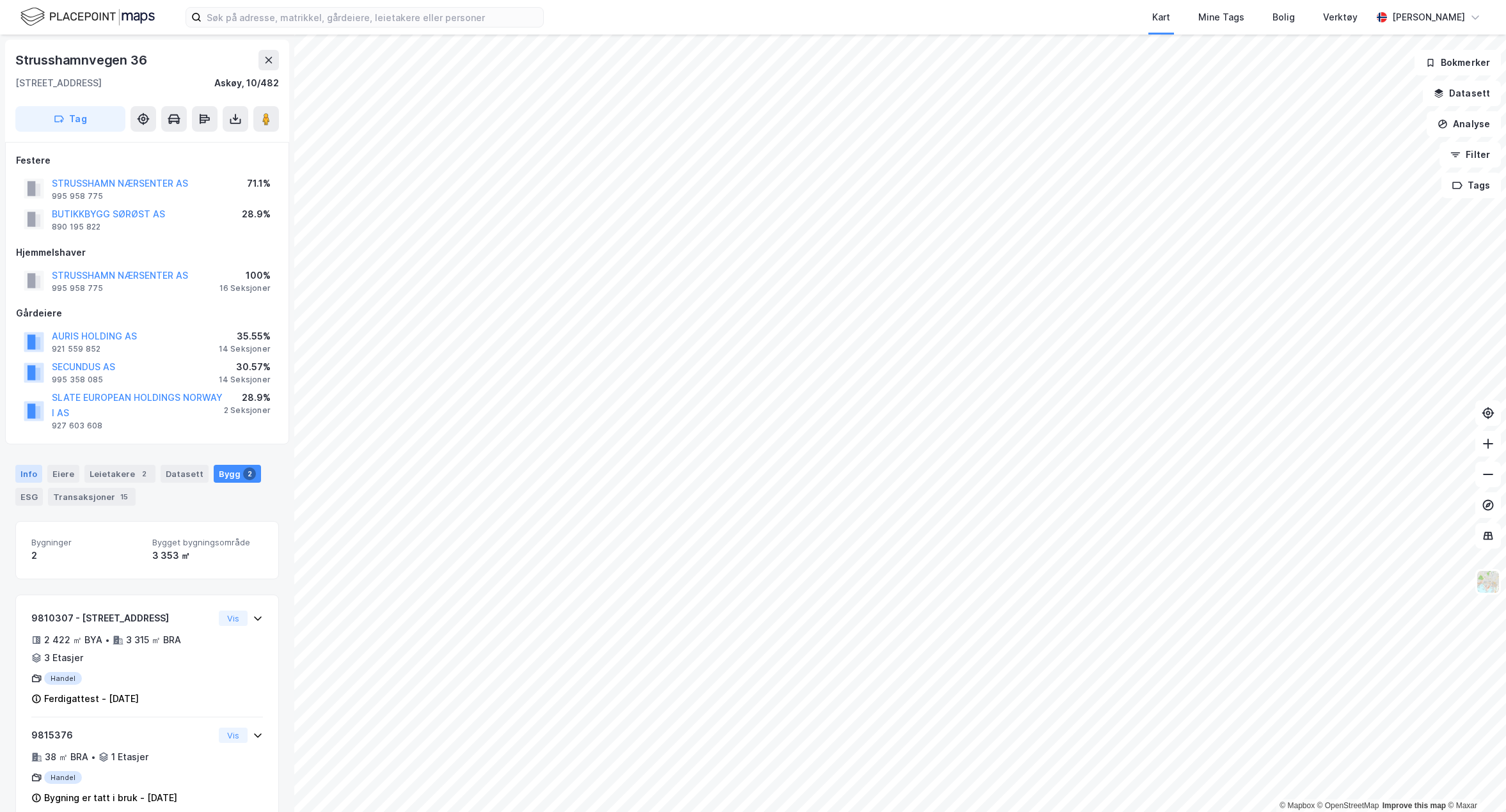
click at [29, 476] on div "Info" at bounding box center [28, 474] width 27 height 18
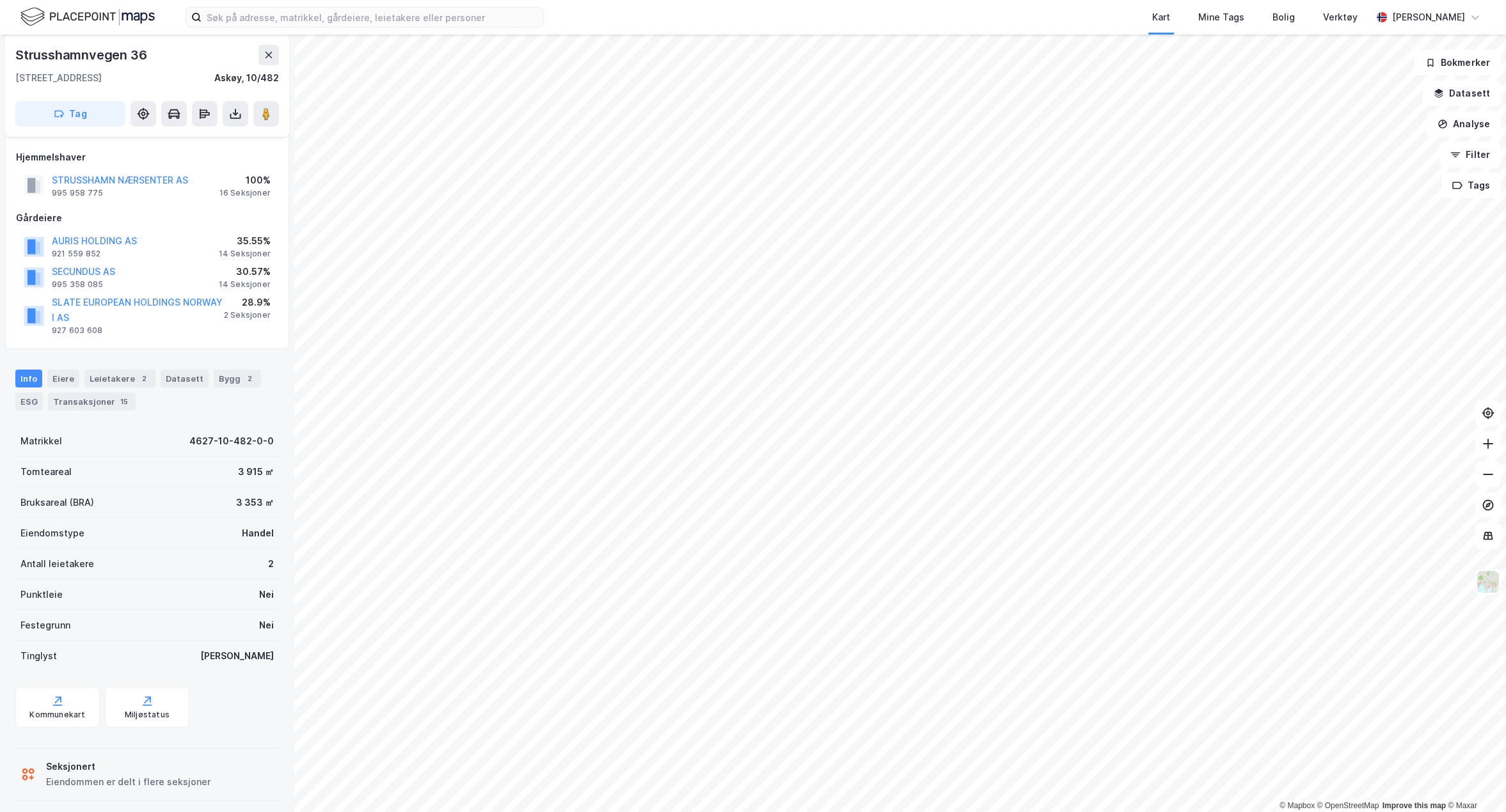
scroll to position [104, 0]
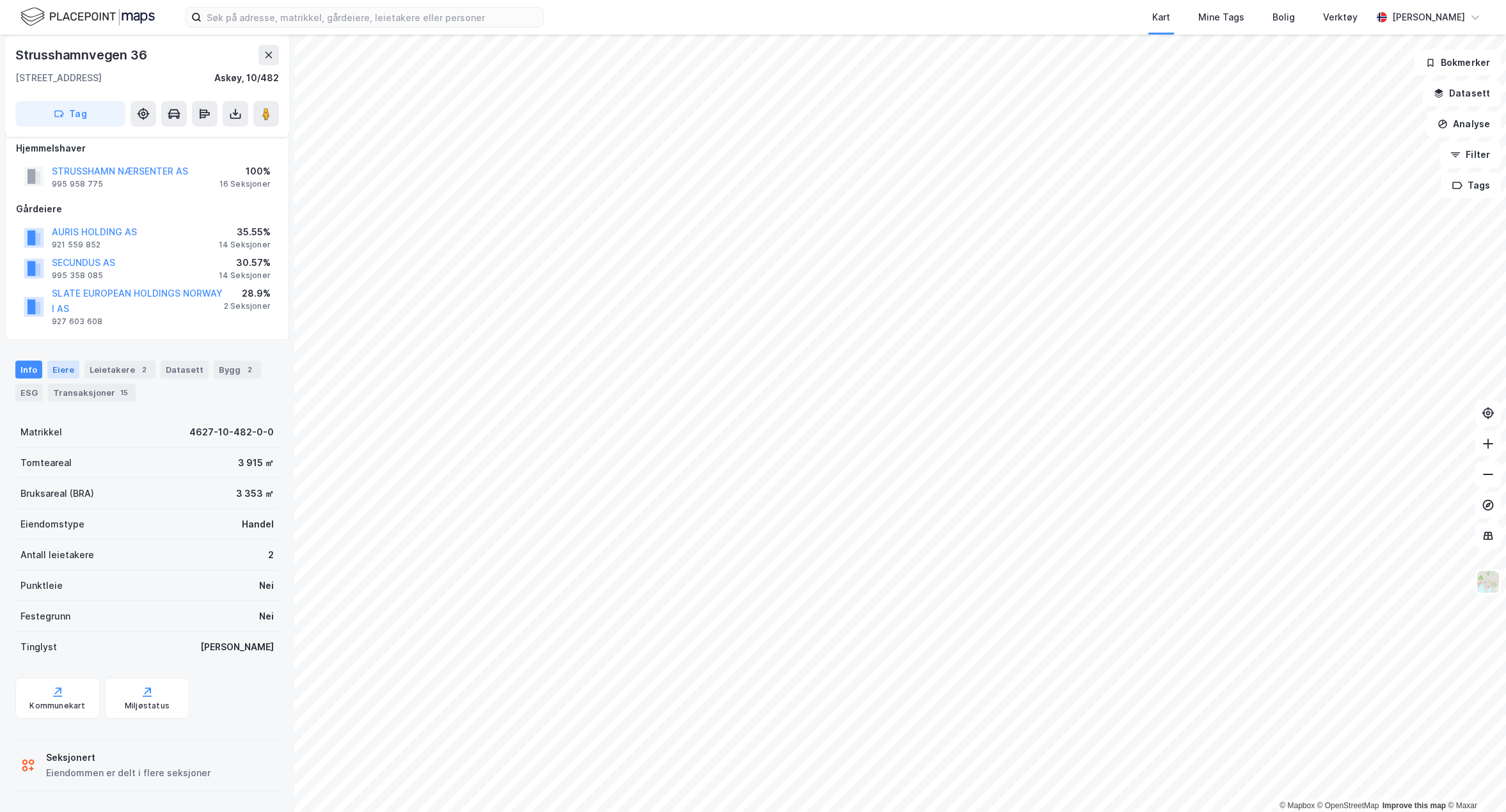
click at [59, 371] on div "Eiere" at bounding box center [63, 370] width 32 height 18
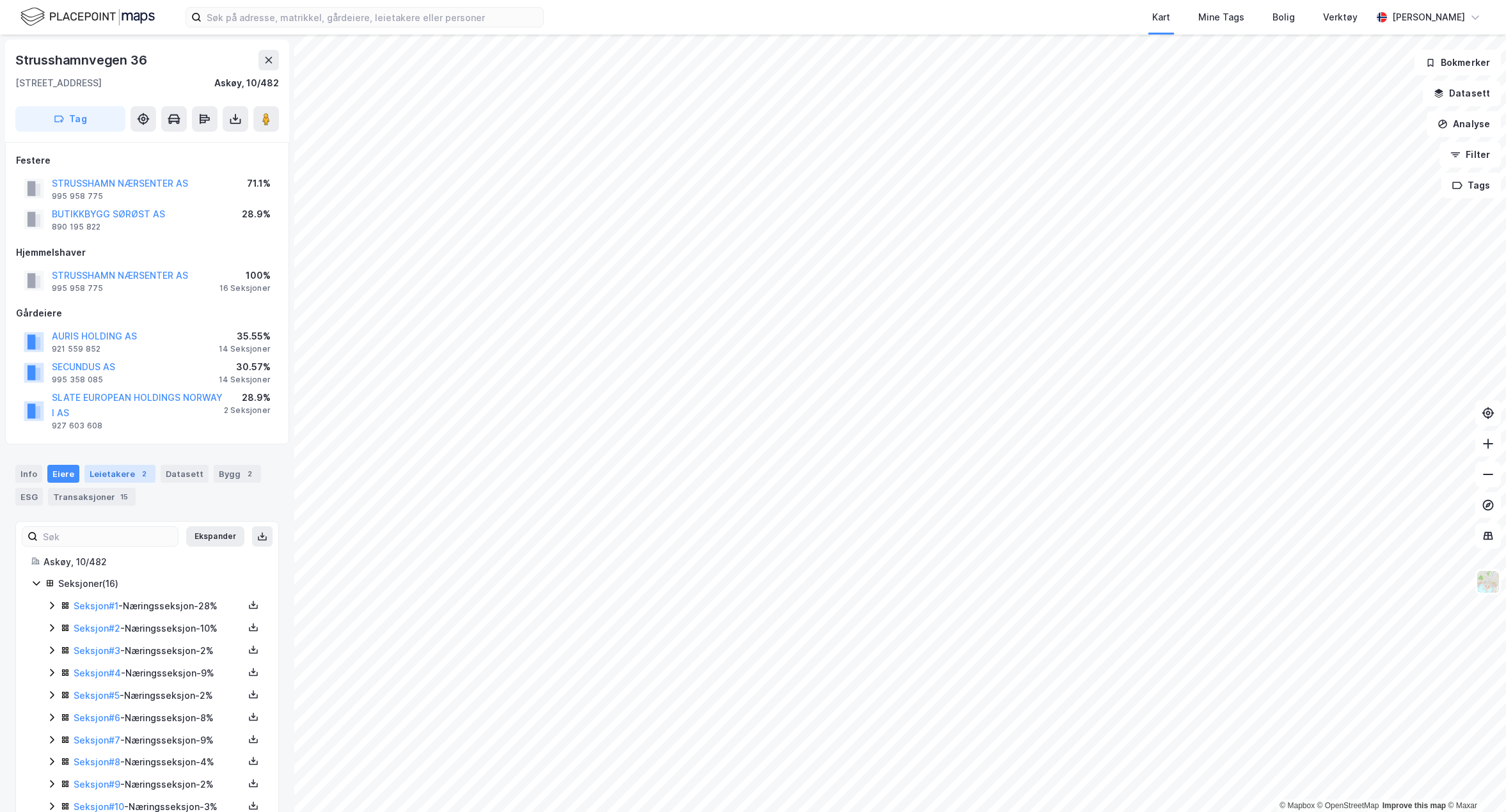
click at [120, 479] on div "Leietakere 2" at bounding box center [120, 474] width 71 height 18
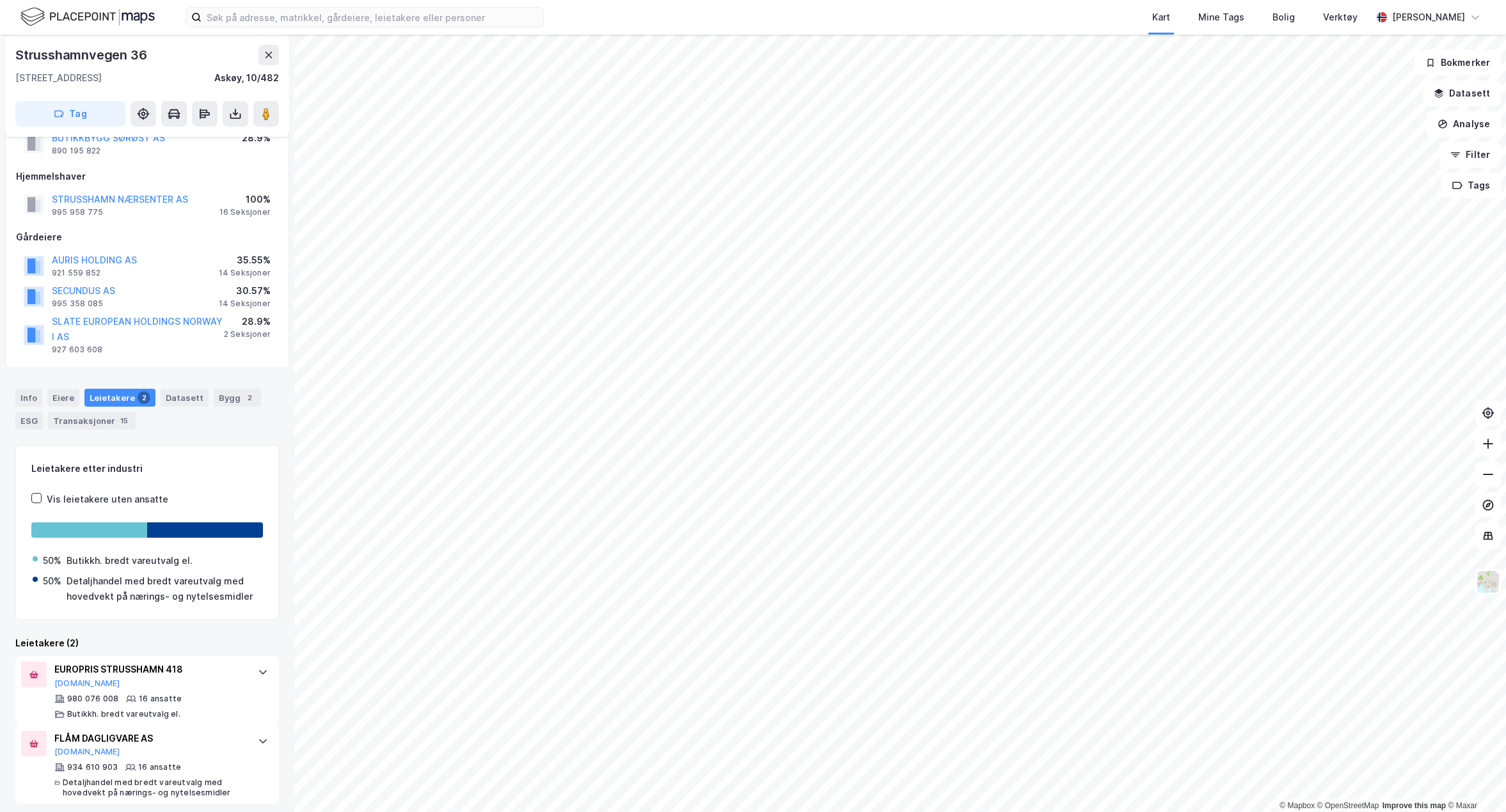
scroll to position [84, 0]
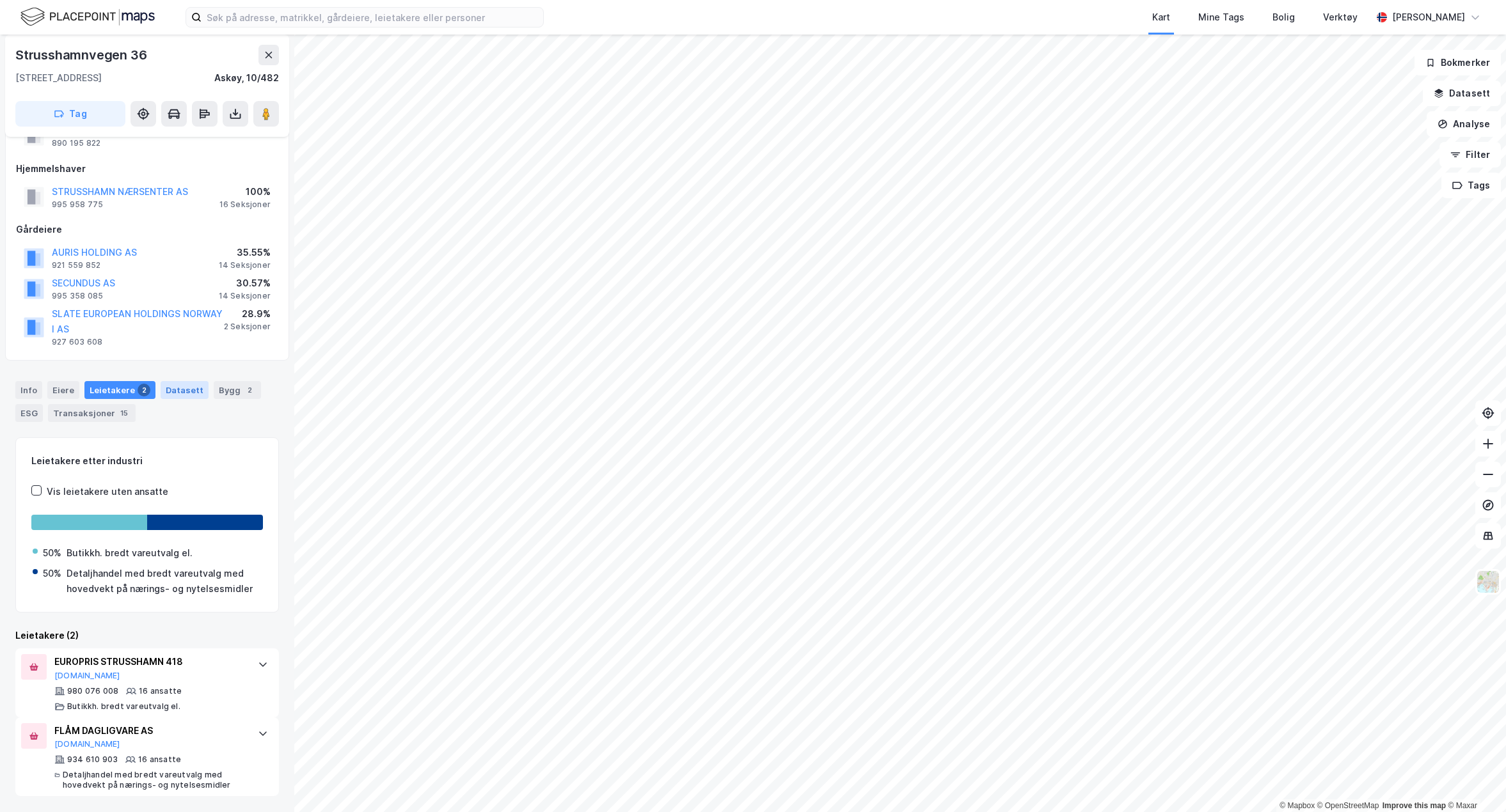
click at [181, 385] on div "Datasett" at bounding box center [184, 390] width 48 height 18
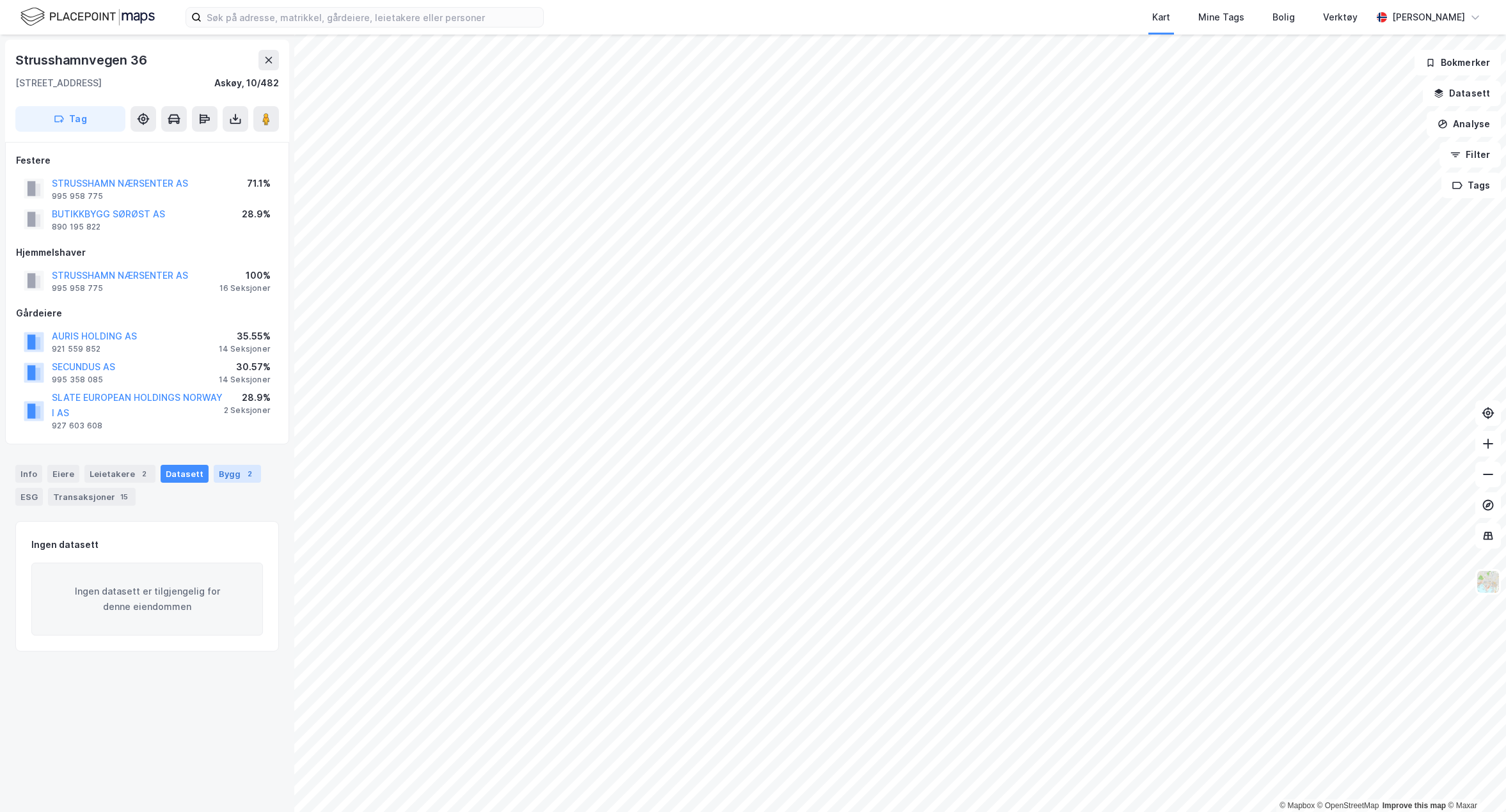
click at [215, 475] on div "Bygg 2" at bounding box center [238, 474] width 47 height 18
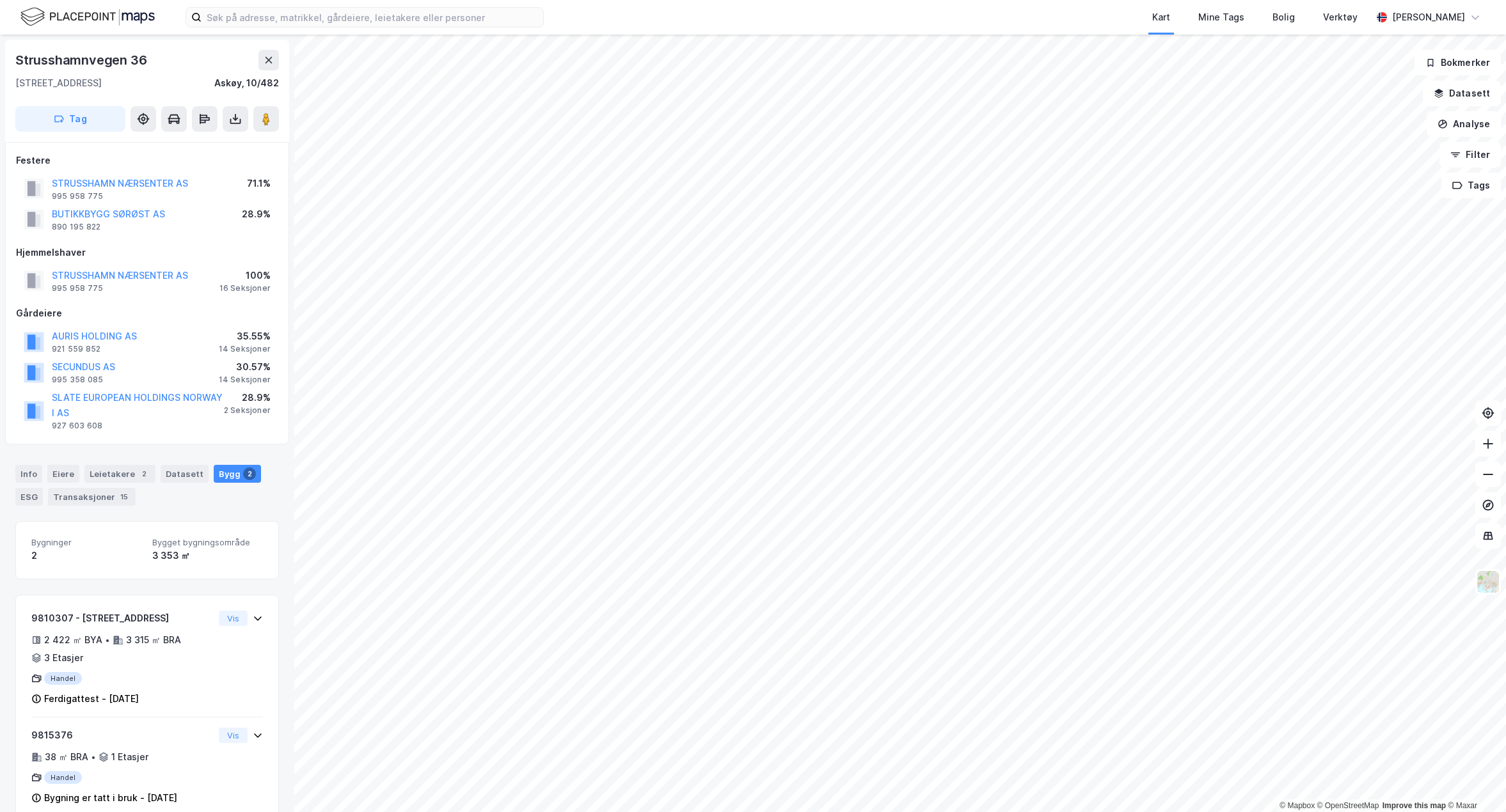
scroll to position [25, 0]
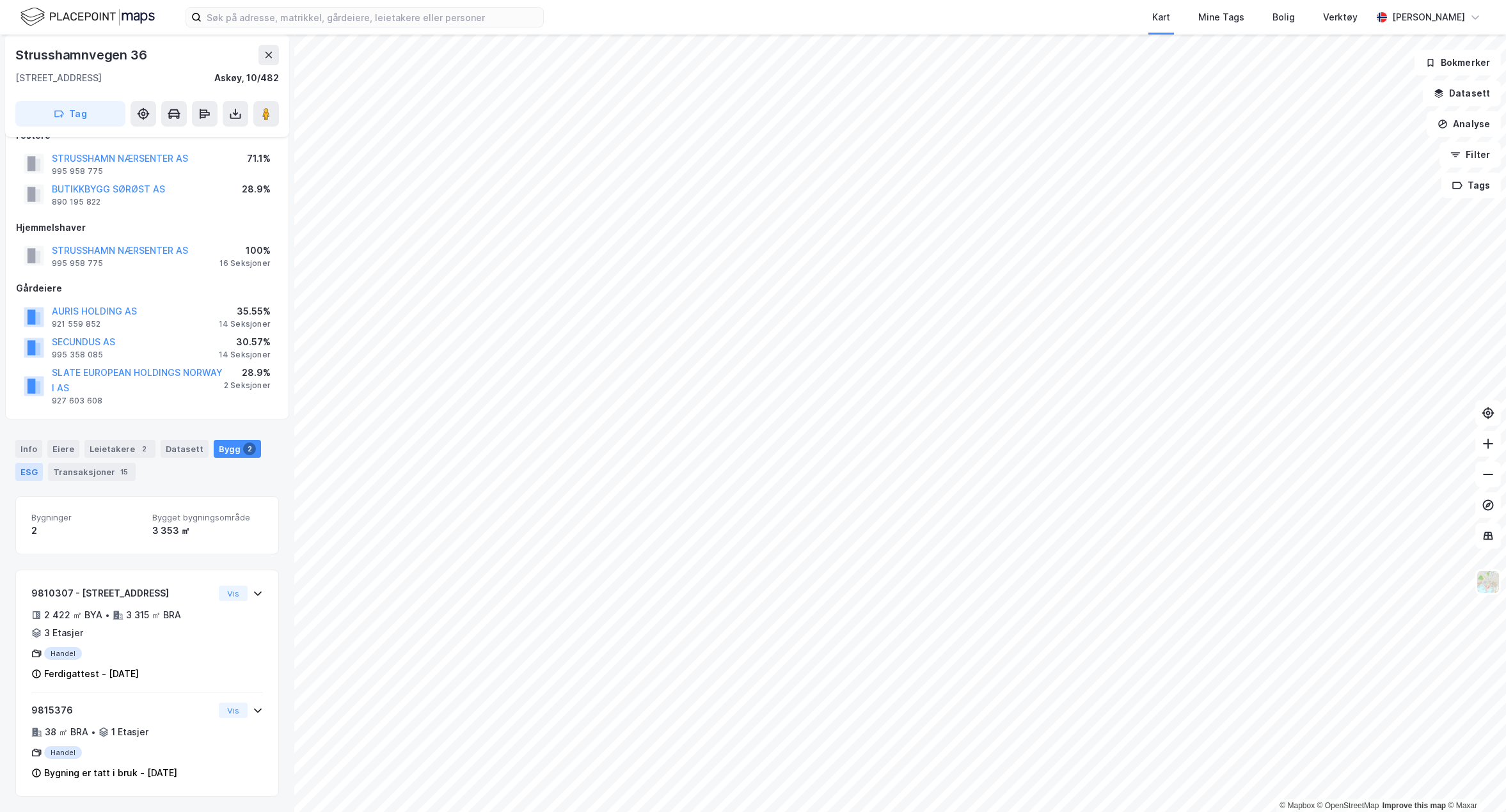
click at [27, 468] on div "ESG" at bounding box center [29, 472] width 27 height 18
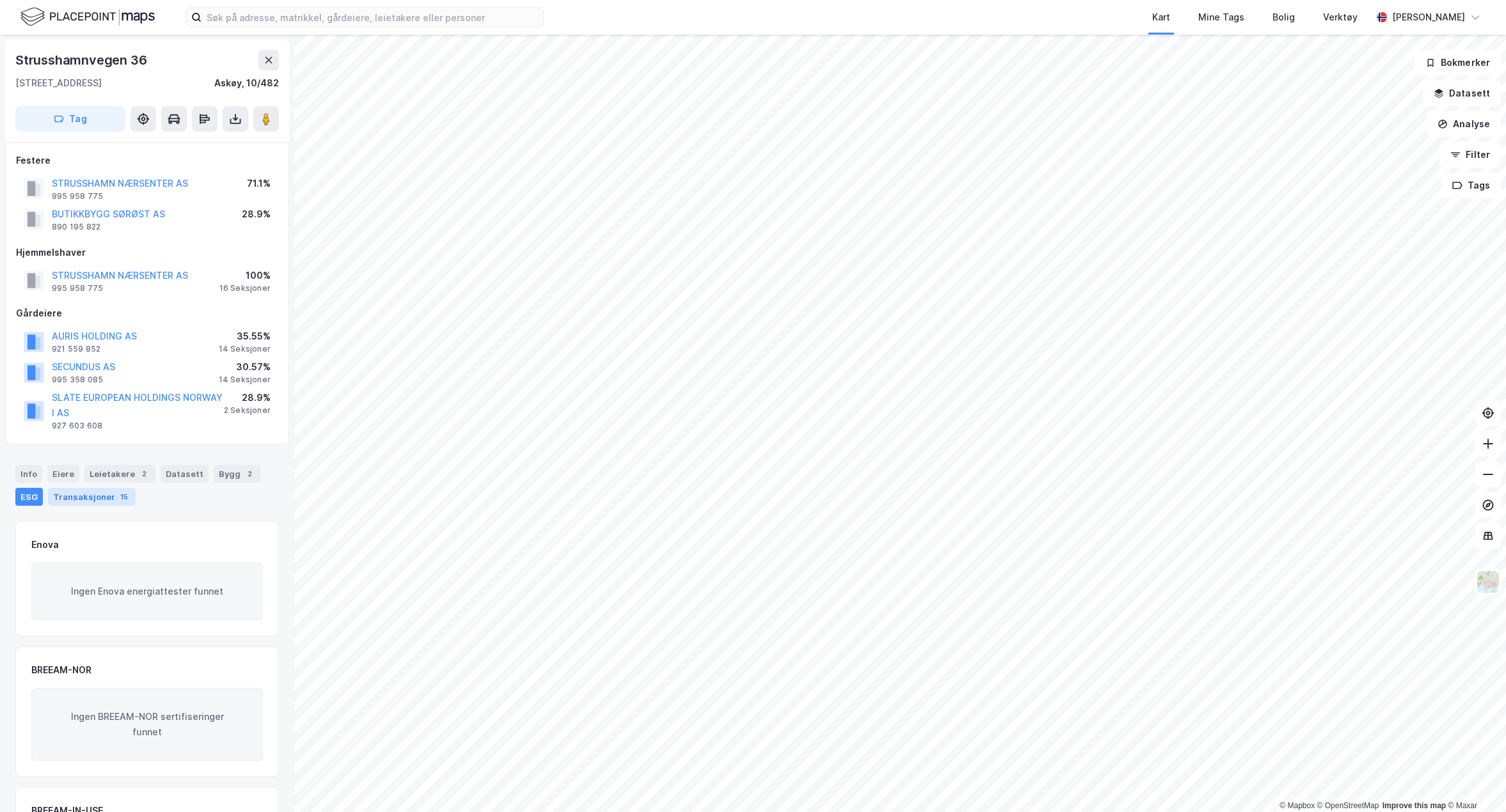
click at [98, 497] on div "Transaksjoner 15" at bounding box center [91, 497] width 88 height 18
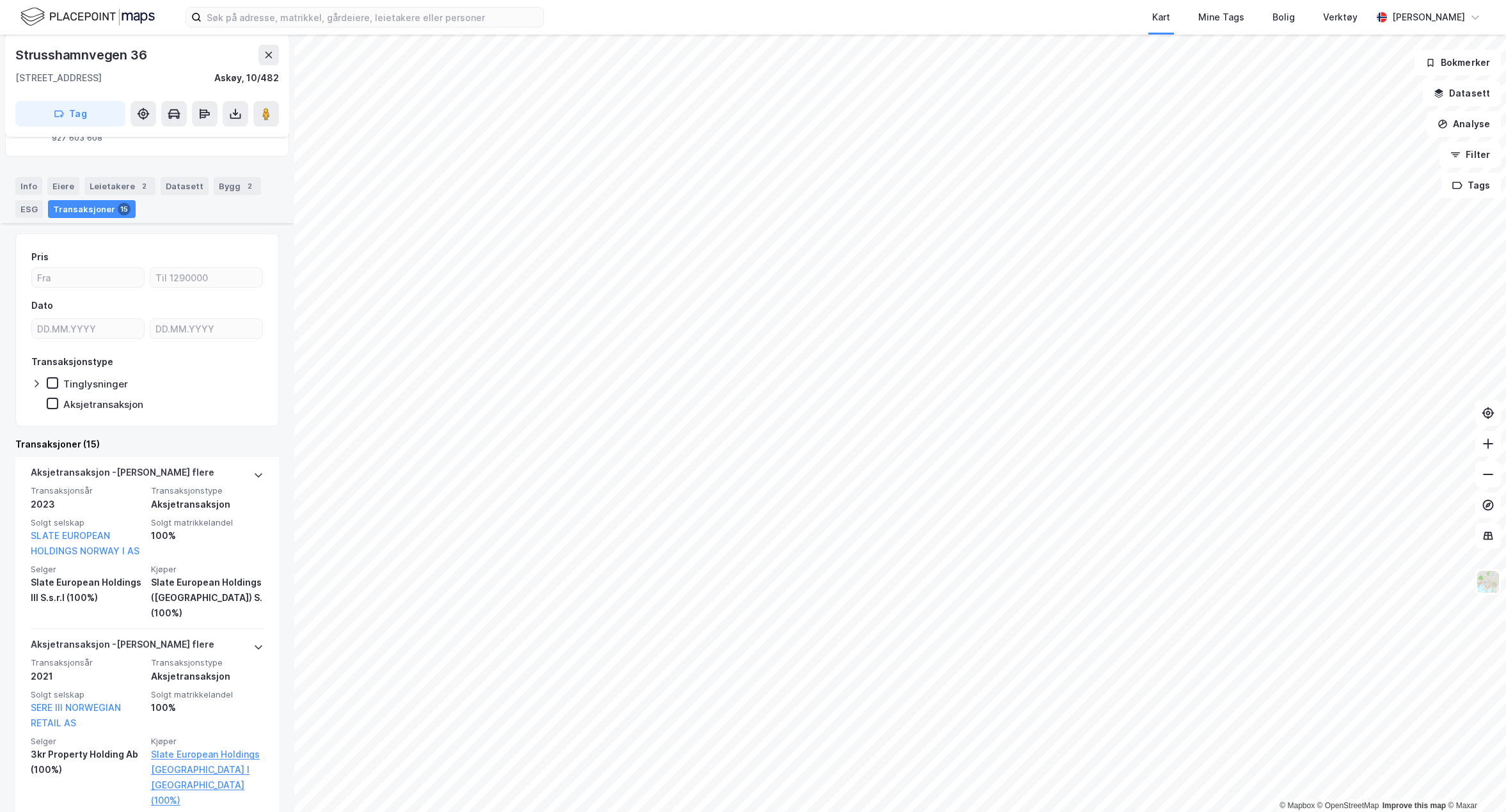
scroll to position [320, 0]
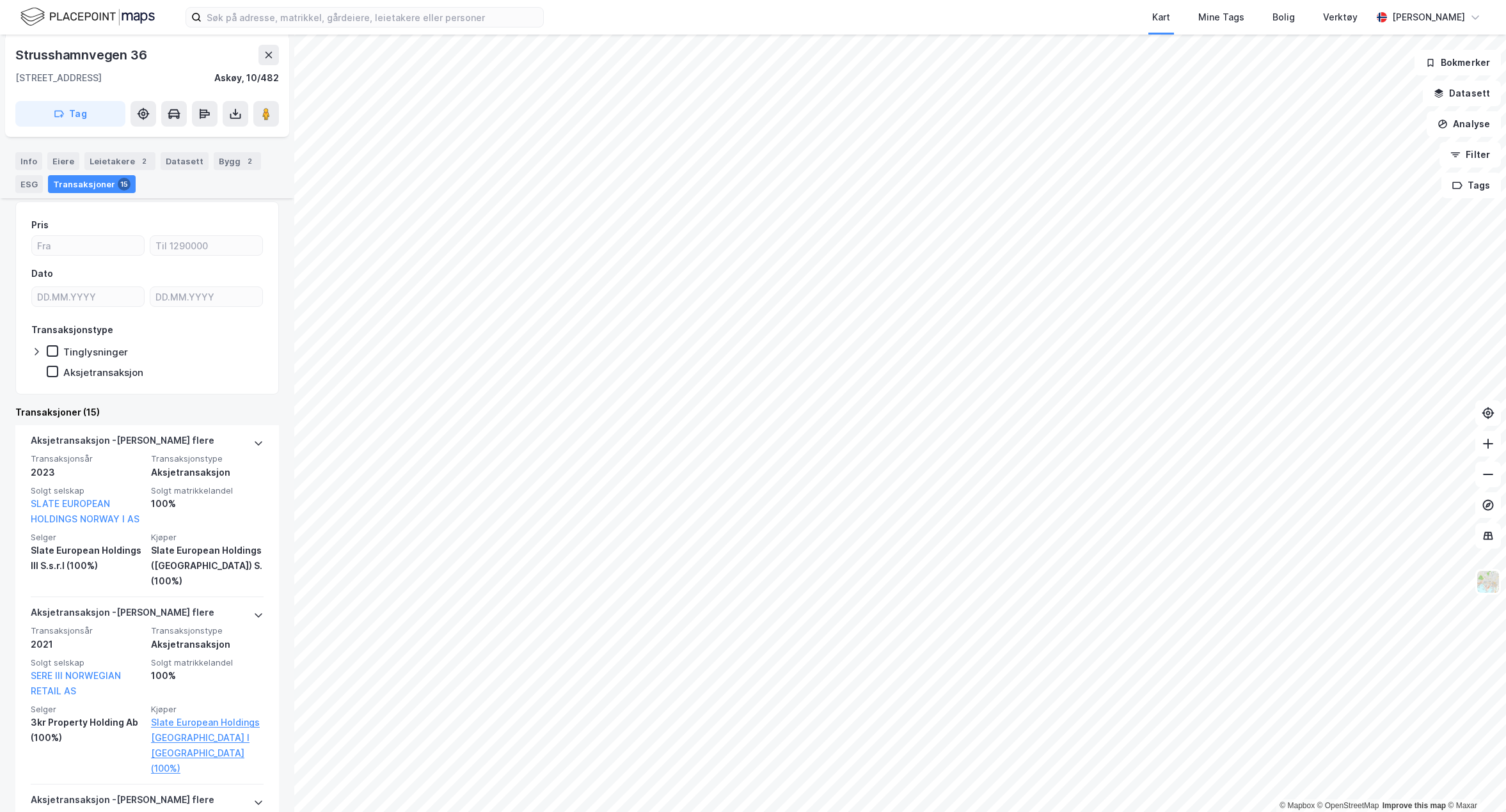
click at [34, 351] on icon at bounding box center [36, 351] width 10 height 10
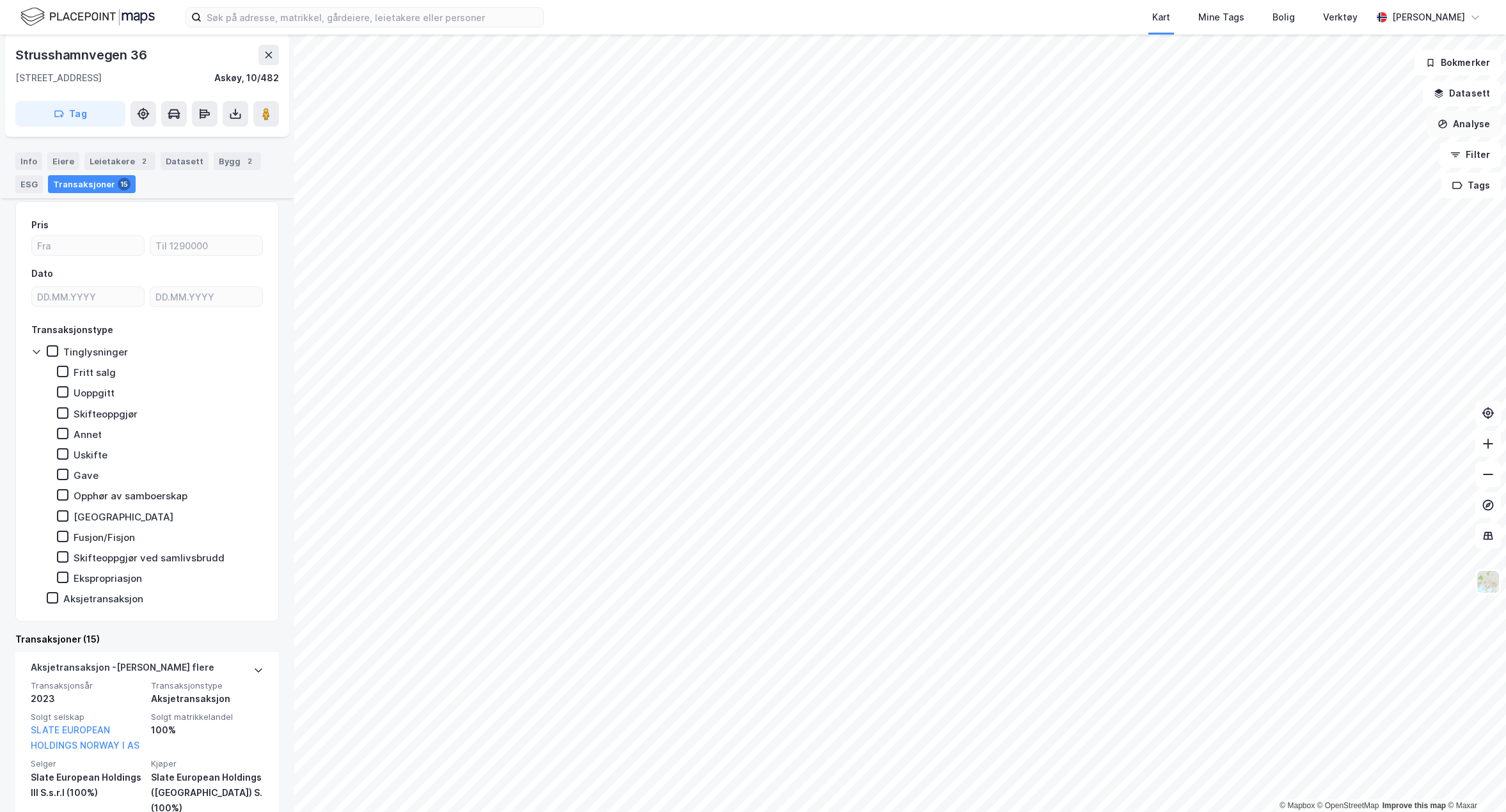
click at [1476, 126] on button "Analyse" at bounding box center [1463, 124] width 74 height 26
click at [1453, 91] on button "Datasett" at bounding box center [1462, 94] width 78 height 26
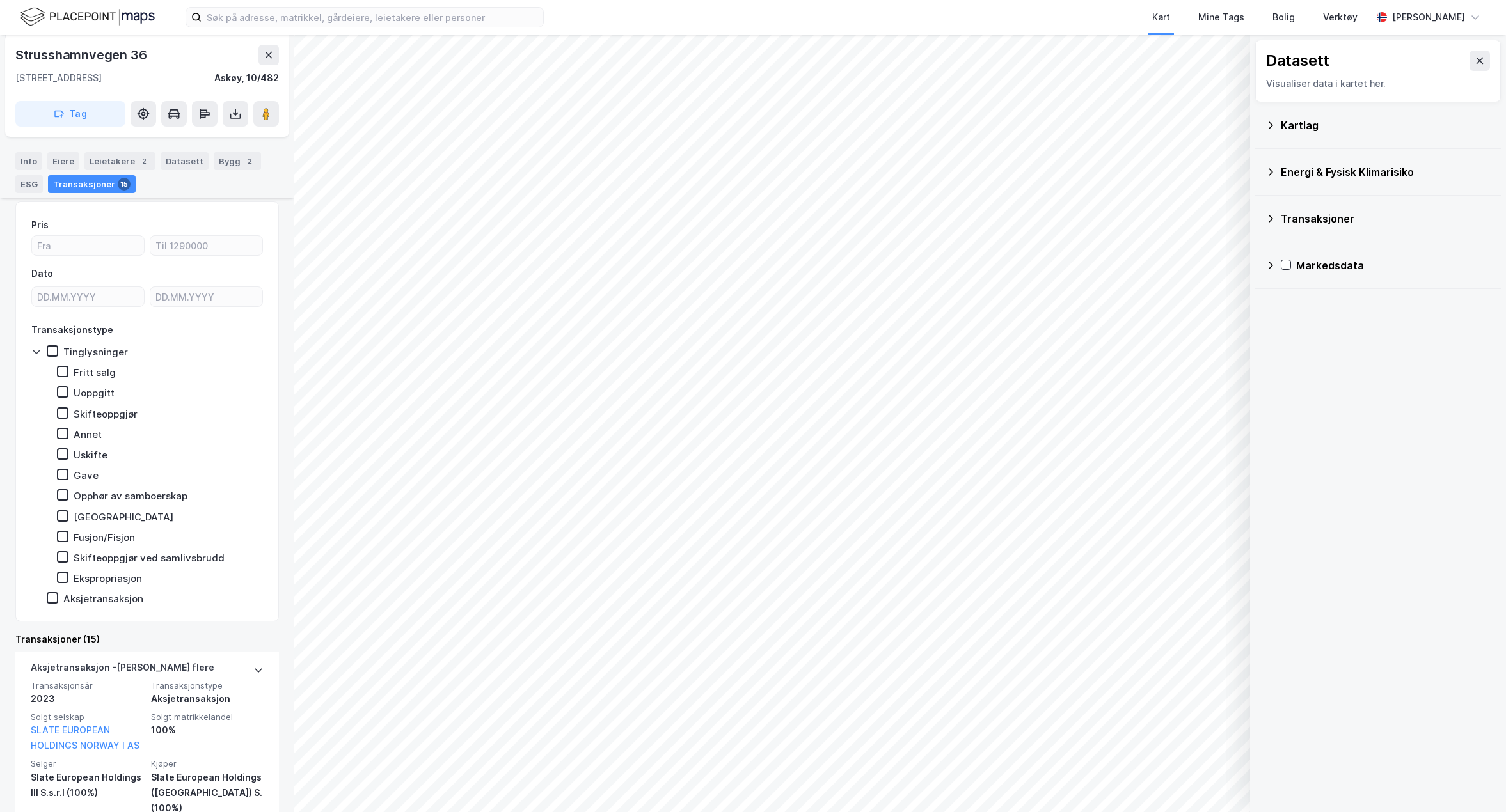
click at [1472, 53] on button at bounding box center [1479, 60] width 21 height 21
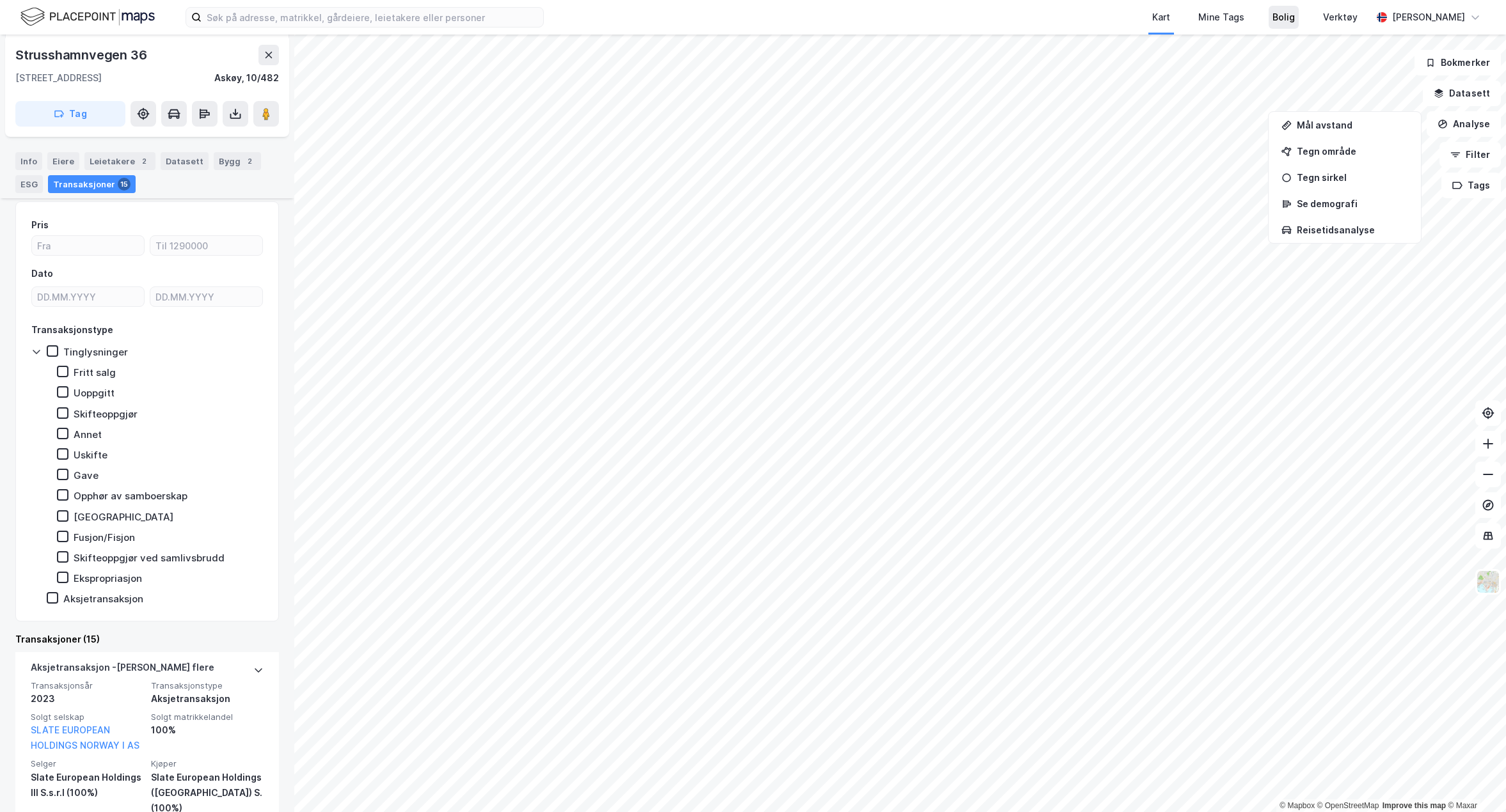
click at [1295, 22] on div "Bolig" at bounding box center [1284, 18] width 22 height 15
